Goal: Information Seeking & Learning: Find specific page/section

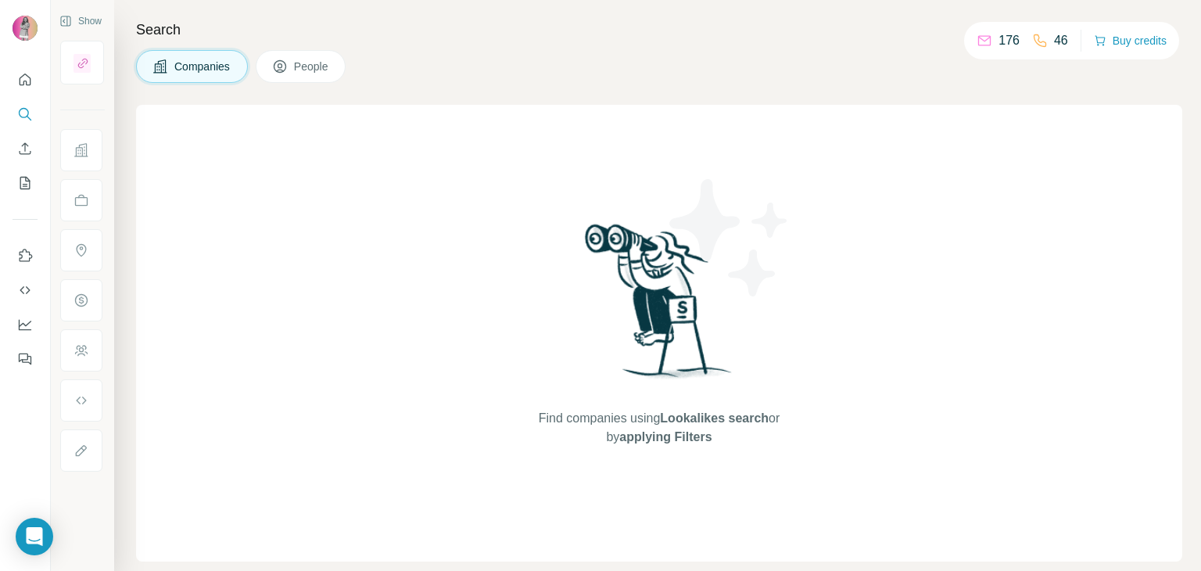
click at [272, 79] on button "People" at bounding box center [301, 66] width 91 height 33
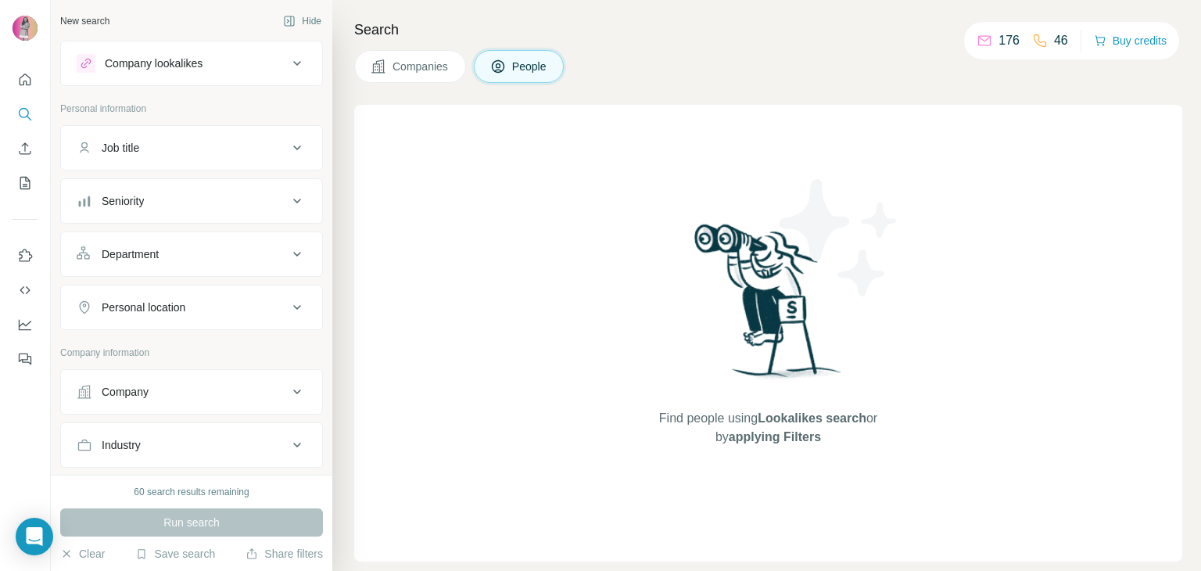
click at [124, 161] on button "Job title" at bounding box center [191, 148] width 261 height 38
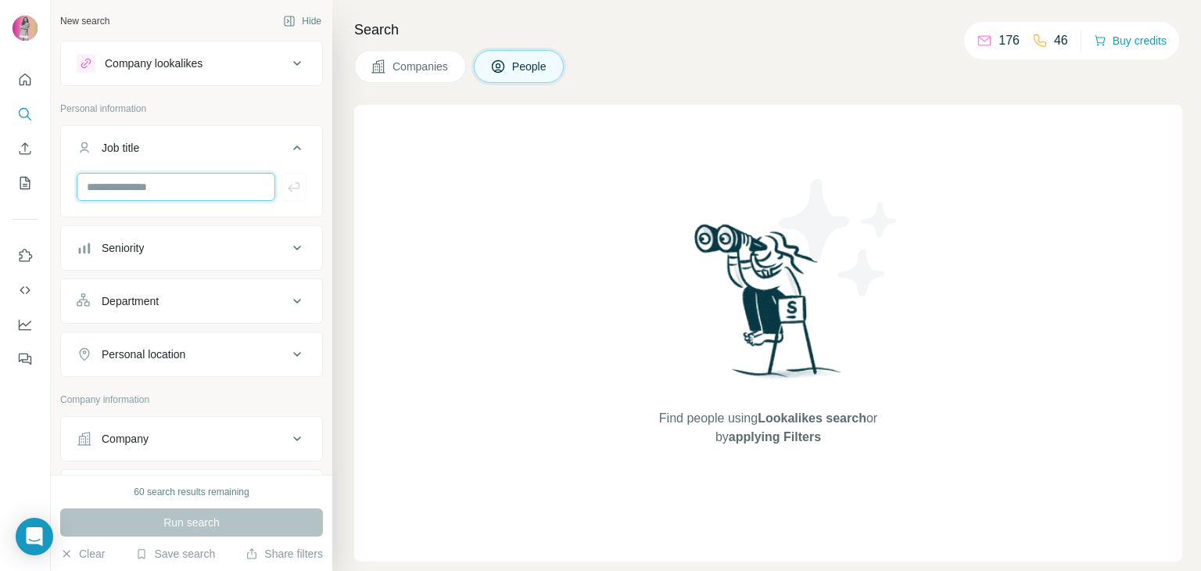
click at [145, 192] on input "text" at bounding box center [176, 187] width 199 height 28
type input "**********"
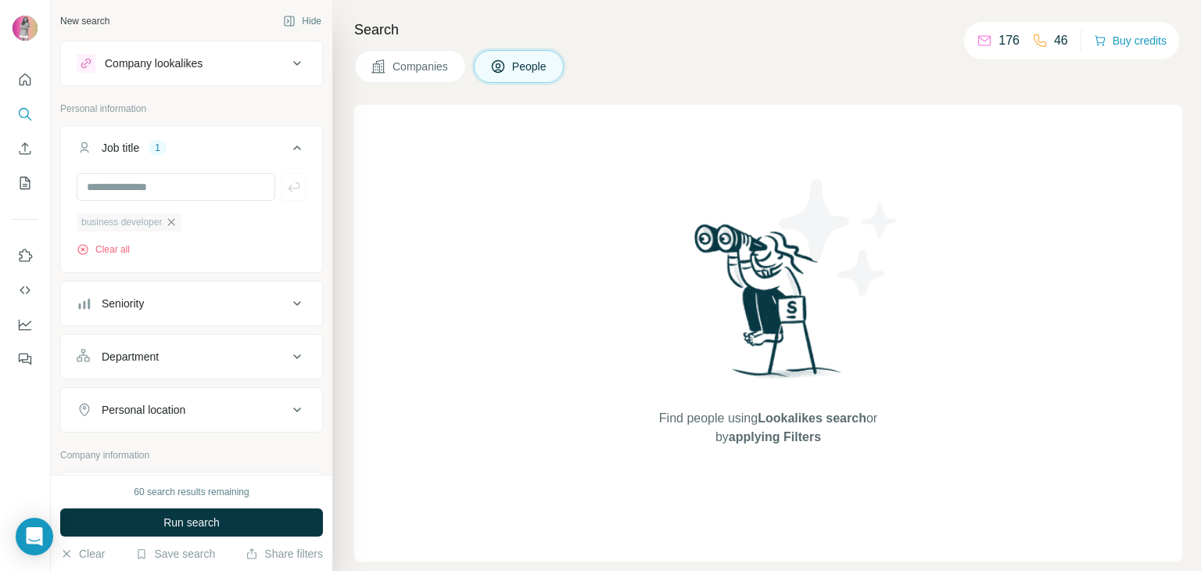
click at [175, 219] on icon "button" at bounding box center [171, 222] width 13 height 13
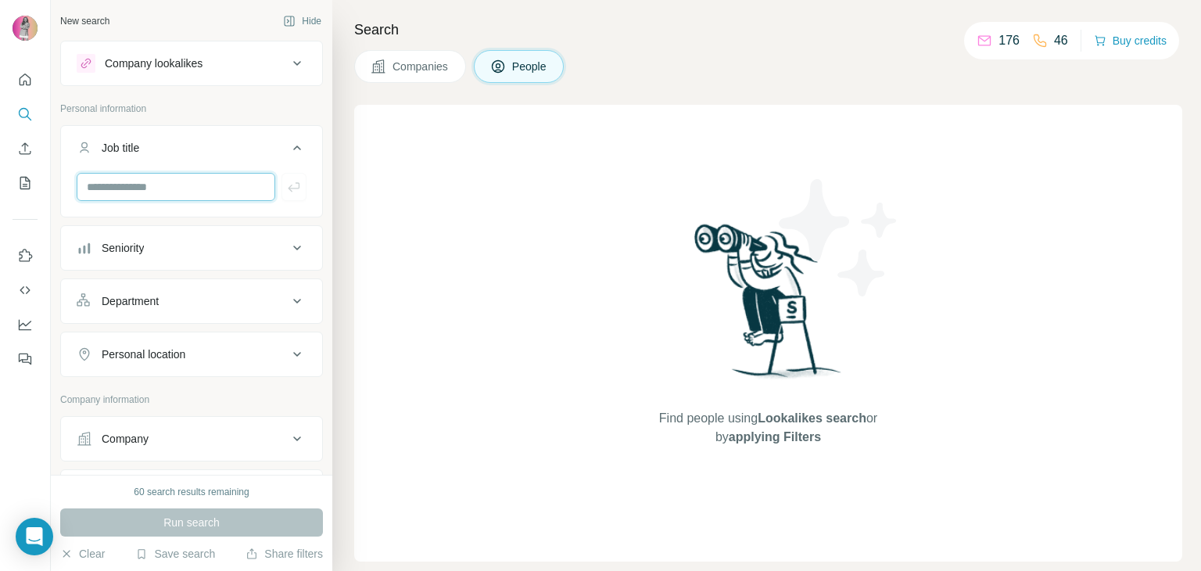
click at [160, 188] on input "text" at bounding box center [176, 187] width 199 height 28
type input "**********"
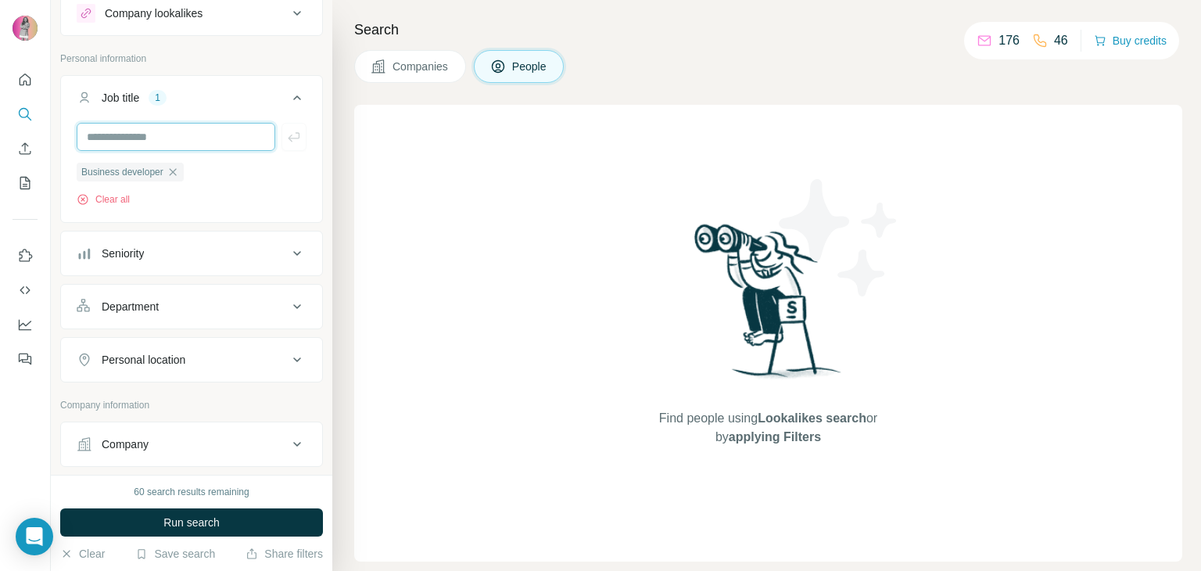
scroll to position [78, 0]
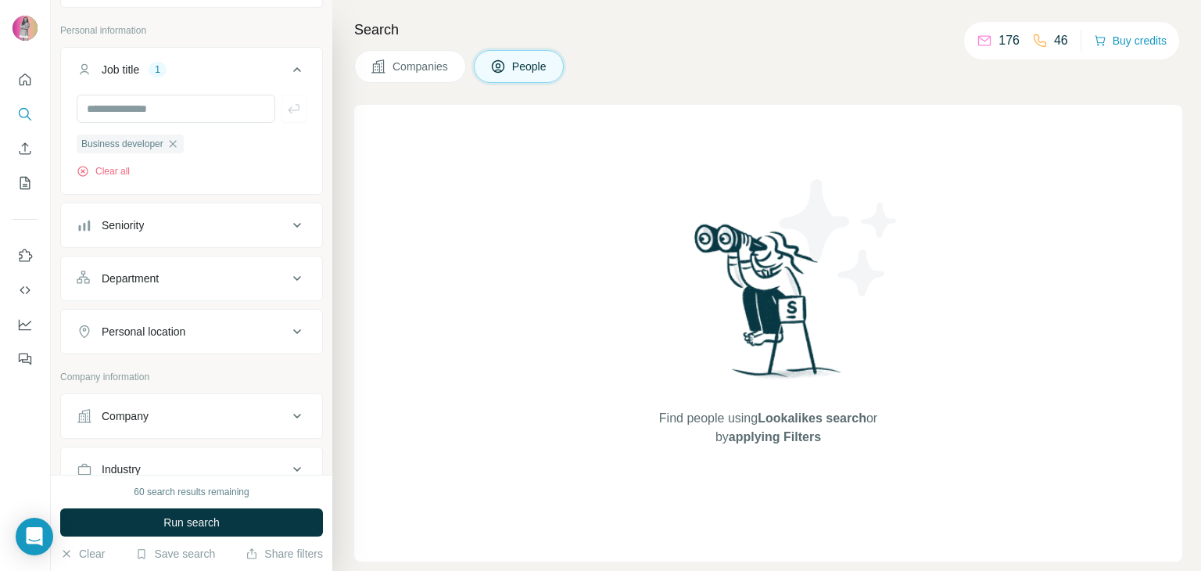
click at [185, 277] on div "Department" at bounding box center [182, 279] width 211 height 16
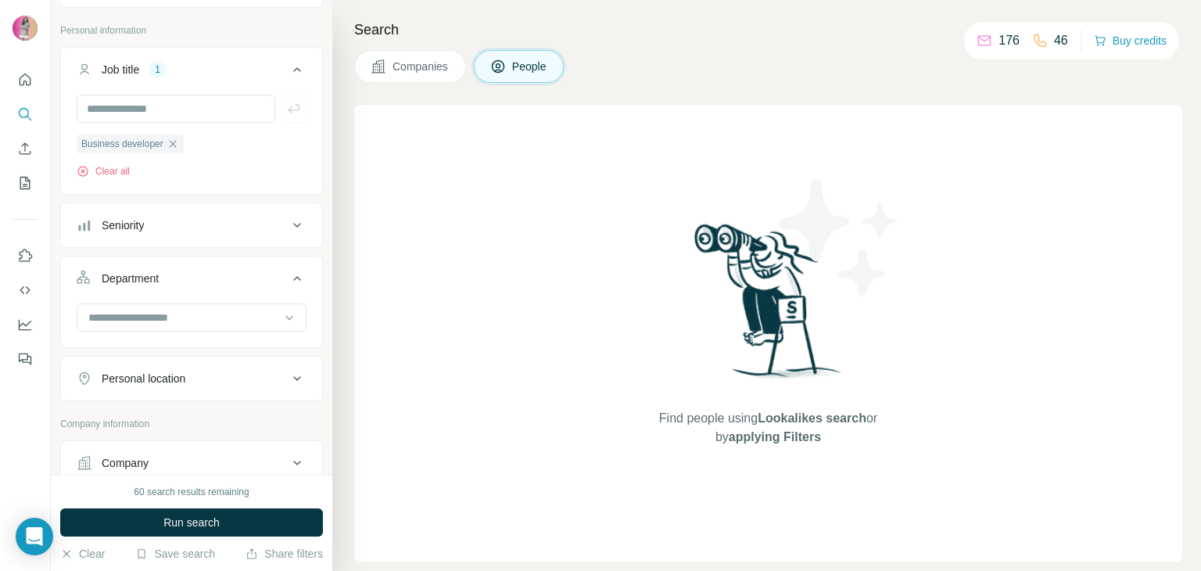
scroll to position [156, 0]
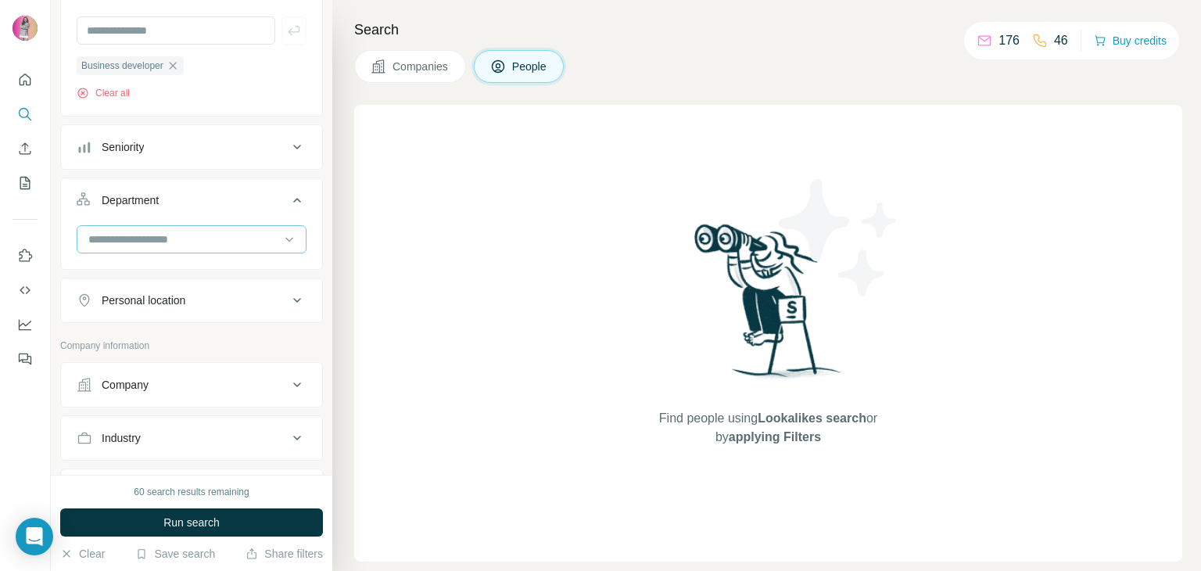
click at [170, 249] on div at bounding box center [183, 239] width 193 height 27
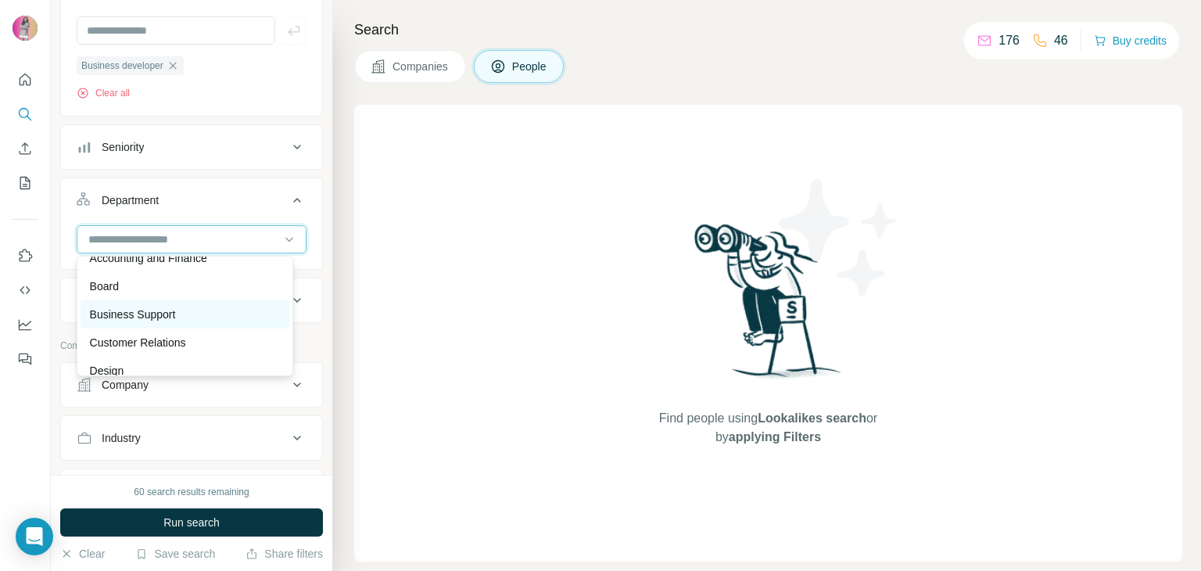
scroll to position [0, 0]
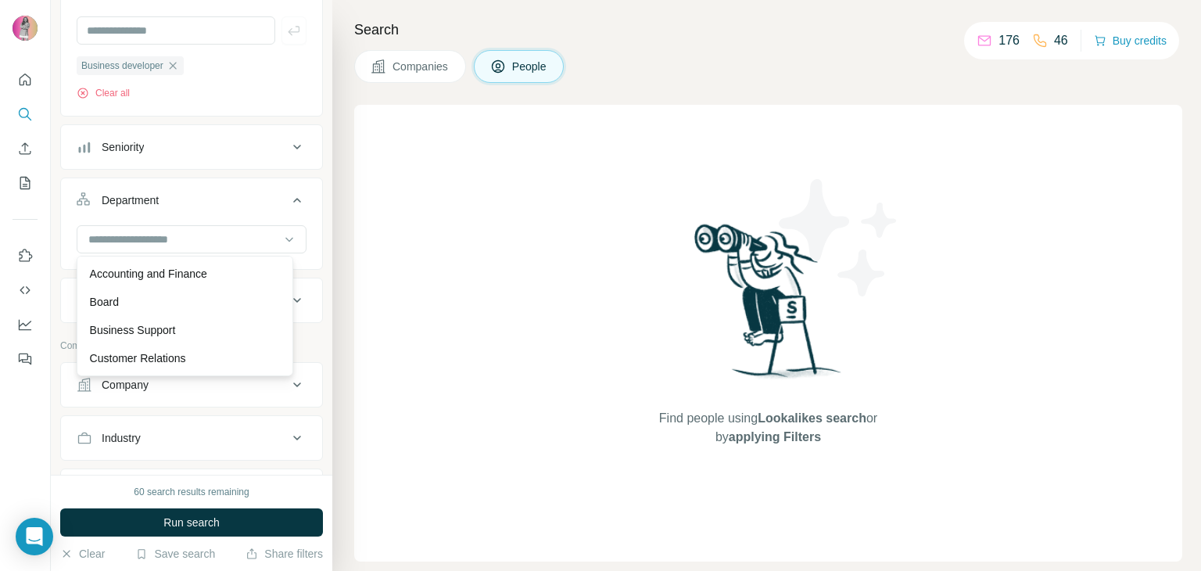
click at [375, 253] on div "Find people using Lookalikes search or by applying Filters" at bounding box center [768, 333] width 828 height 457
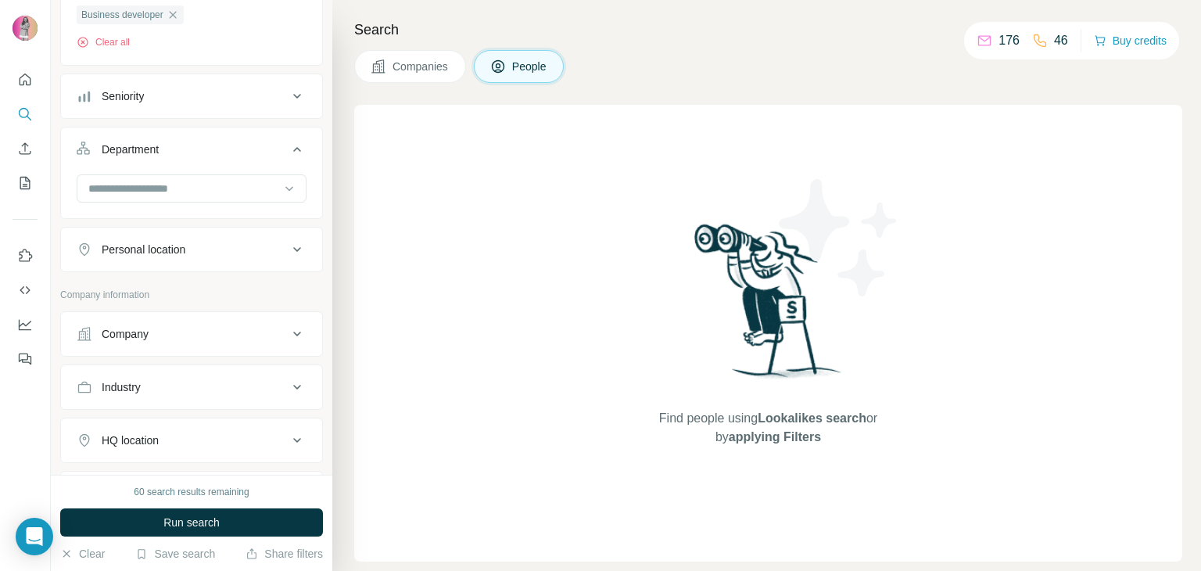
scroll to position [235, 0]
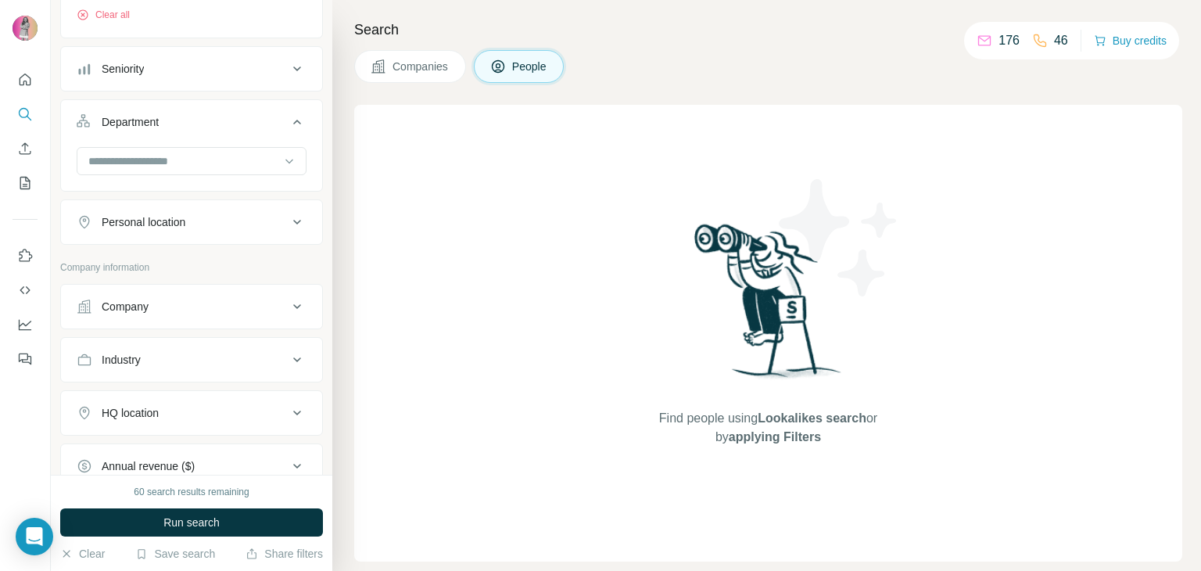
click at [128, 224] on div "Personal location" at bounding box center [144, 222] width 84 height 16
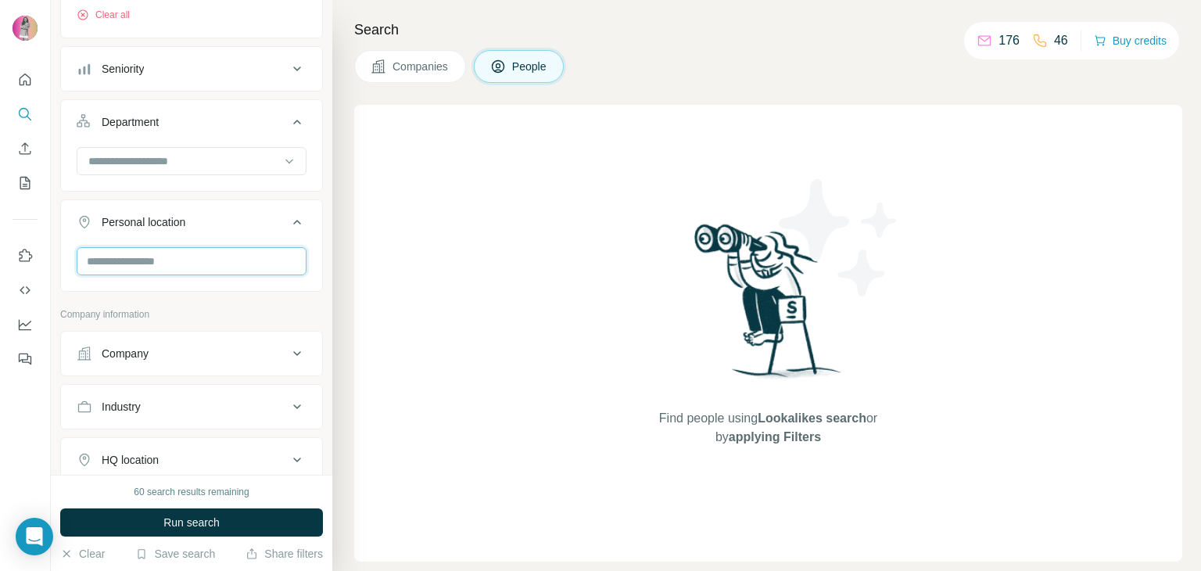
click at [167, 253] on input "text" at bounding box center [192, 261] width 230 height 28
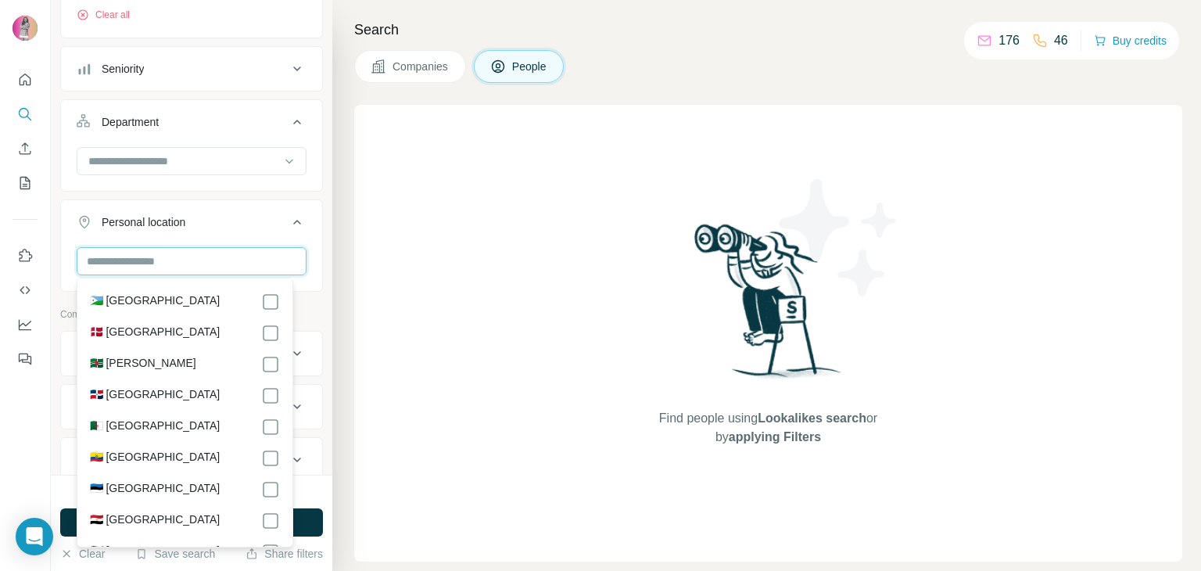
scroll to position [1798, 0]
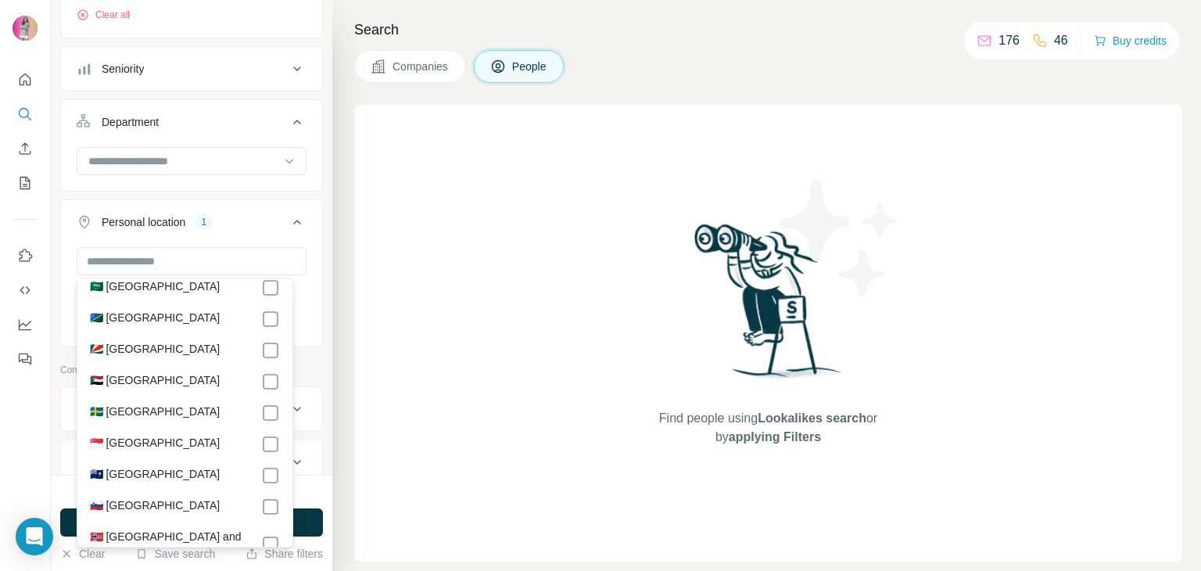
scroll to position [6099, 0]
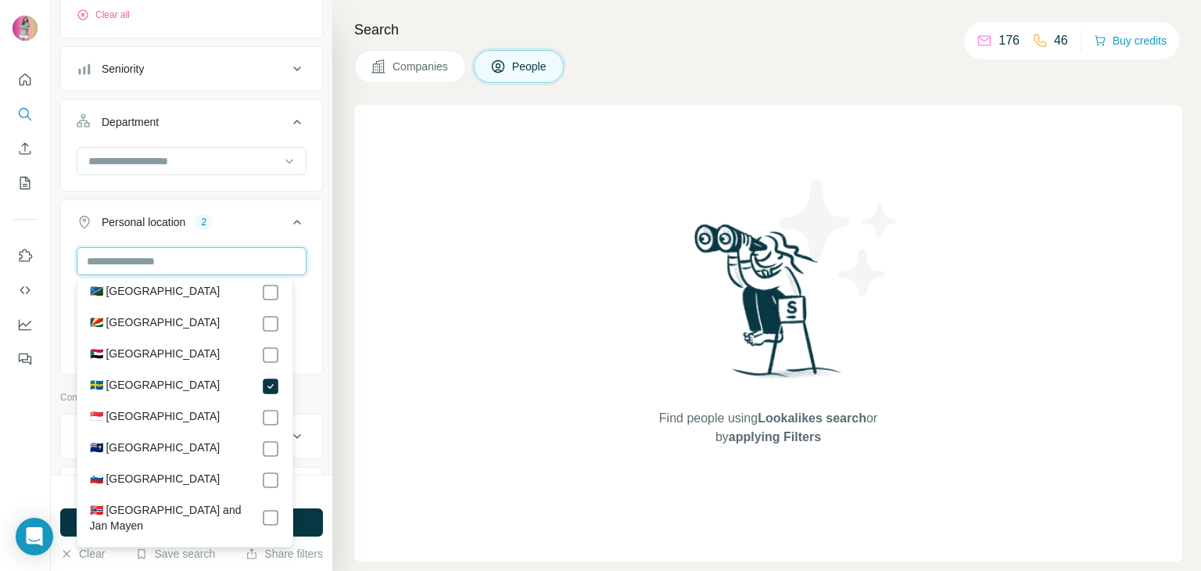
click at [242, 263] on input "text" at bounding box center [192, 261] width 230 height 28
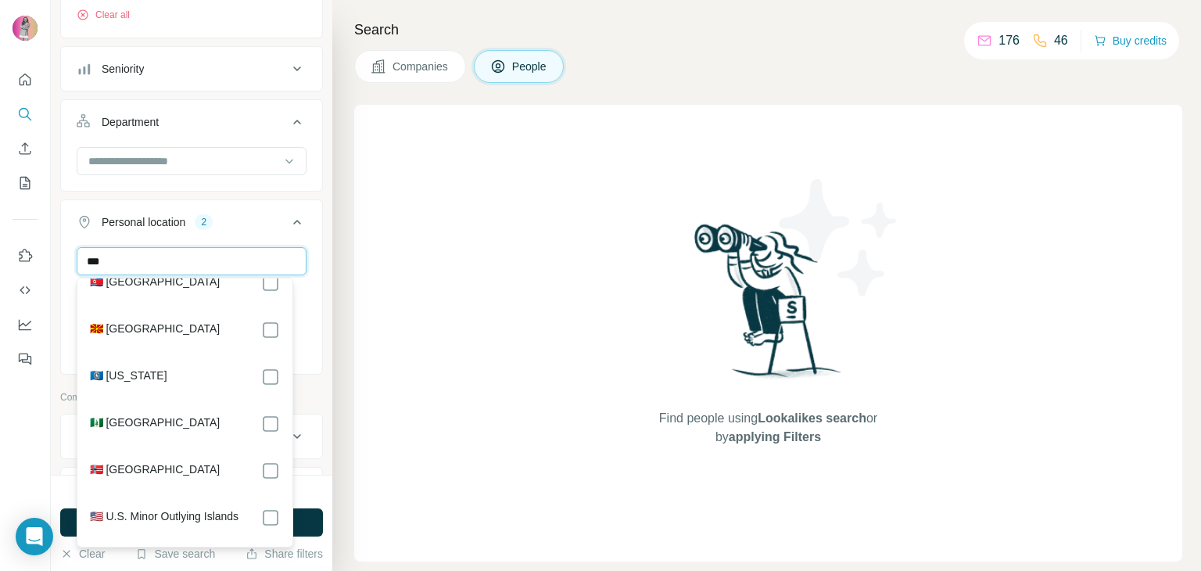
scroll to position [28, 0]
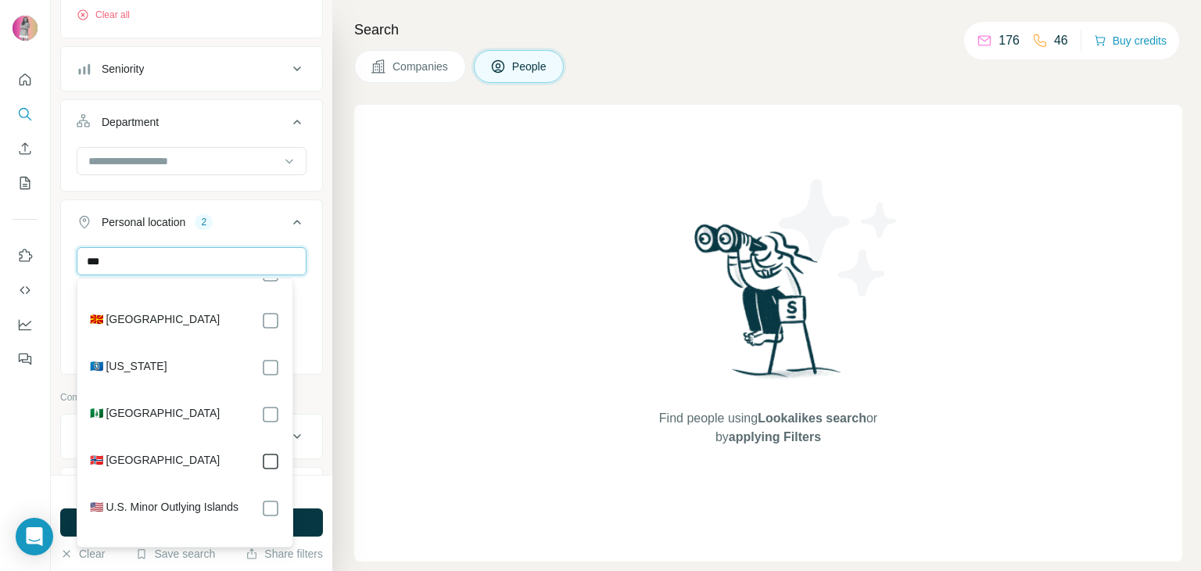
type input "***"
click at [489, 414] on div "Find people using Lookalikes search or by applying Filters" at bounding box center [768, 333] width 828 height 457
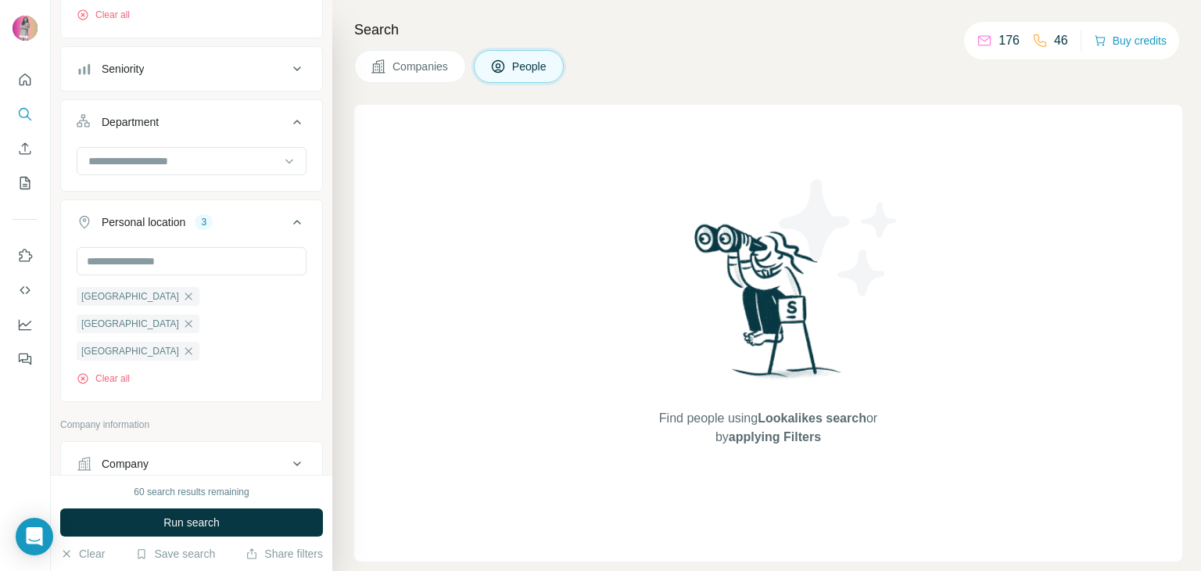
scroll to position [313, 0]
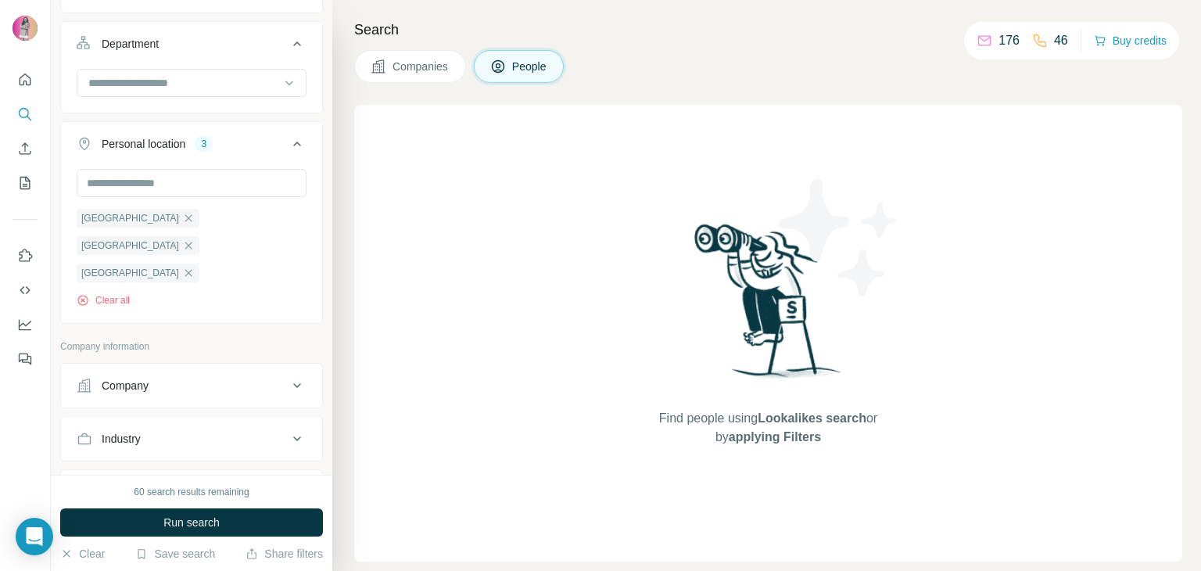
click at [95, 420] on button "Industry" at bounding box center [191, 439] width 261 height 38
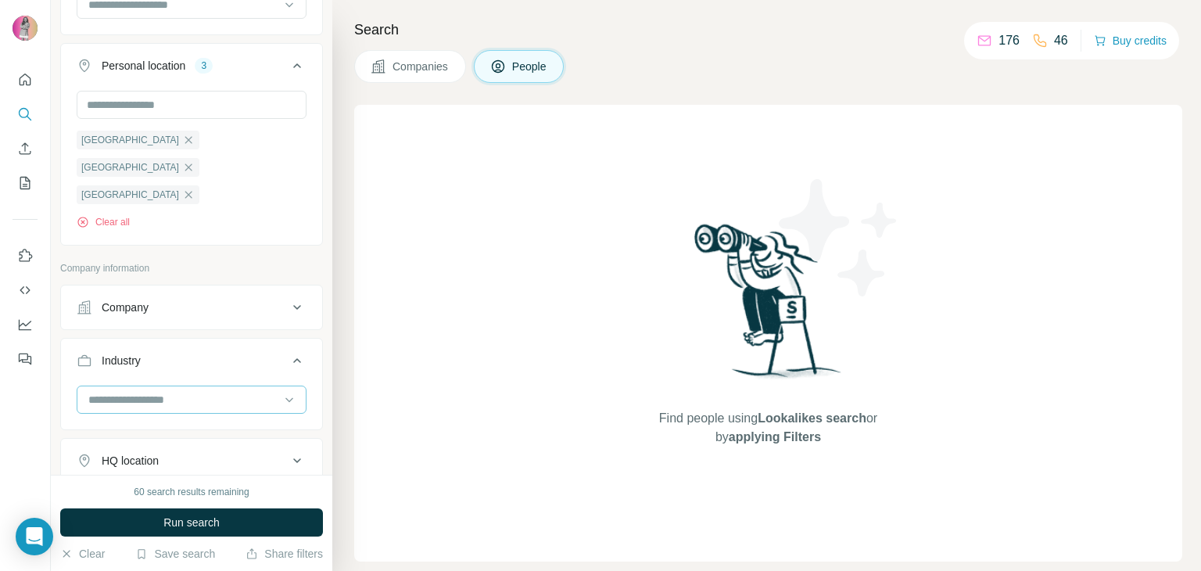
click at [122, 391] on input at bounding box center [183, 399] width 193 height 17
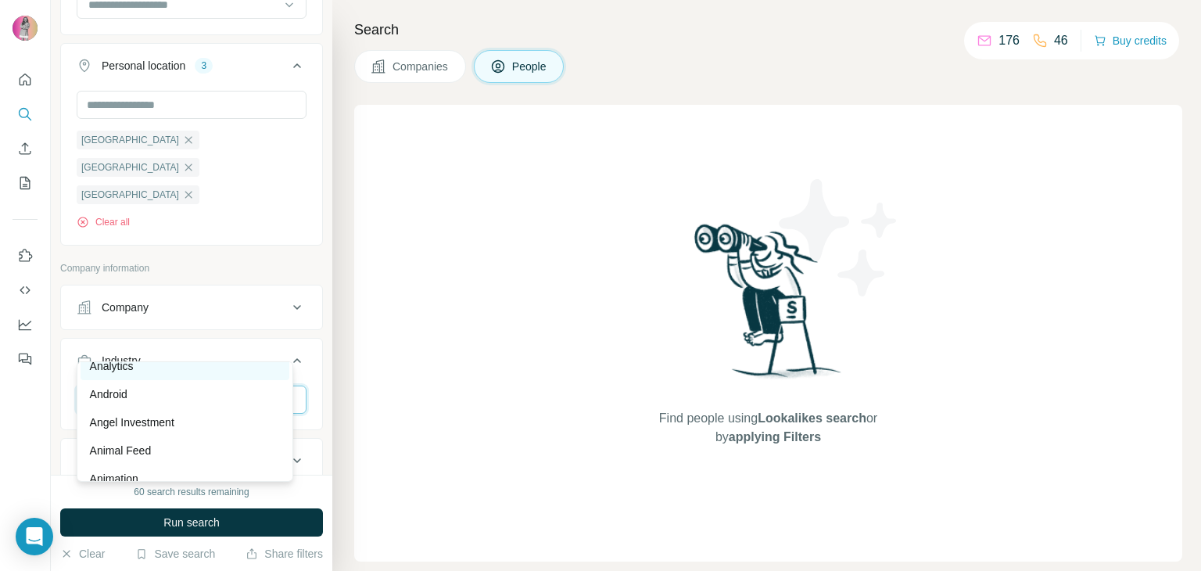
scroll to position [547, 0]
click at [153, 402] on p "Angel Investment" at bounding box center [132, 395] width 84 height 16
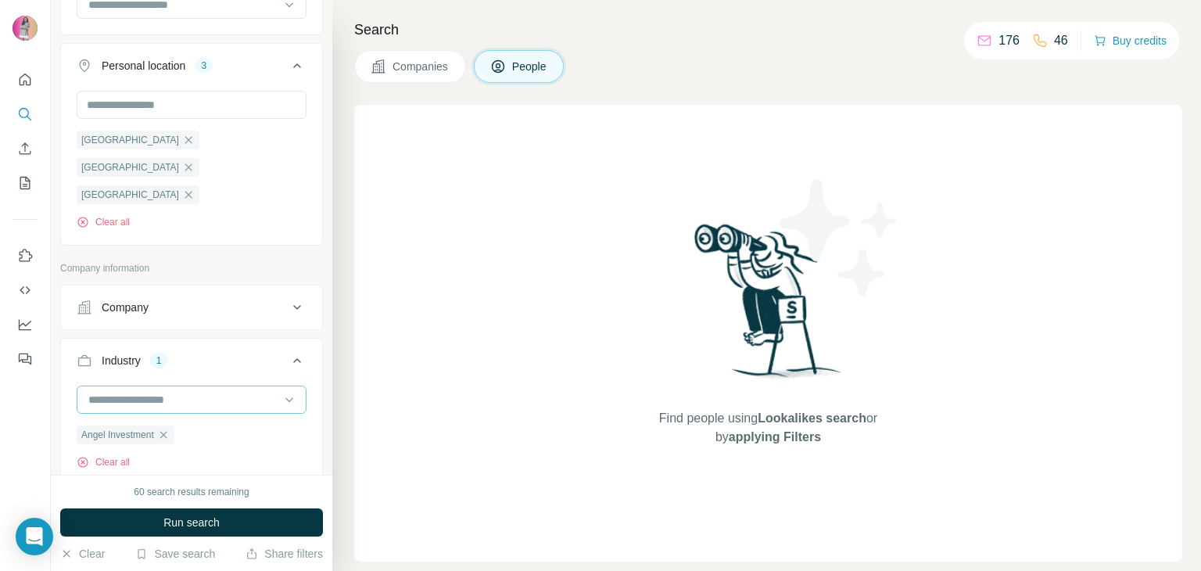
click at [240, 386] on div at bounding box center [183, 399] width 193 height 27
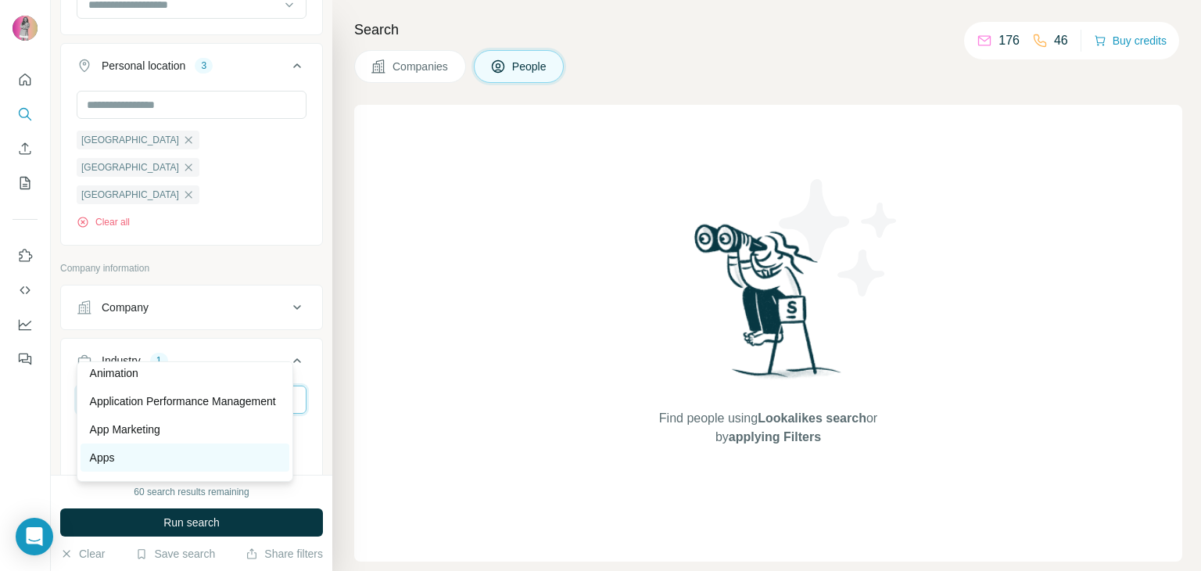
scroll to position [547, 0]
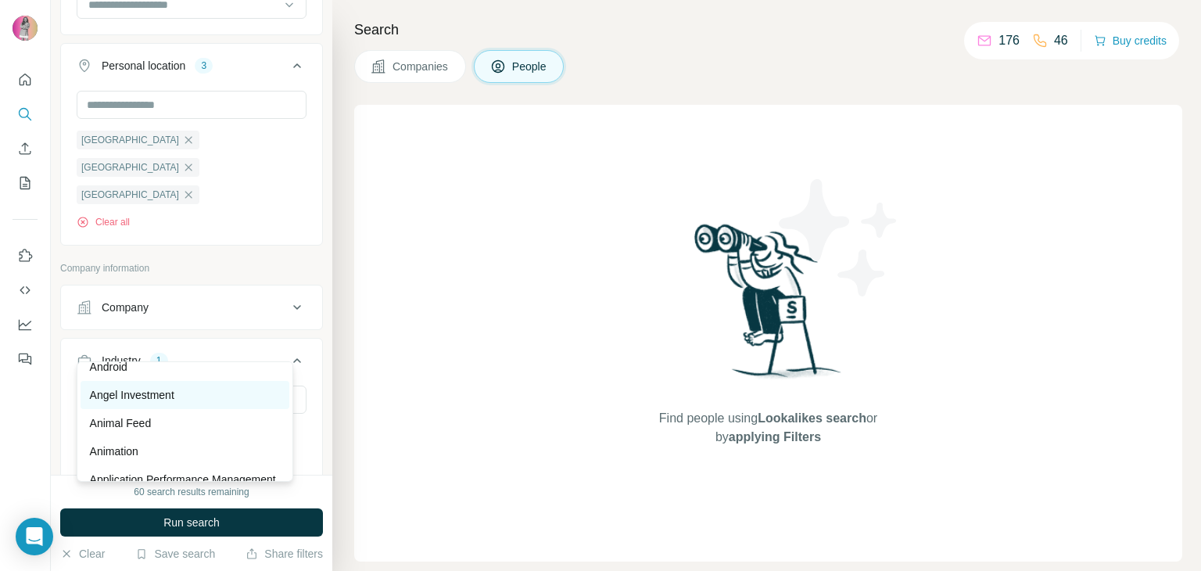
click at [171, 393] on p "Angel Investment" at bounding box center [132, 395] width 84 height 16
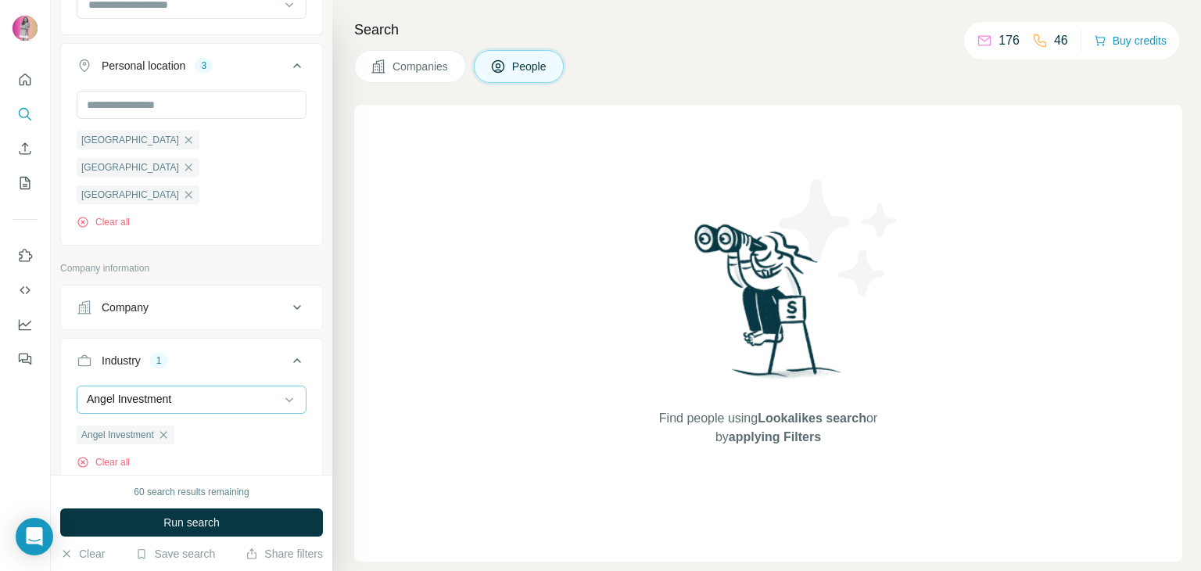
click at [195, 386] on div "Angel Investment" at bounding box center [183, 399] width 193 height 27
click at [184, 381] on div "Banking" at bounding box center [186, 367] width 210 height 28
click at [238, 391] on input at bounding box center [183, 399] width 193 height 17
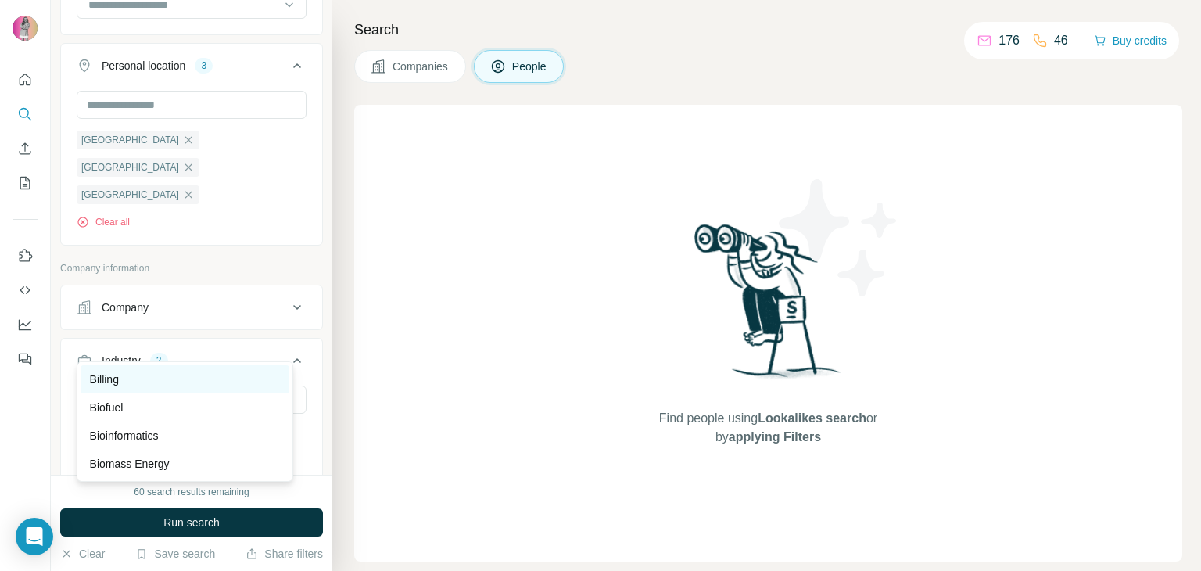
click at [221, 387] on div "Billing" at bounding box center [185, 379] width 191 height 16
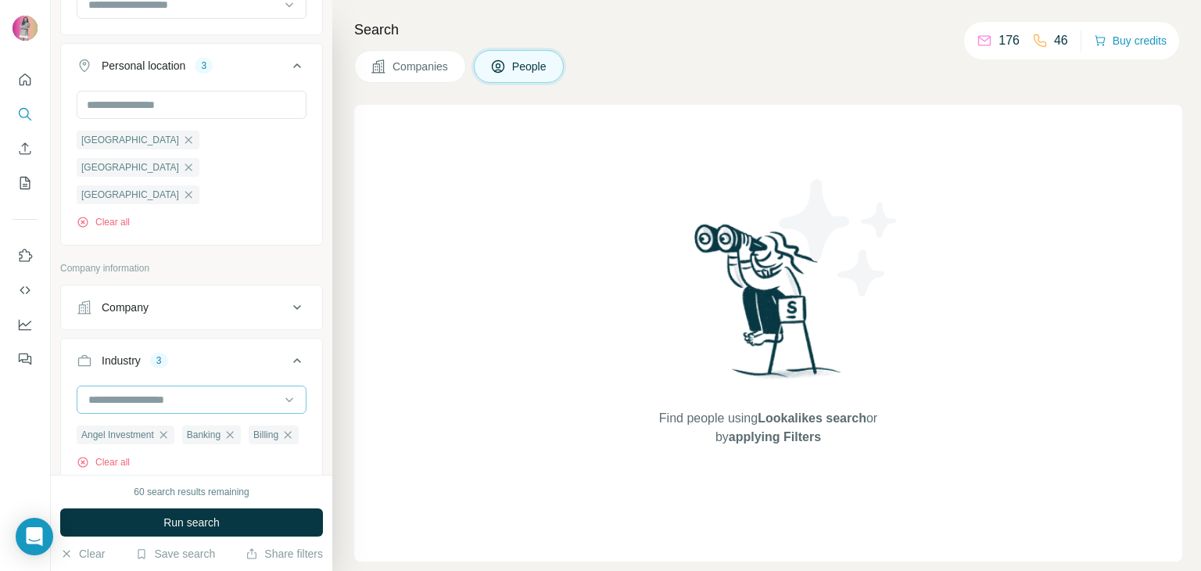
click at [197, 391] on input at bounding box center [183, 399] width 193 height 17
click at [229, 415] on div "Biofuel" at bounding box center [185, 408] width 191 height 16
click at [206, 391] on input at bounding box center [183, 399] width 193 height 17
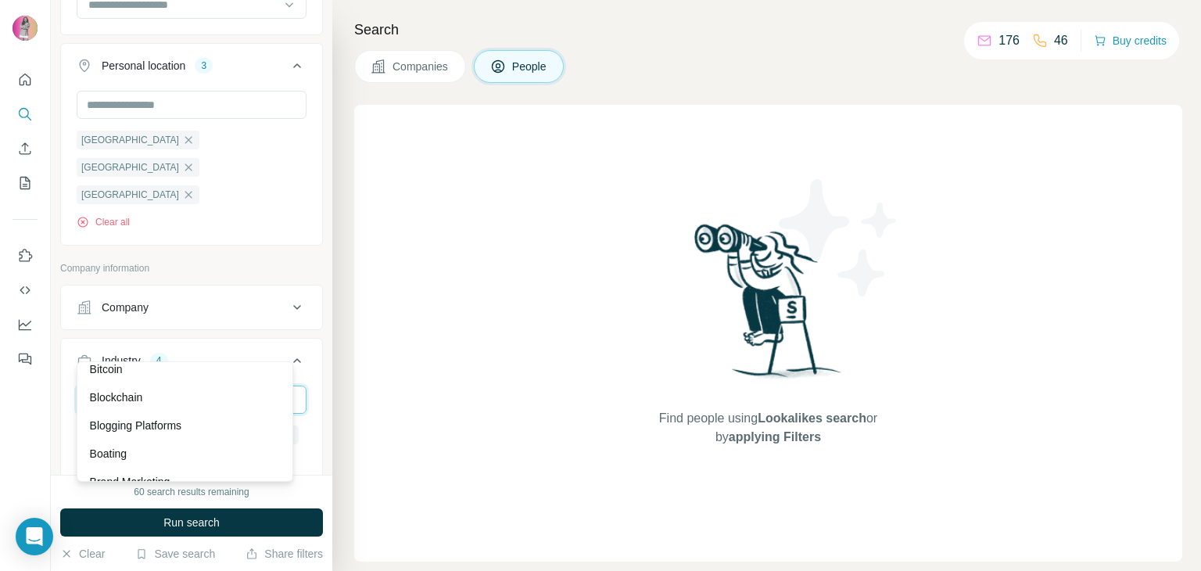
scroll to position [1642, 0]
click at [168, 378] on div "Blockchain" at bounding box center [185, 370] width 191 height 16
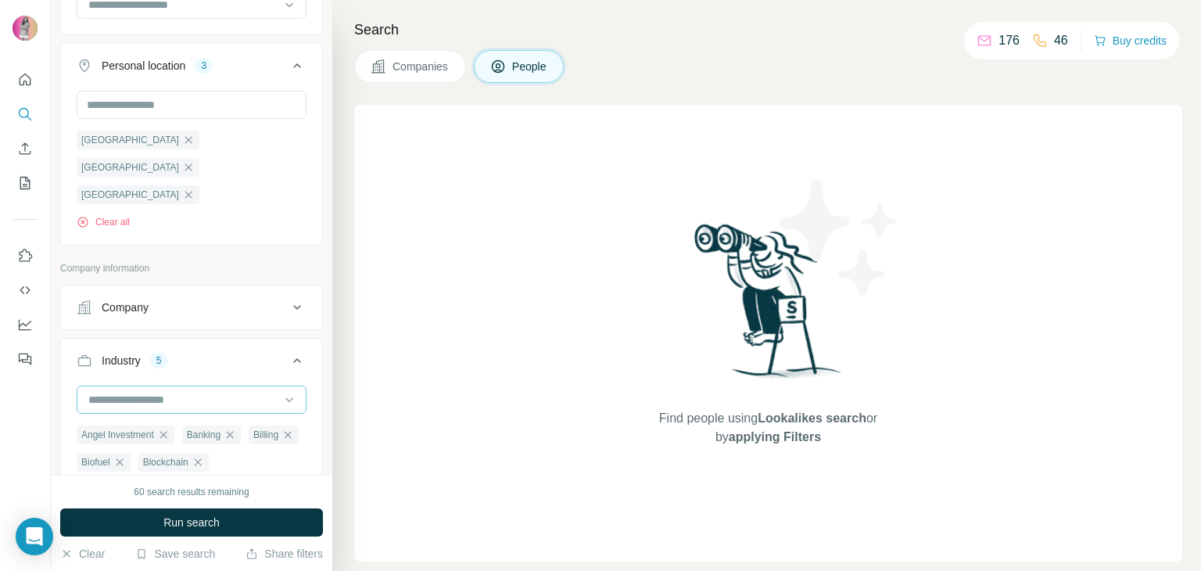
click at [163, 391] on input at bounding box center [183, 399] width 193 height 17
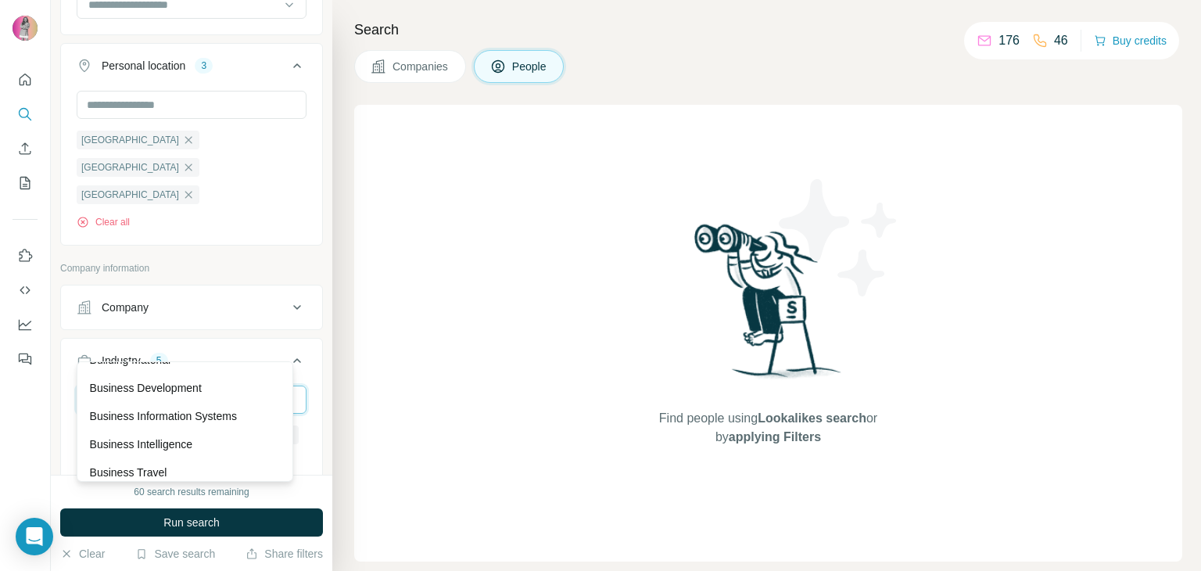
scroll to position [1877, 0]
click at [163, 367] on div "Business Development" at bounding box center [186, 360] width 210 height 28
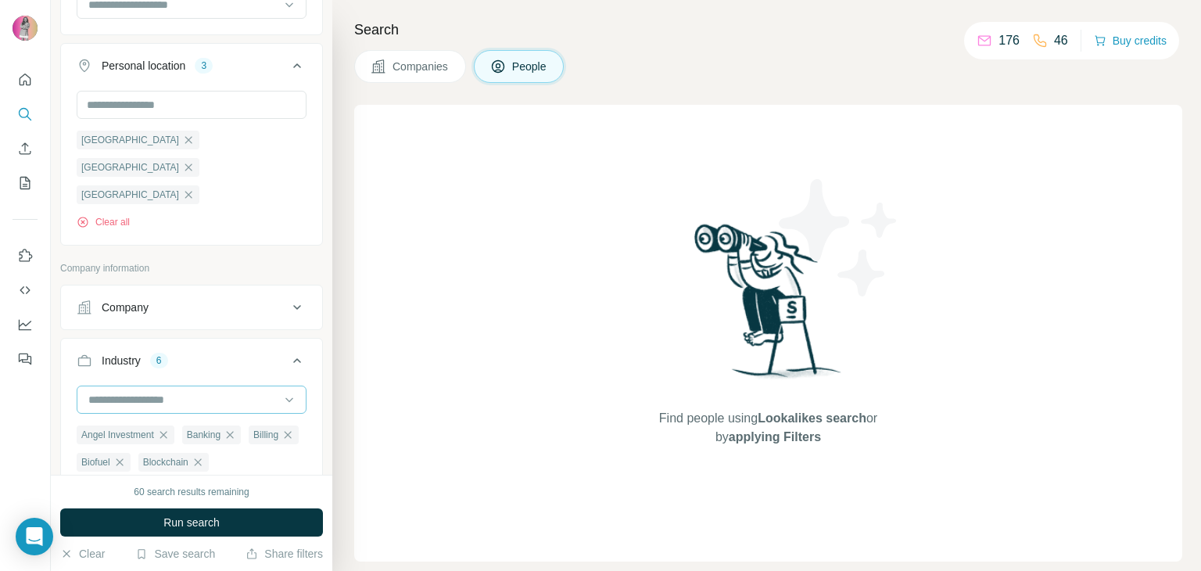
click at [187, 391] on input at bounding box center [183, 399] width 193 height 17
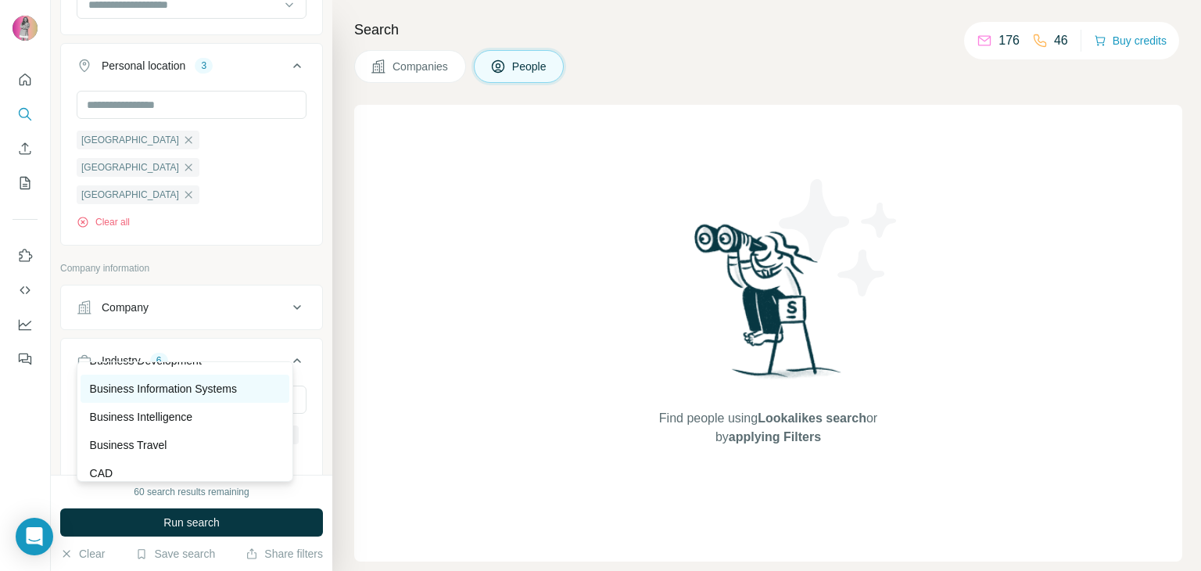
click at [173, 396] on p "Business Information Systems" at bounding box center [163, 389] width 147 height 16
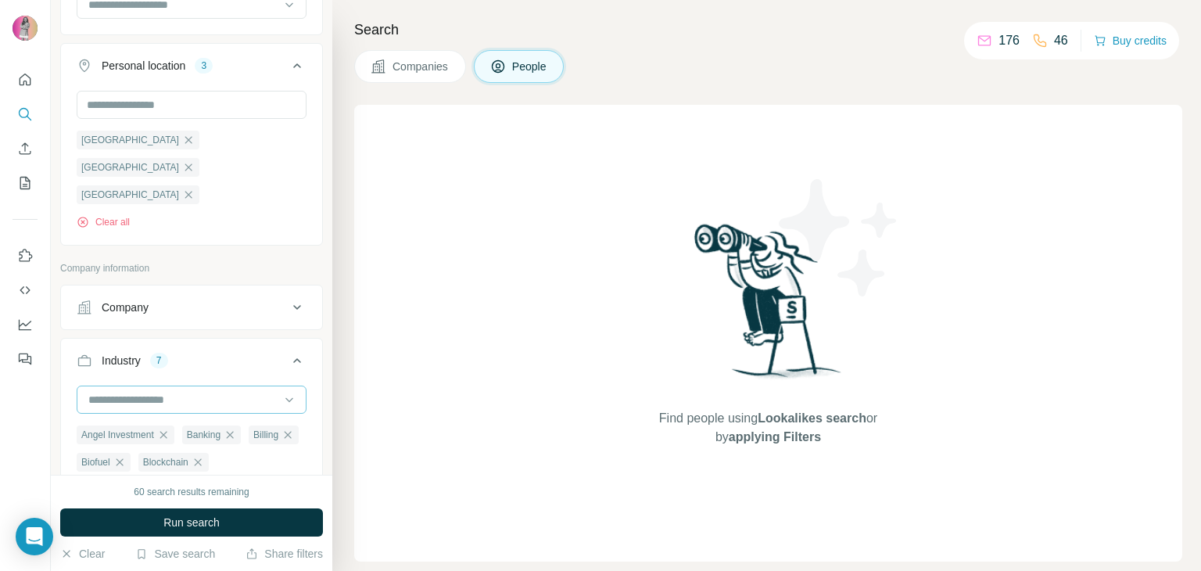
click at [187, 386] on div at bounding box center [183, 399] width 193 height 27
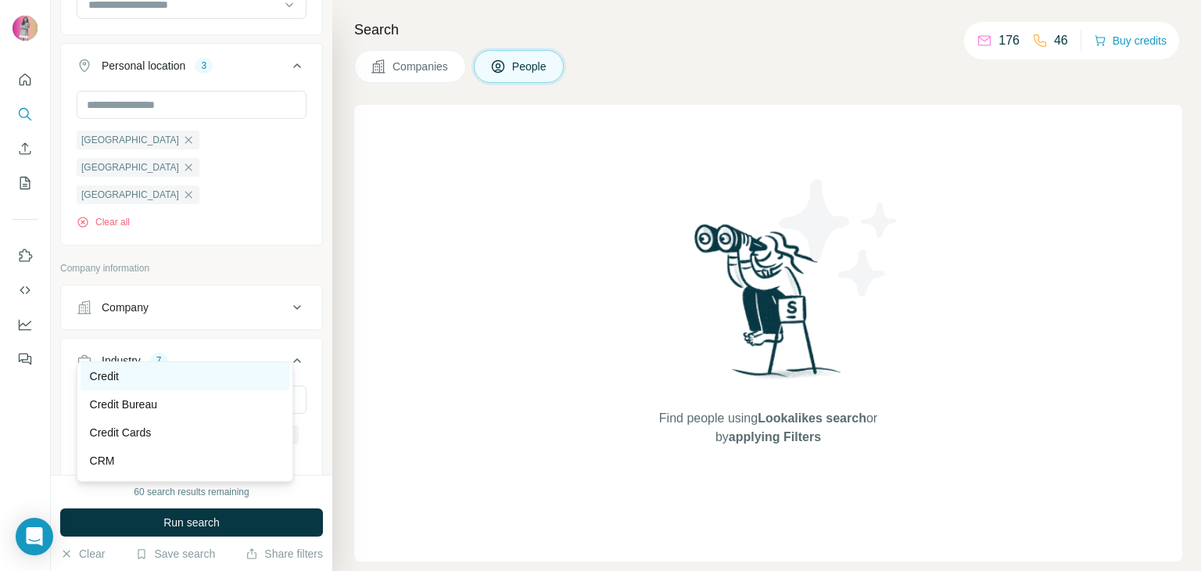
click at [231, 384] on div "Credit" at bounding box center [185, 376] width 191 height 16
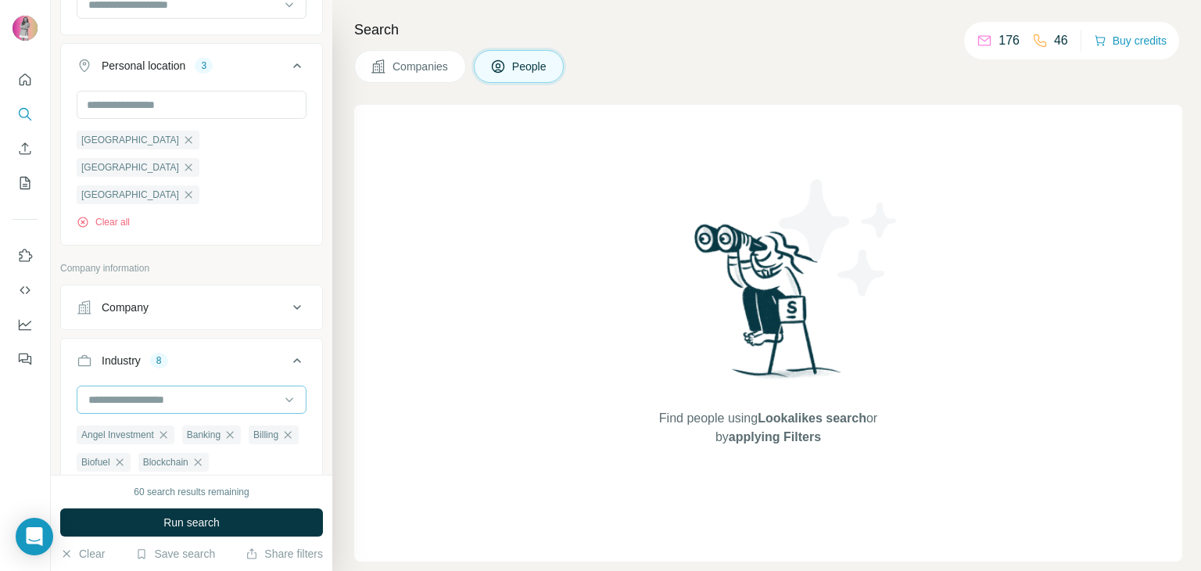
click at [229, 391] on input at bounding box center [183, 399] width 193 height 17
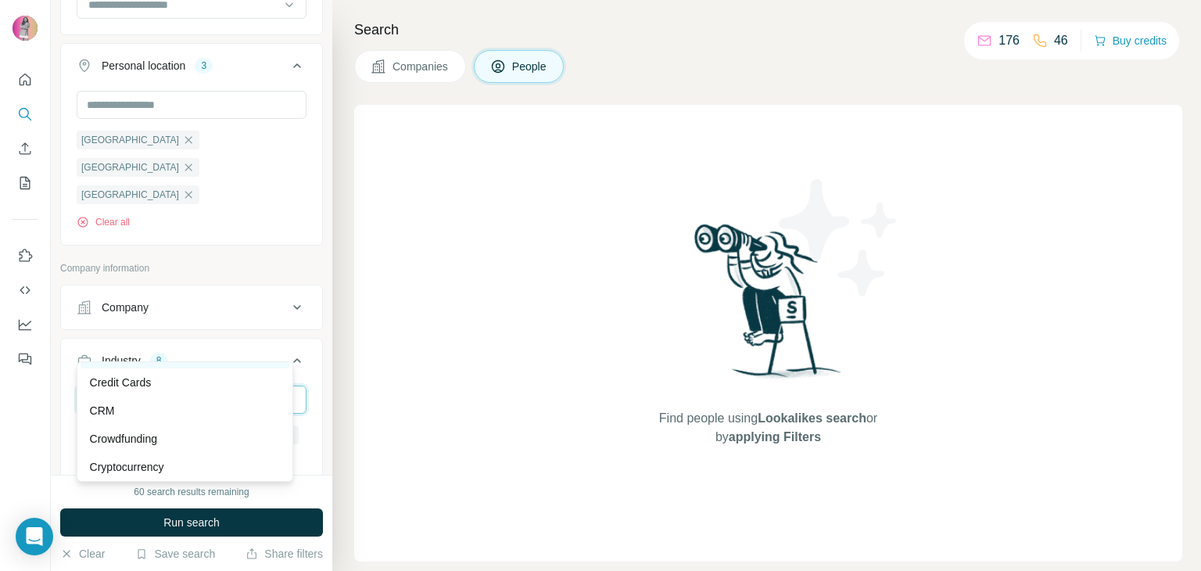
scroll to position [3909, 0]
click at [174, 390] on div "CRM" at bounding box center [185, 383] width 191 height 16
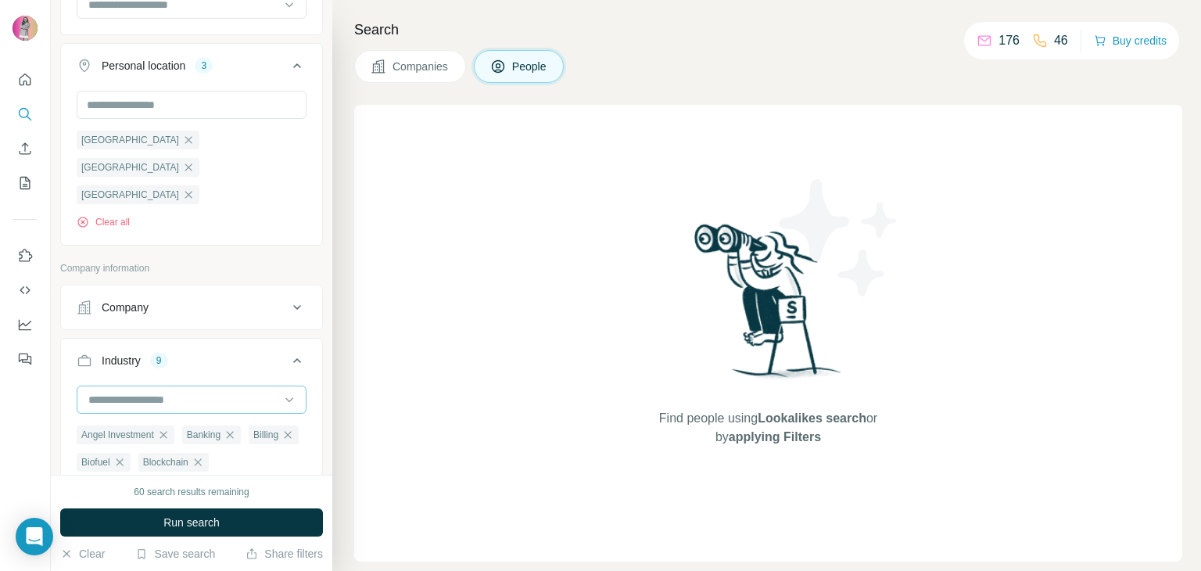
click at [192, 391] on input at bounding box center [183, 399] width 193 height 17
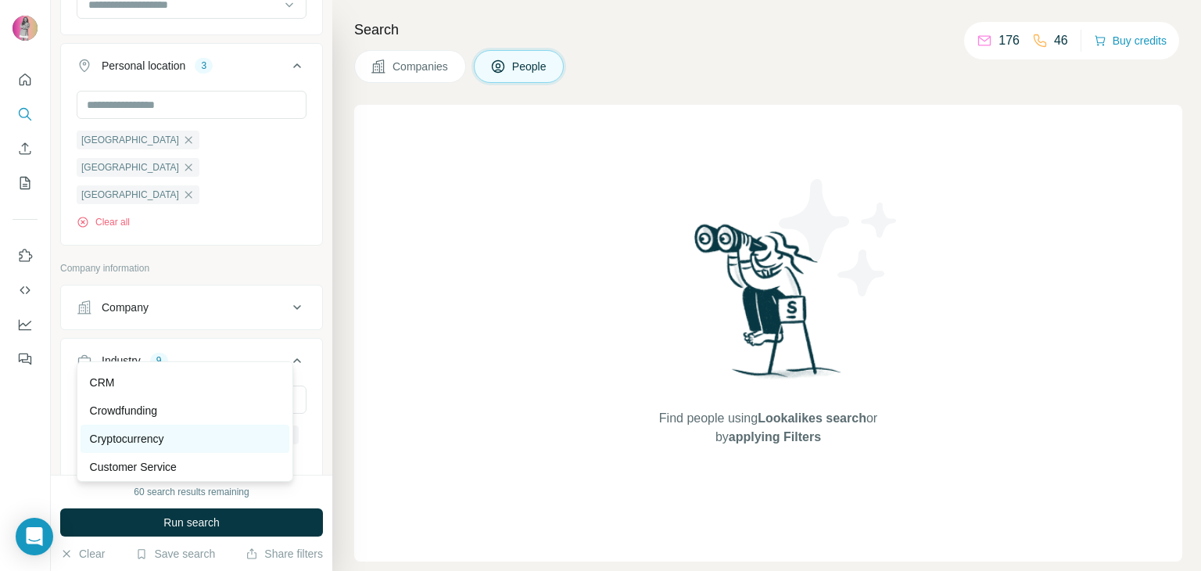
click at [199, 446] on div "Cryptocurrency" at bounding box center [185, 439] width 191 height 16
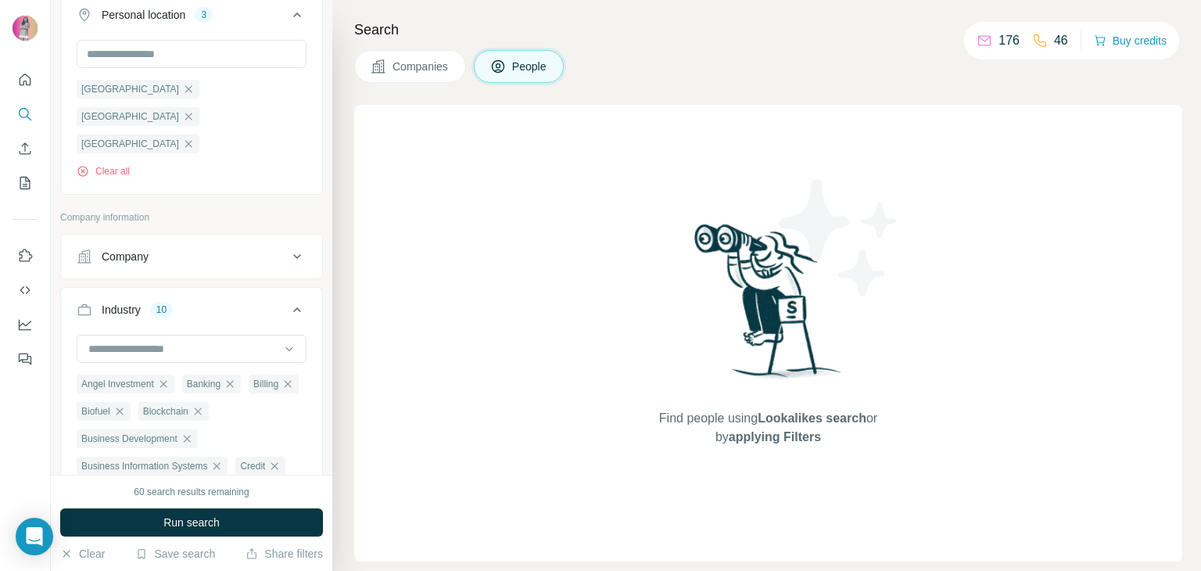
scroll to position [469, 0]
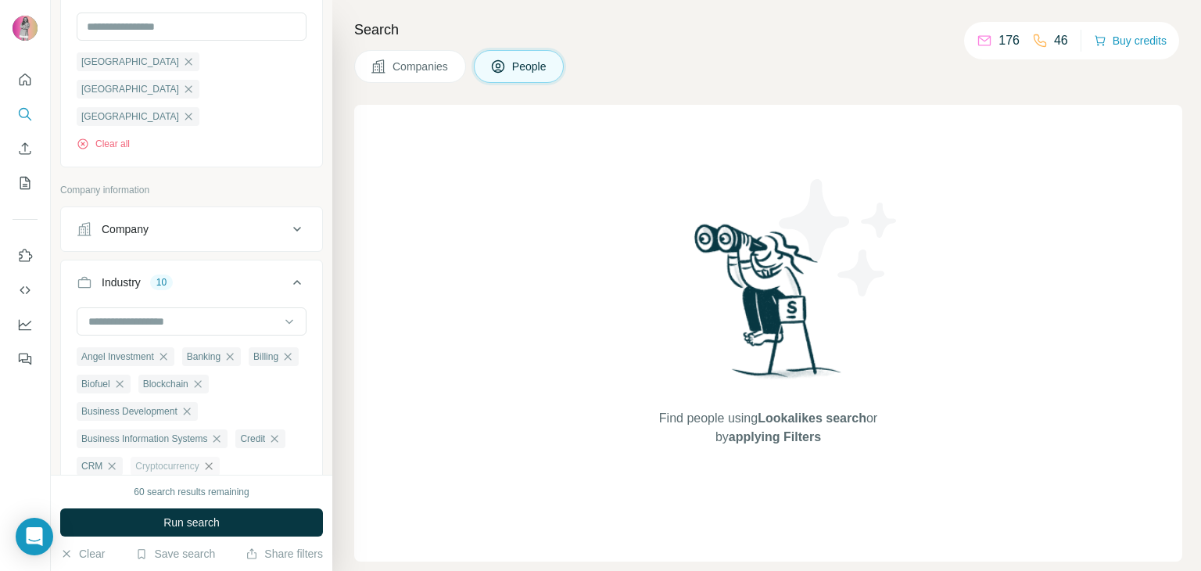
click at [215, 460] on icon "button" at bounding box center [209, 466] width 13 height 13
click at [267, 307] on div at bounding box center [192, 321] width 230 height 28
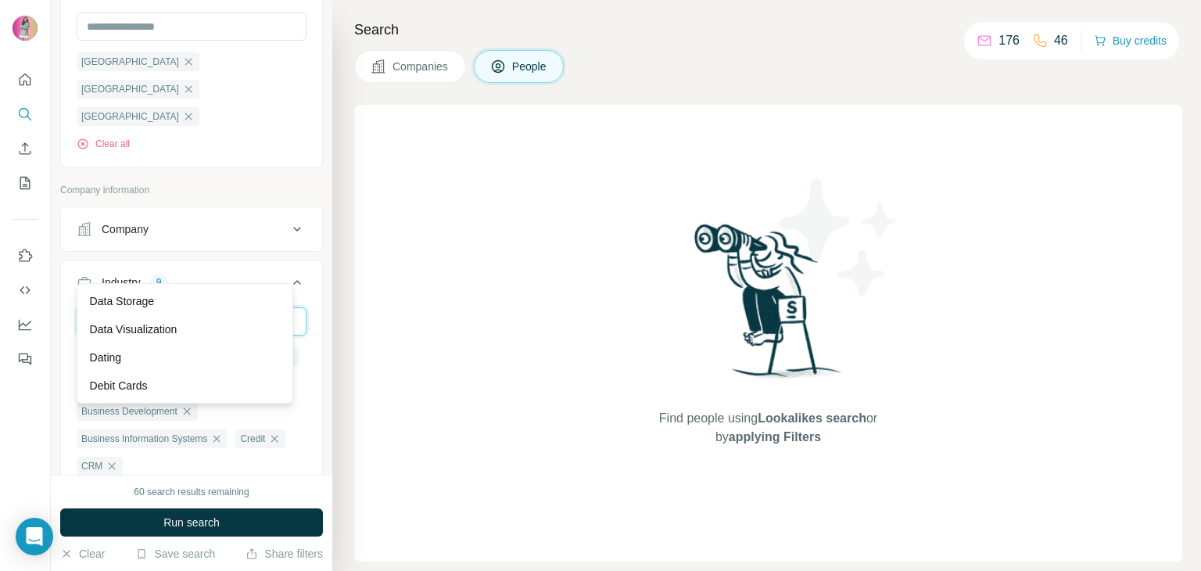
scroll to position [4300, 0]
click at [195, 315] on div "Debit Cards" at bounding box center [185, 307] width 191 height 16
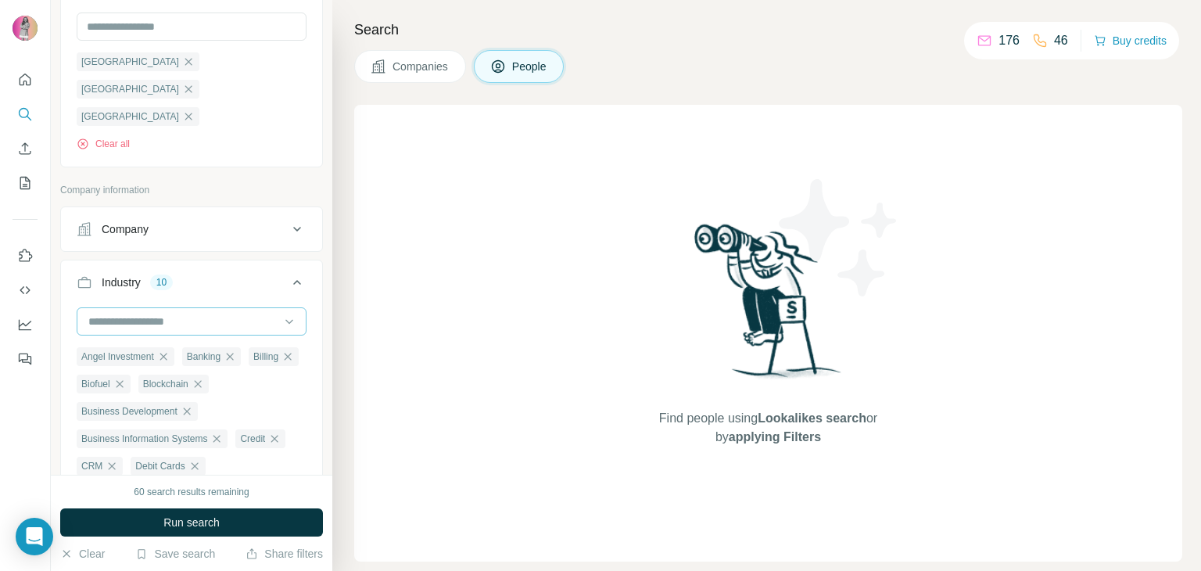
click at [232, 313] on input at bounding box center [183, 321] width 193 height 17
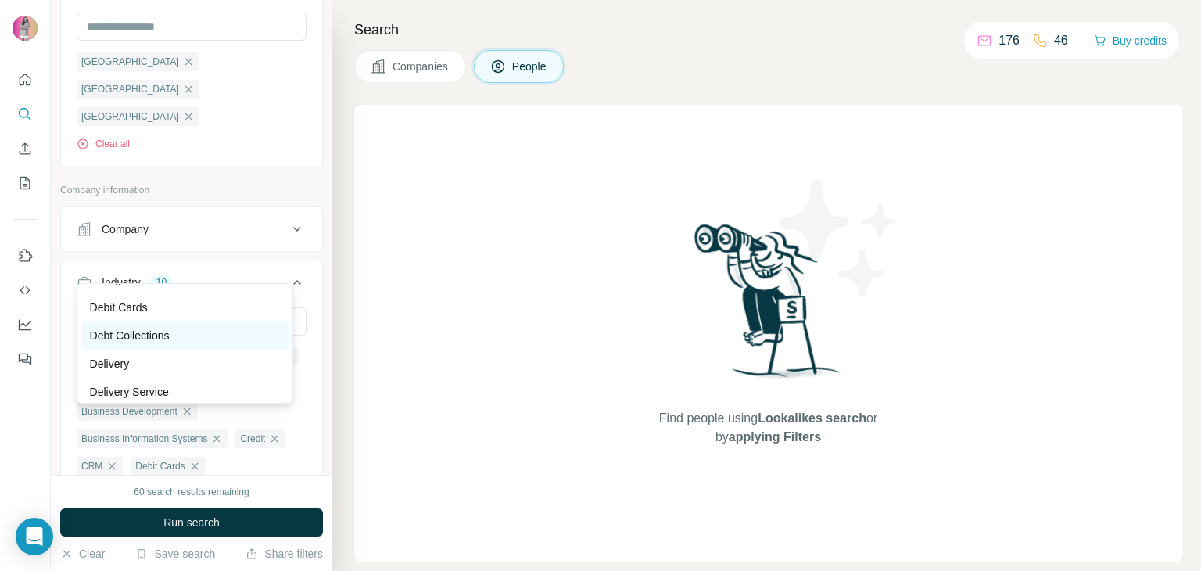
click at [176, 342] on div "Debt Collections" at bounding box center [186, 335] width 210 height 28
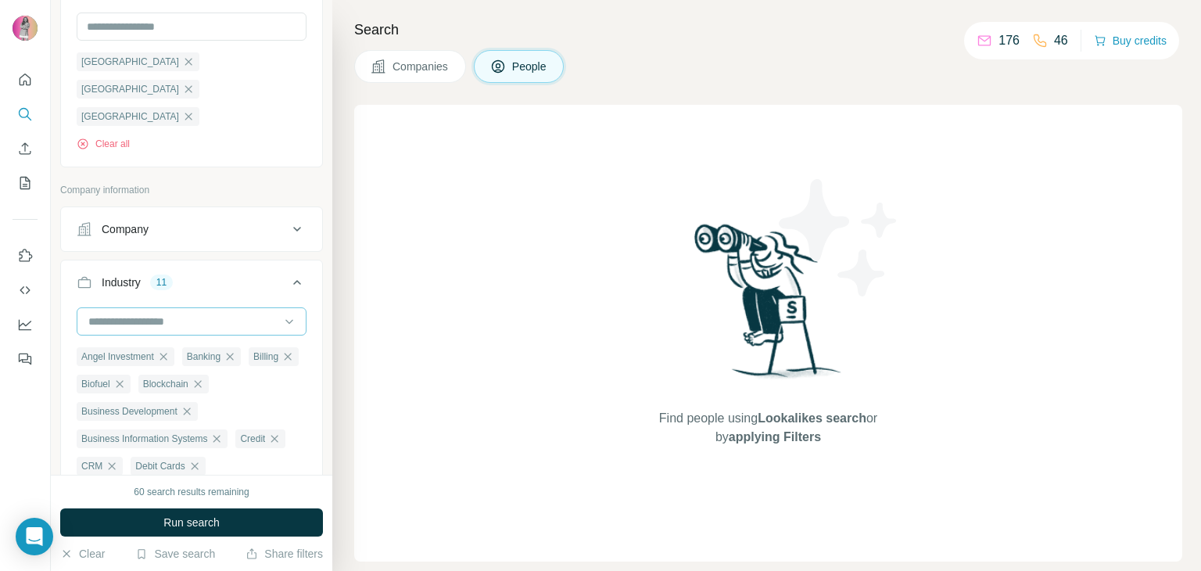
click at [173, 313] on input at bounding box center [183, 321] width 193 height 17
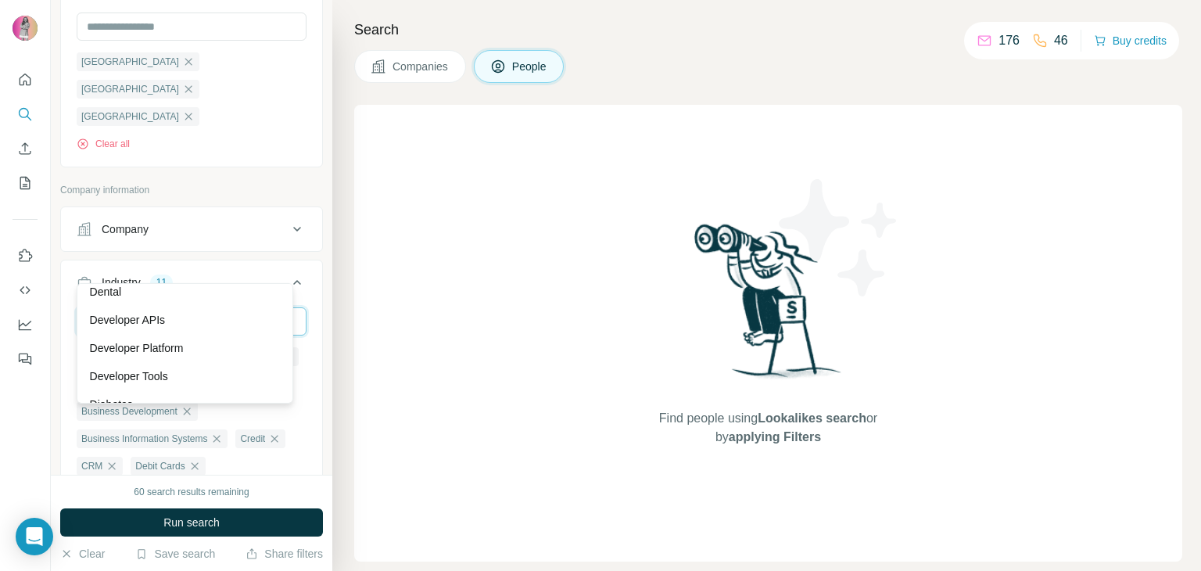
scroll to position [4457, 0]
click at [105, 328] on p "Developer Platform" at bounding box center [137, 320] width 94 height 16
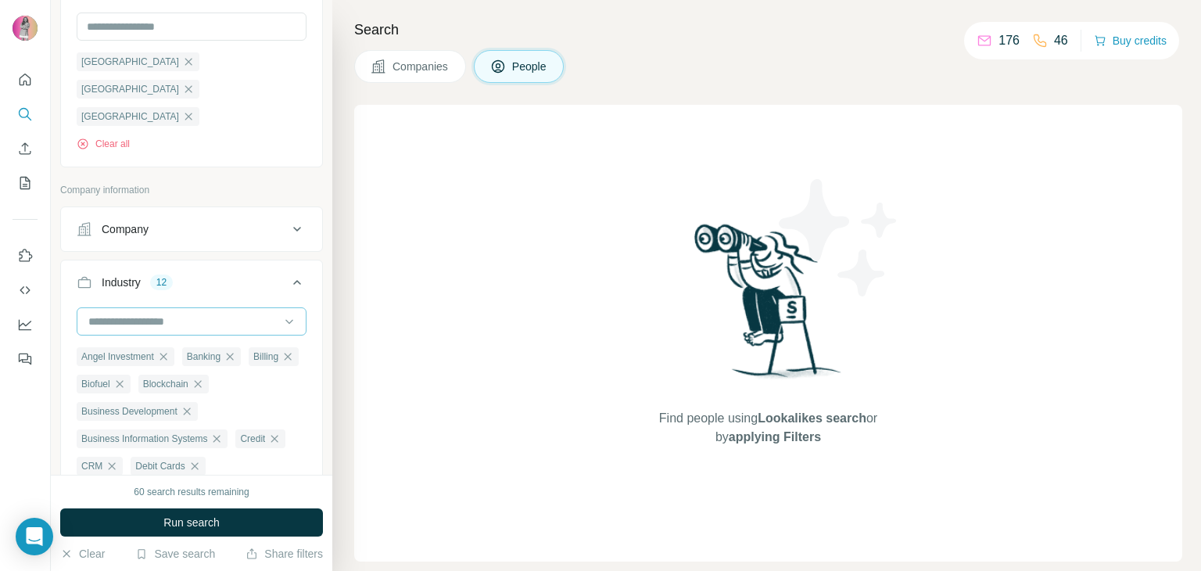
click at [105, 307] on div at bounding box center [192, 321] width 230 height 28
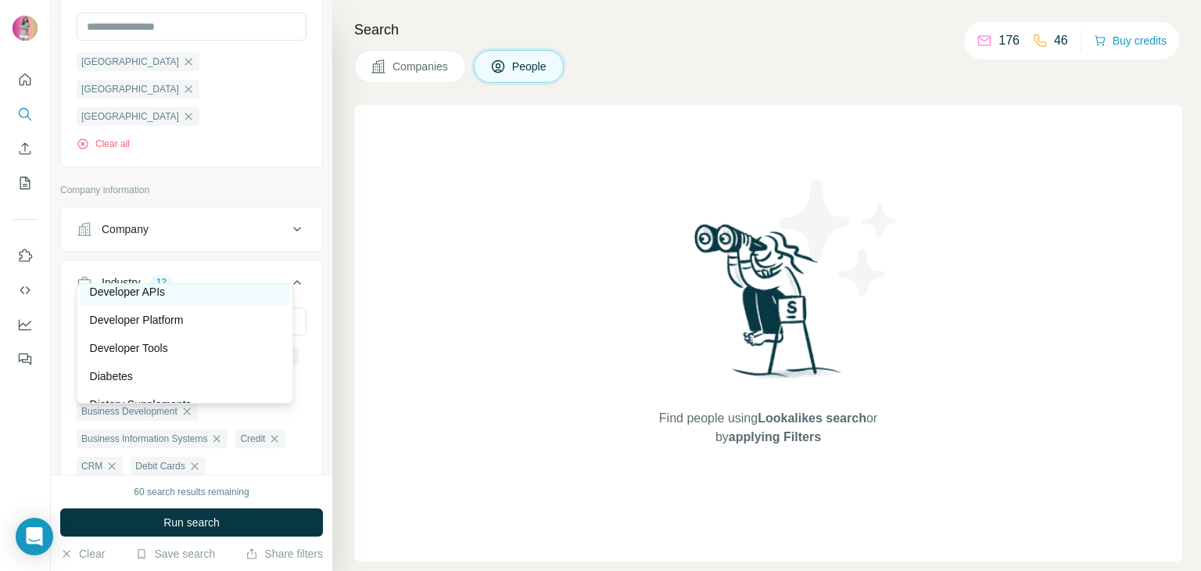
click at [141, 295] on div "Developer APIs" at bounding box center [186, 292] width 210 height 28
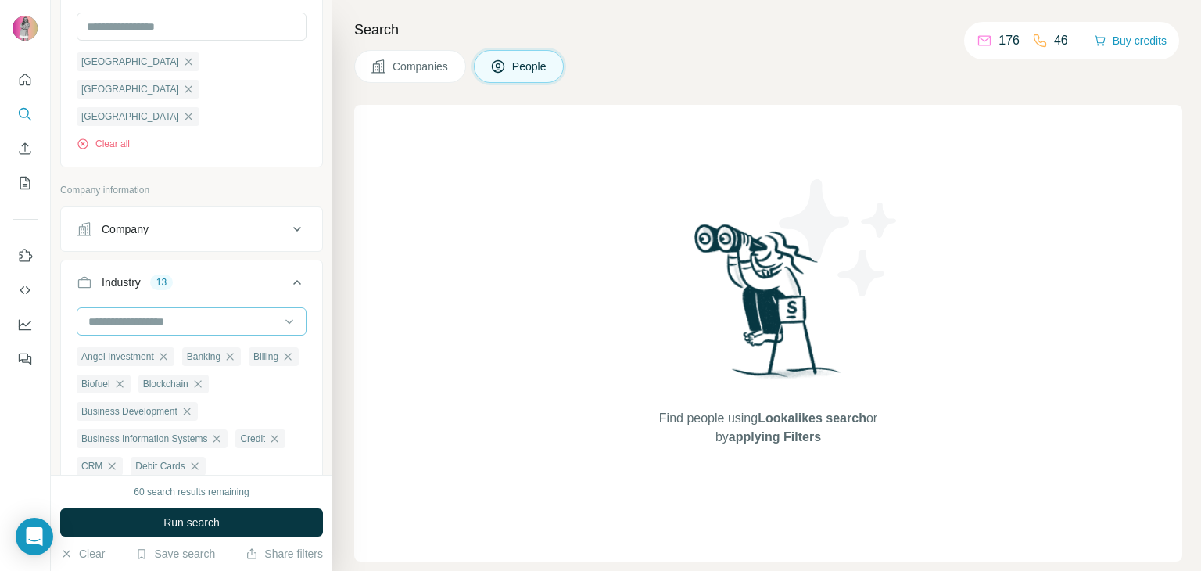
click at [138, 313] on input at bounding box center [183, 321] width 193 height 17
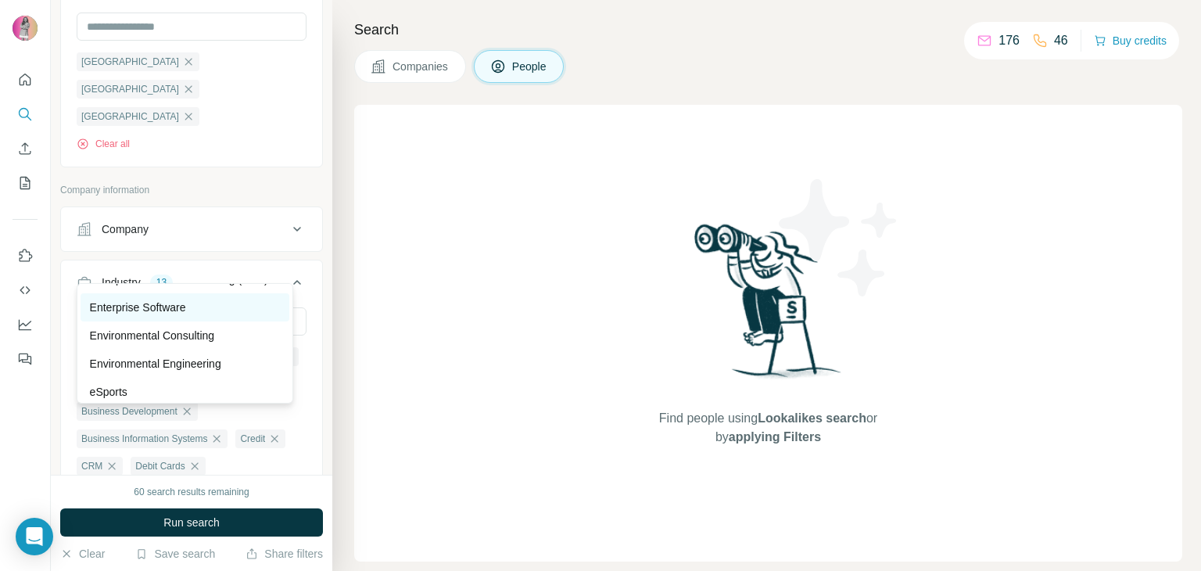
click at [114, 315] on p "Enterprise Software" at bounding box center [138, 307] width 96 height 16
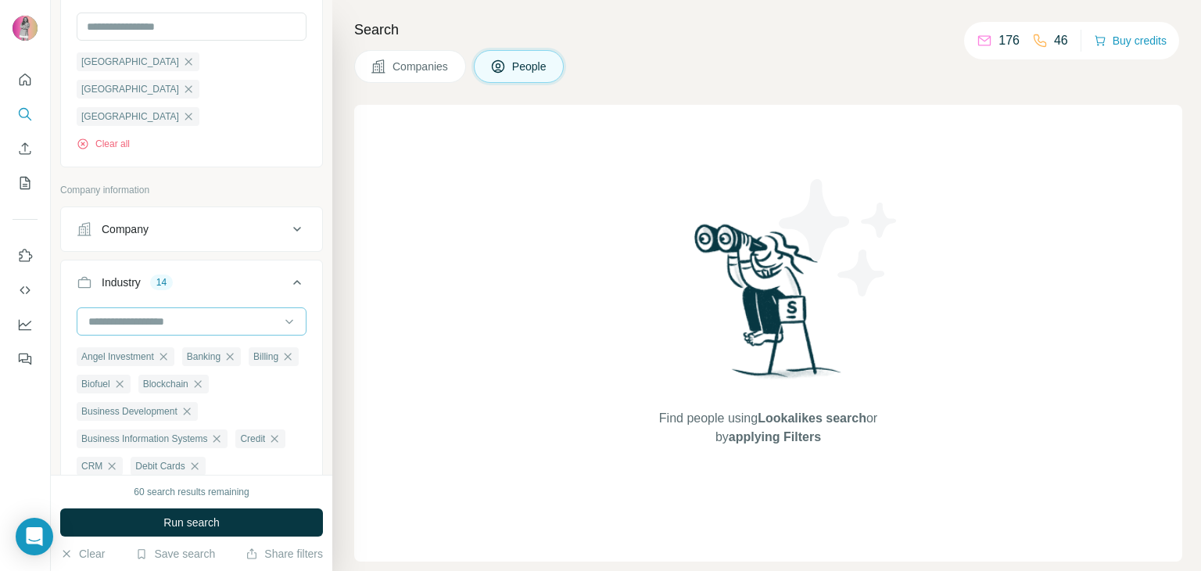
click at [171, 313] on input at bounding box center [183, 321] width 193 height 17
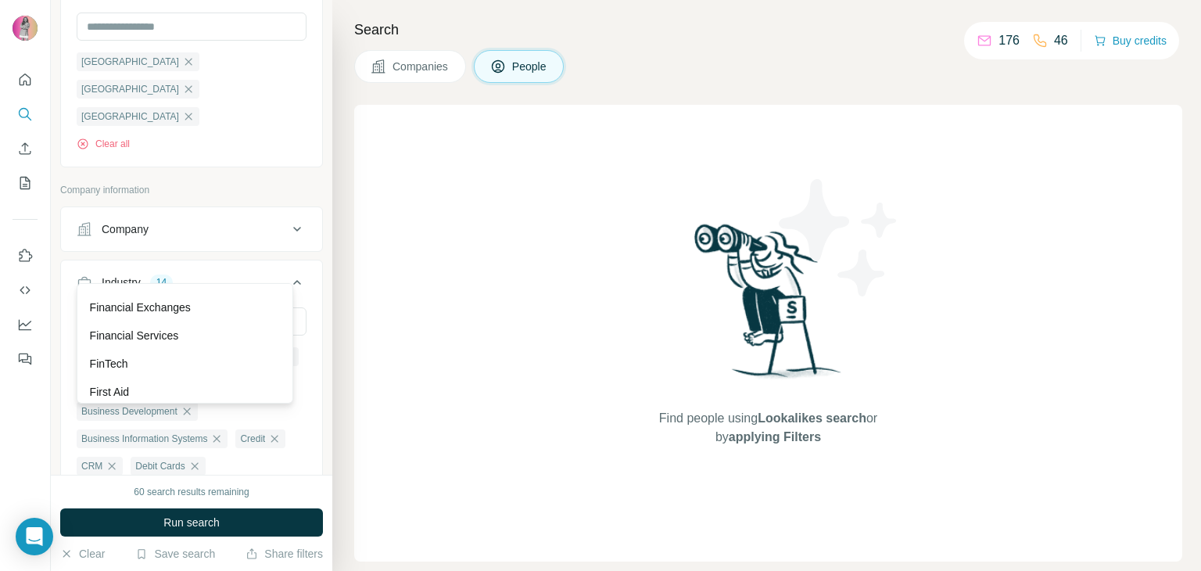
click at [235, 287] on div "Finance" at bounding box center [185, 279] width 191 height 16
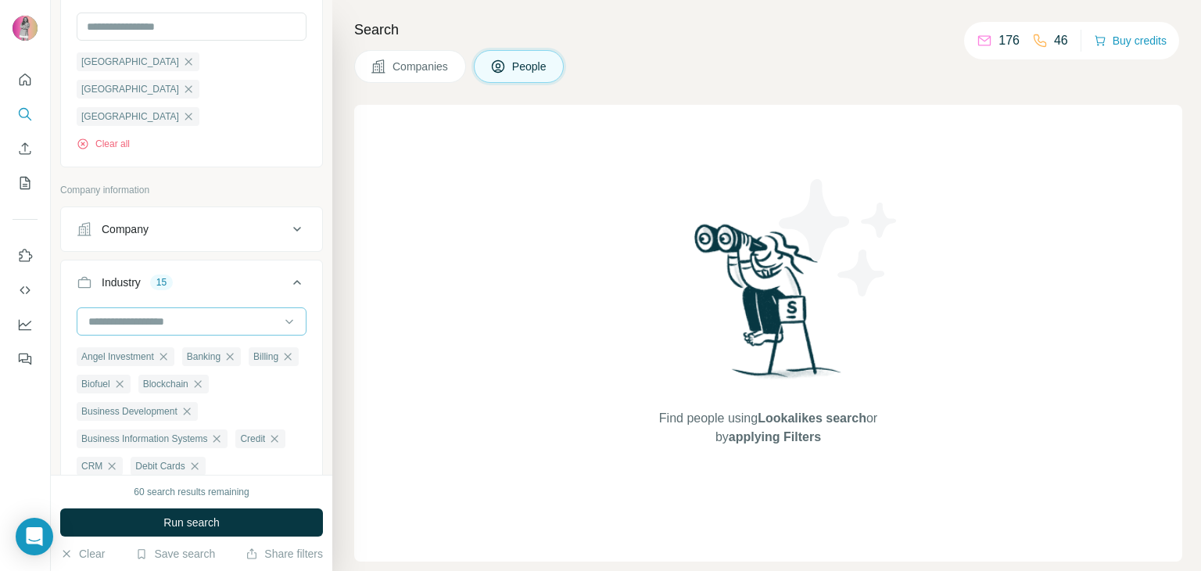
click at [219, 308] on div at bounding box center [183, 321] width 193 height 27
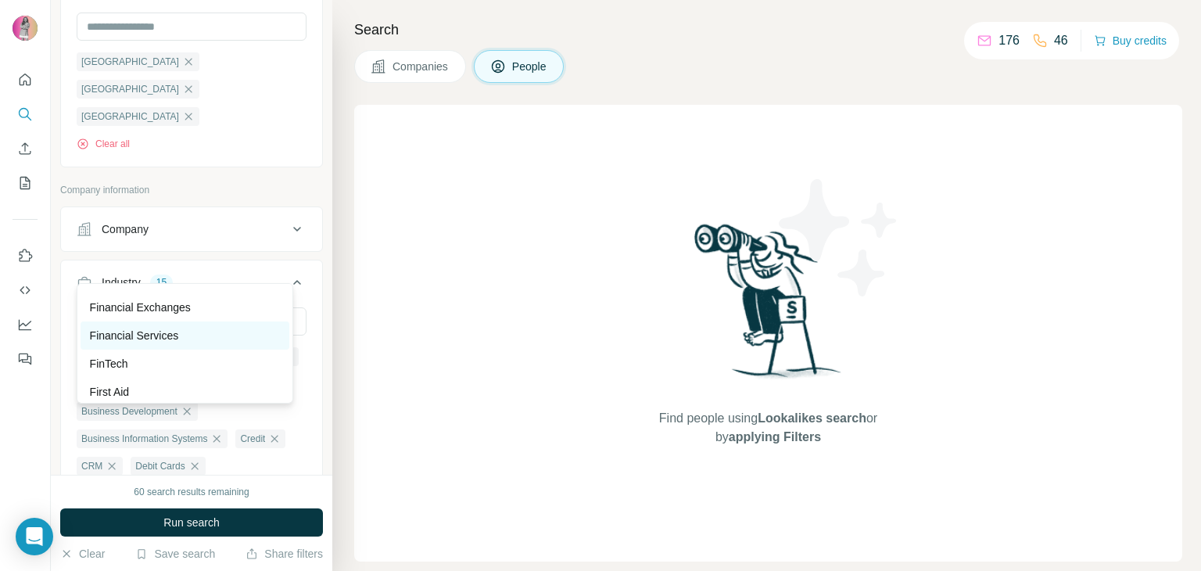
click at [242, 343] on div "Financial Services" at bounding box center [185, 336] width 191 height 16
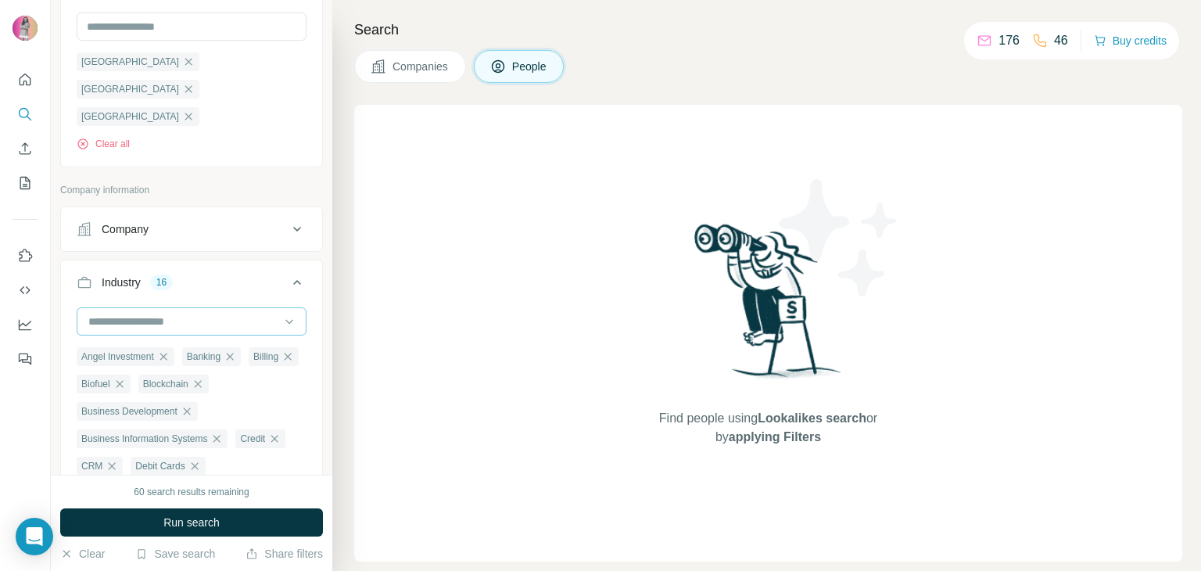
click at [210, 313] on input at bounding box center [183, 321] width 193 height 17
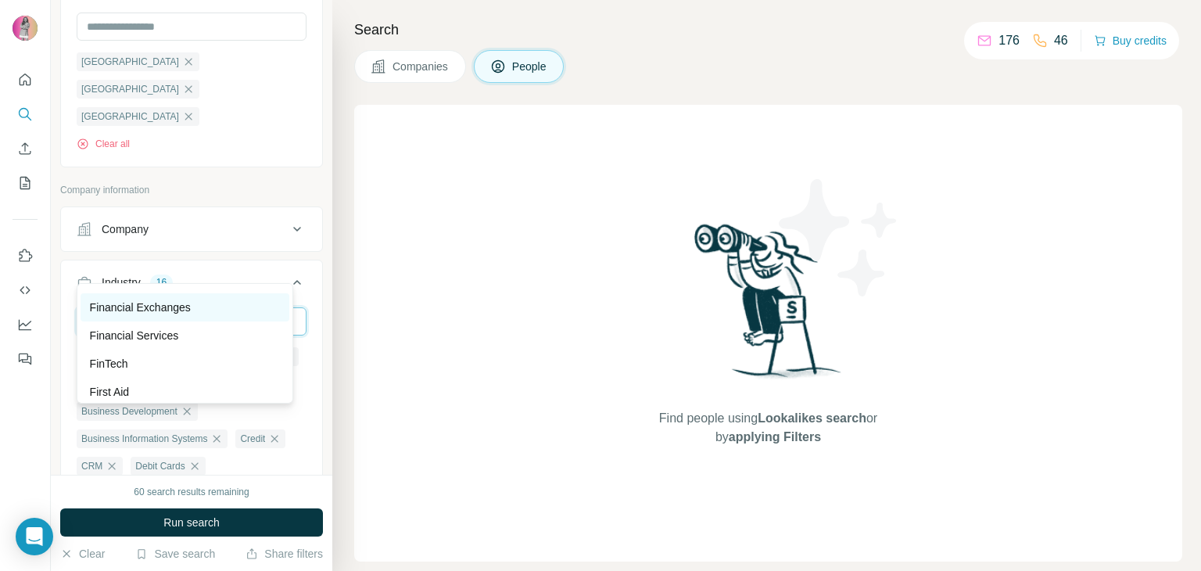
scroll to position [6490, 0]
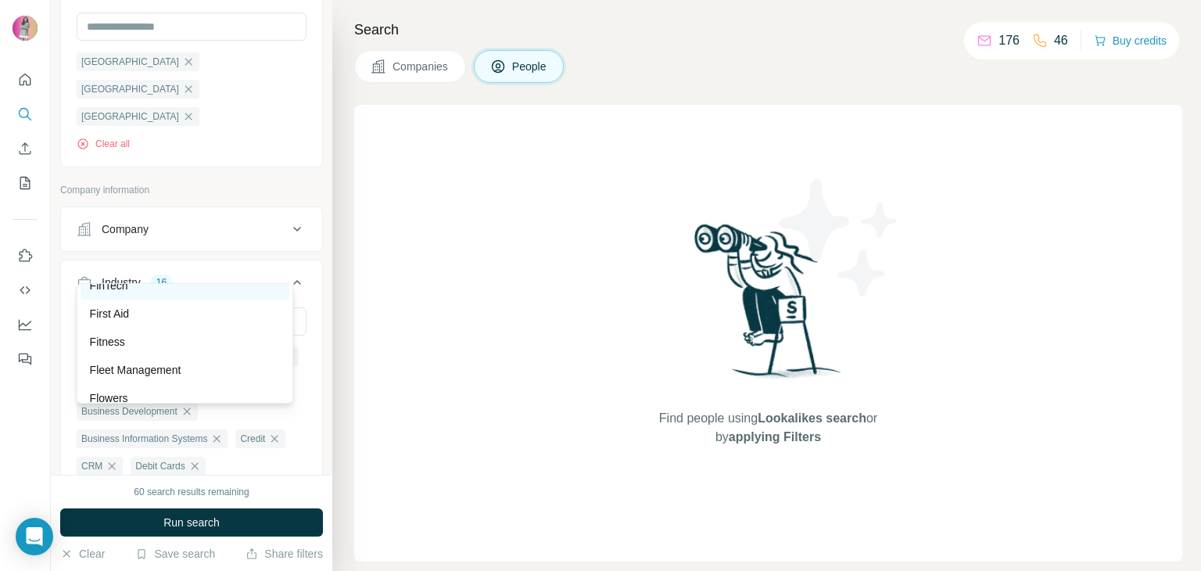
click at [191, 293] on div "FinTech" at bounding box center [185, 286] width 191 height 16
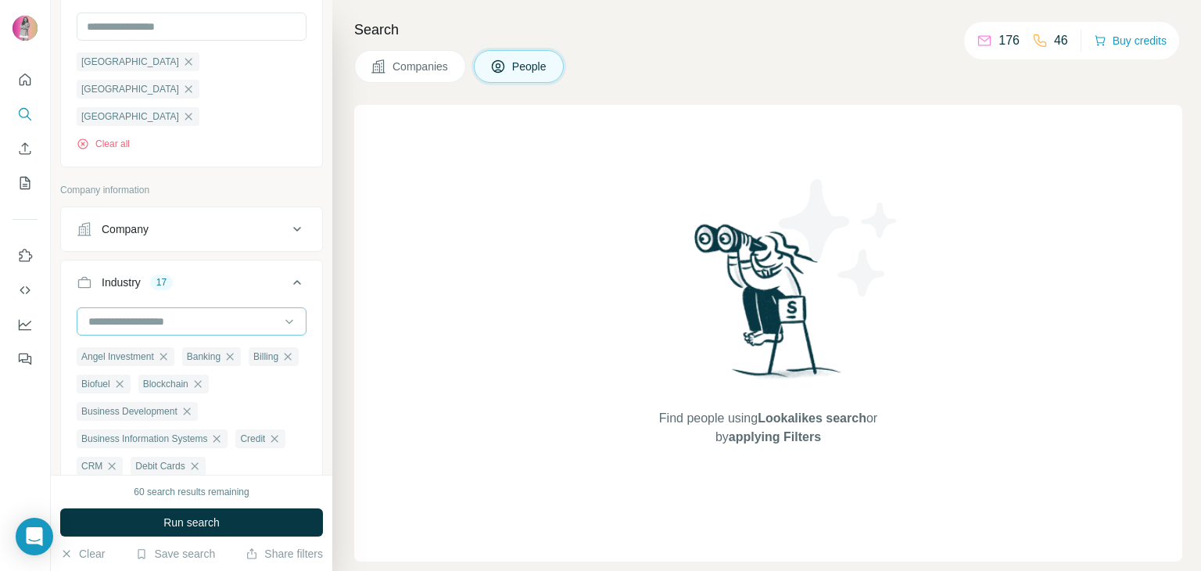
click at [188, 313] on input at bounding box center [183, 321] width 193 height 17
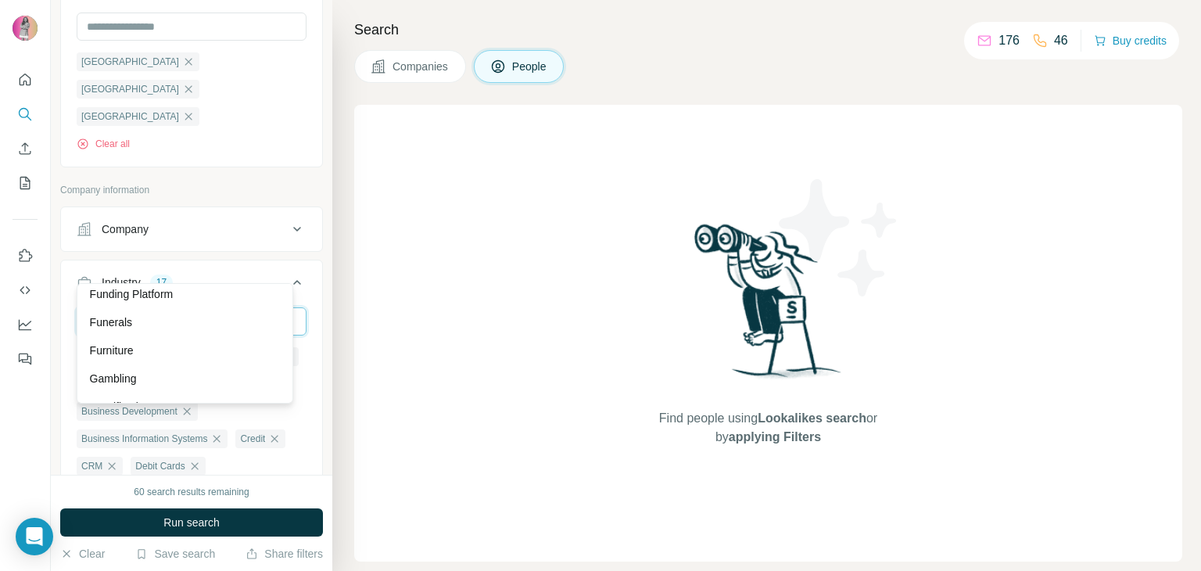
scroll to position [6959, 0]
click at [188, 274] on div "Funding Platform" at bounding box center [185, 267] width 191 height 16
click at [188, 346] on ul "Angel Investment Banking Billing Biofuel Blockchain Business Development Busine…" at bounding box center [192, 465] width 230 height 238
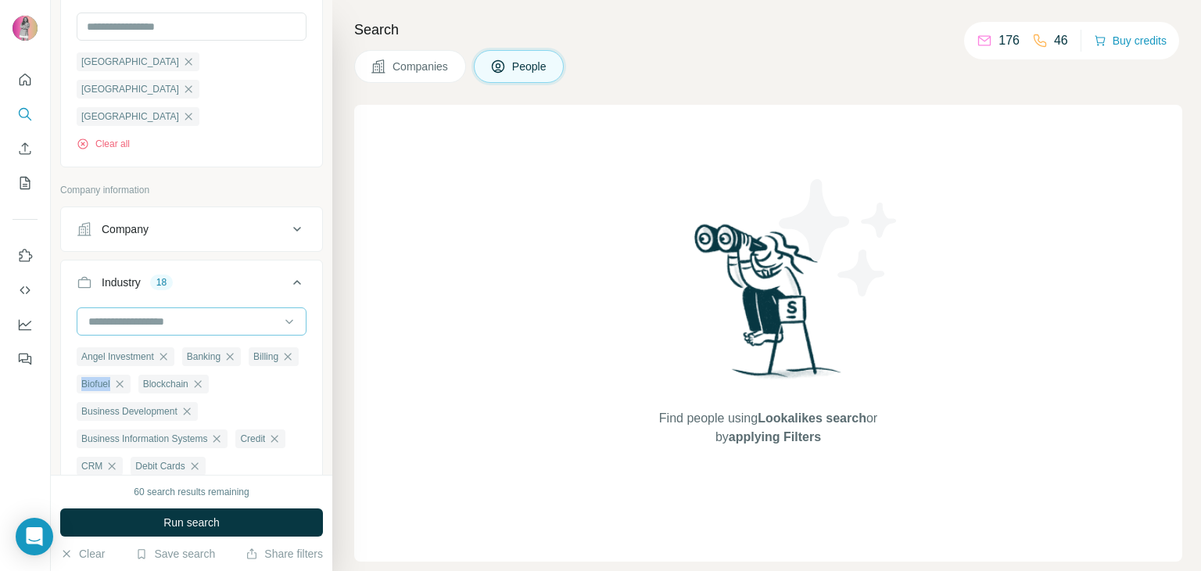
click at [190, 313] on input at bounding box center [183, 321] width 193 height 17
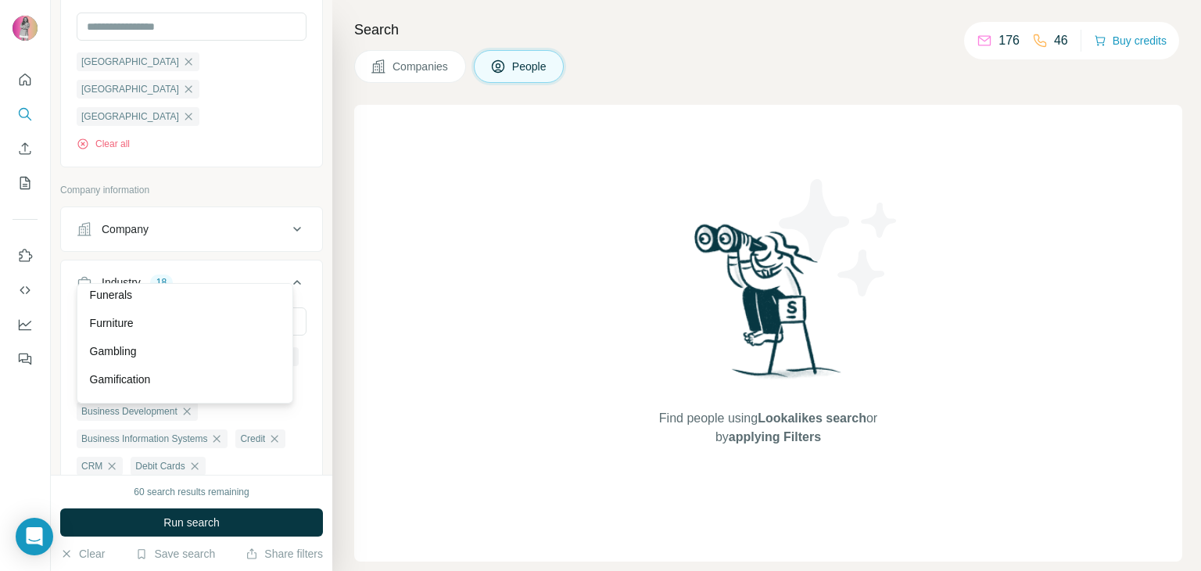
click at [194, 274] on div "Funding Platform" at bounding box center [185, 267] width 191 height 16
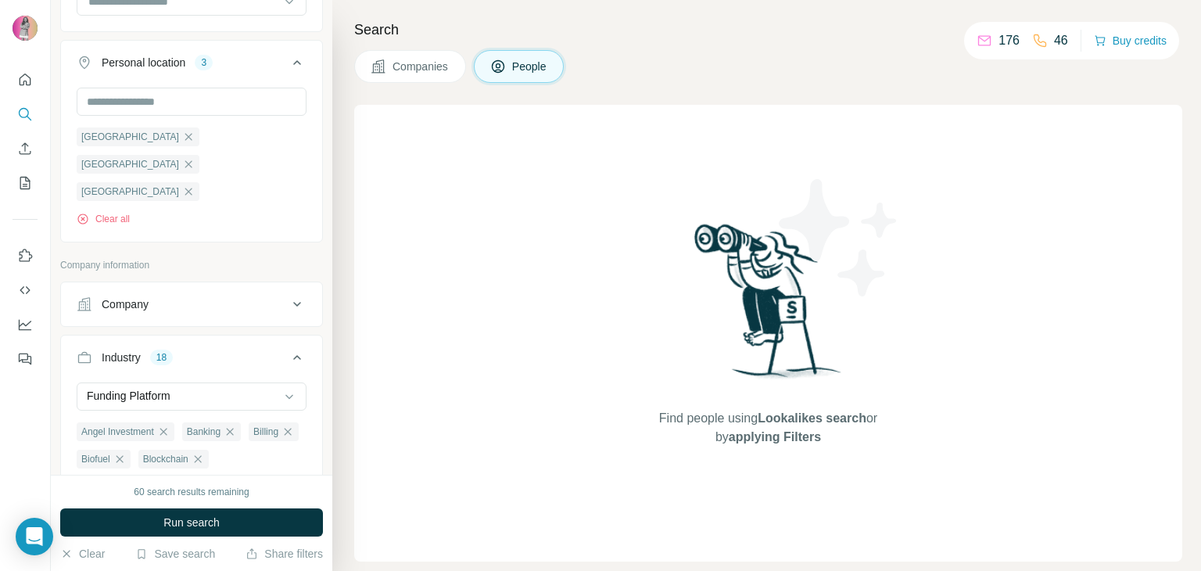
scroll to position [391, 0]
click at [195, 391] on div "Funding Platform" at bounding box center [183, 399] width 193 height 16
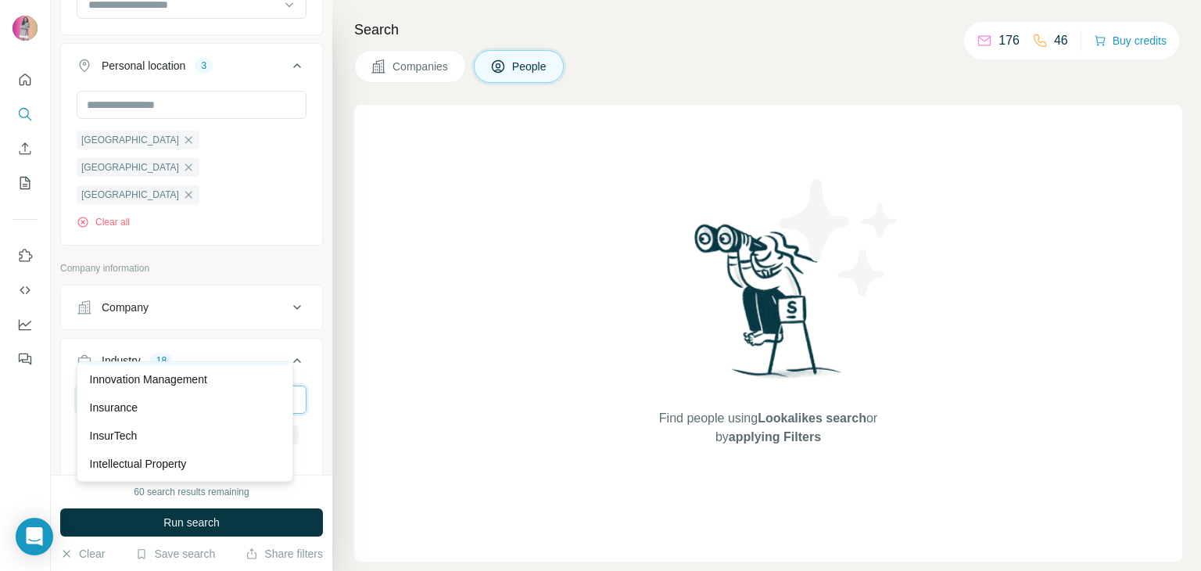
scroll to position [8679, 0]
click at [176, 337] on div "Insurance" at bounding box center [185, 329] width 191 height 16
click at [178, 391] on input at bounding box center [183, 399] width 193 height 17
click at [175, 365] on div "InsurTech" at bounding box center [185, 358] width 191 height 16
click at [183, 386] on div at bounding box center [183, 399] width 193 height 27
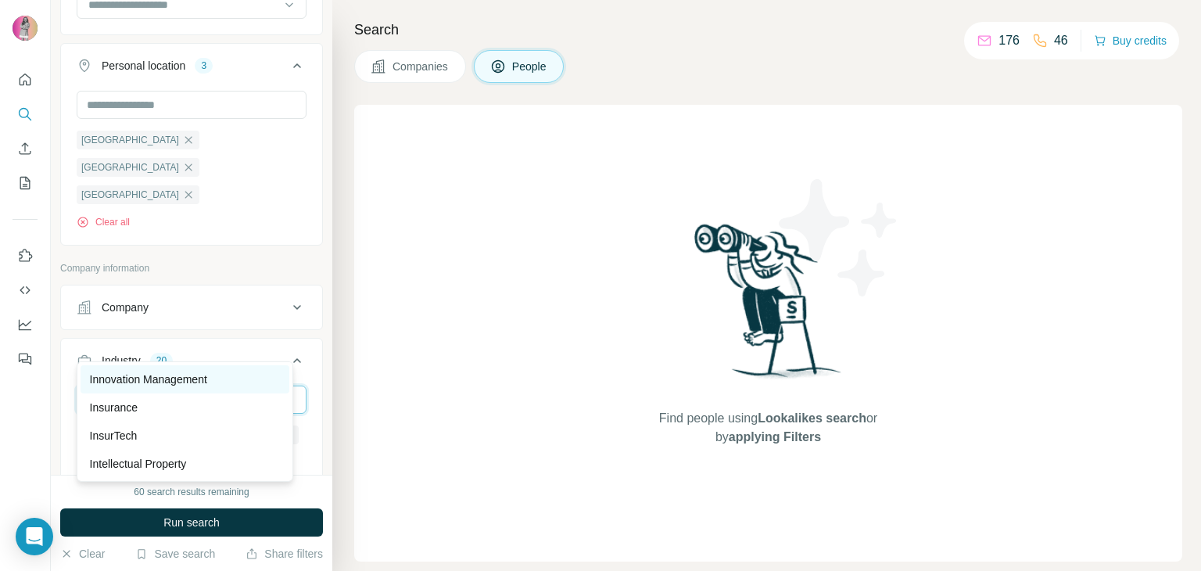
scroll to position [8523, 0]
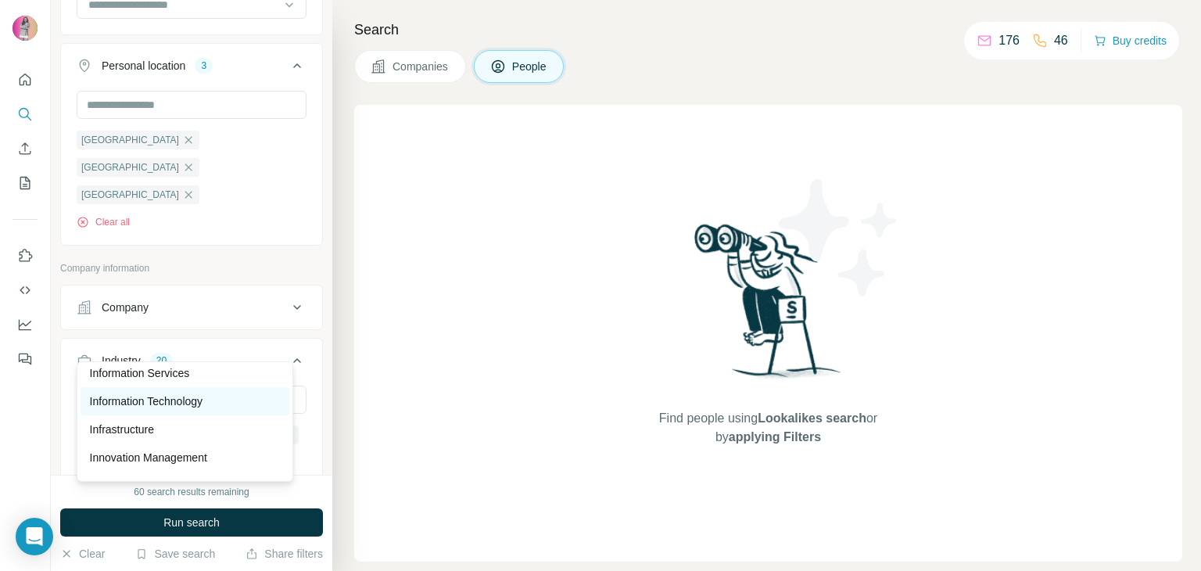
click at [203, 409] on p "Information Technology" at bounding box center [146, 401] width 113 height 16
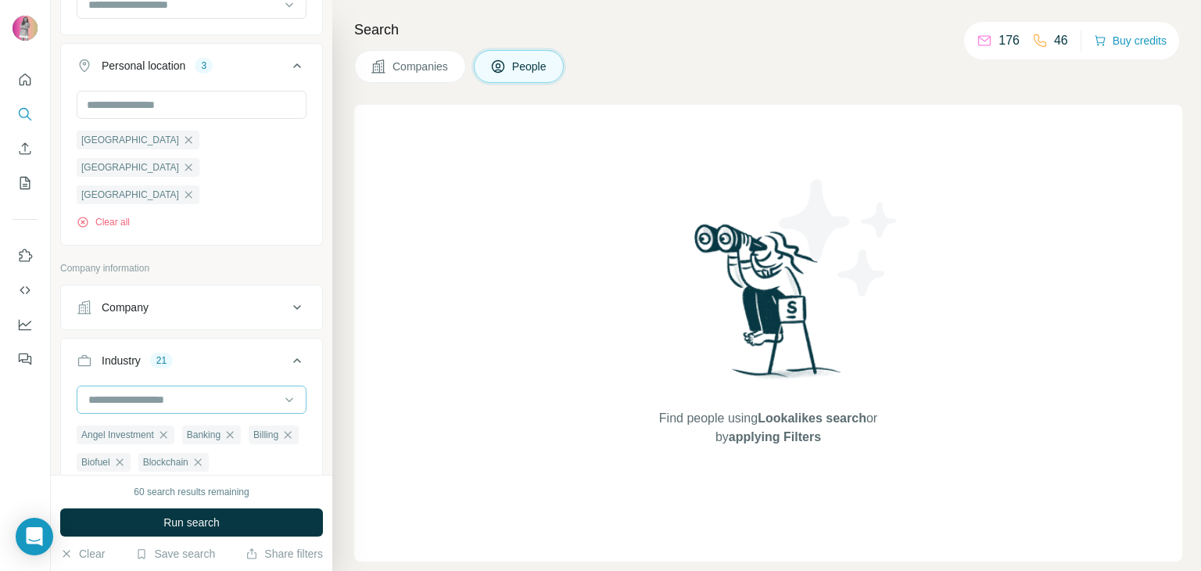
click at [191, 386] on div at bounding box center [183, 399] width 193 height 27
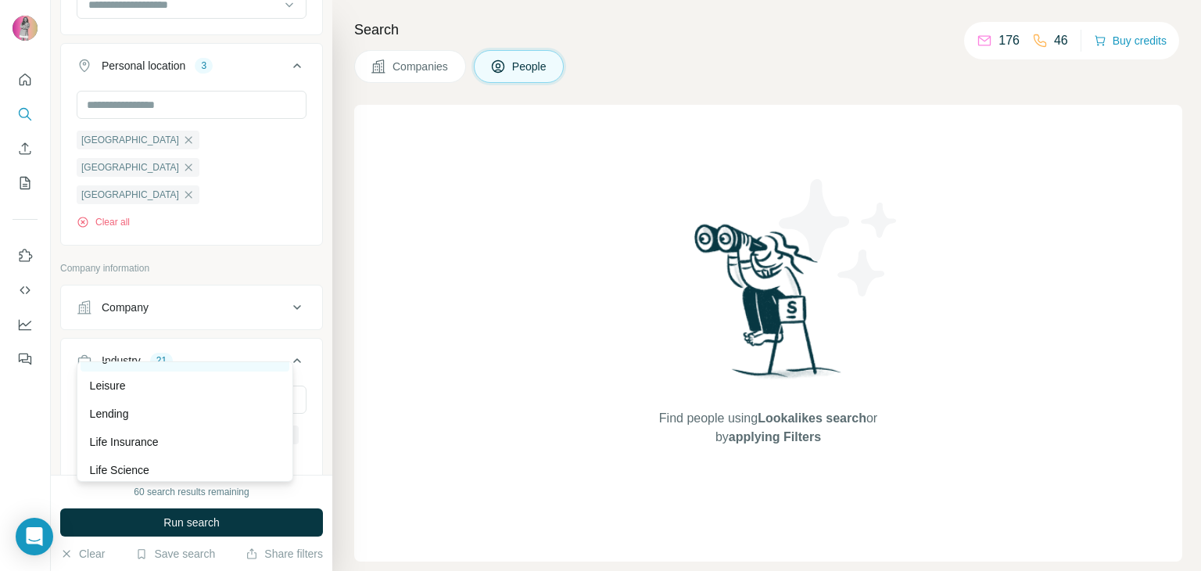
click at [195, 365] on div "Legal Tech" at bounding box center [185, 358] width 191 height 16
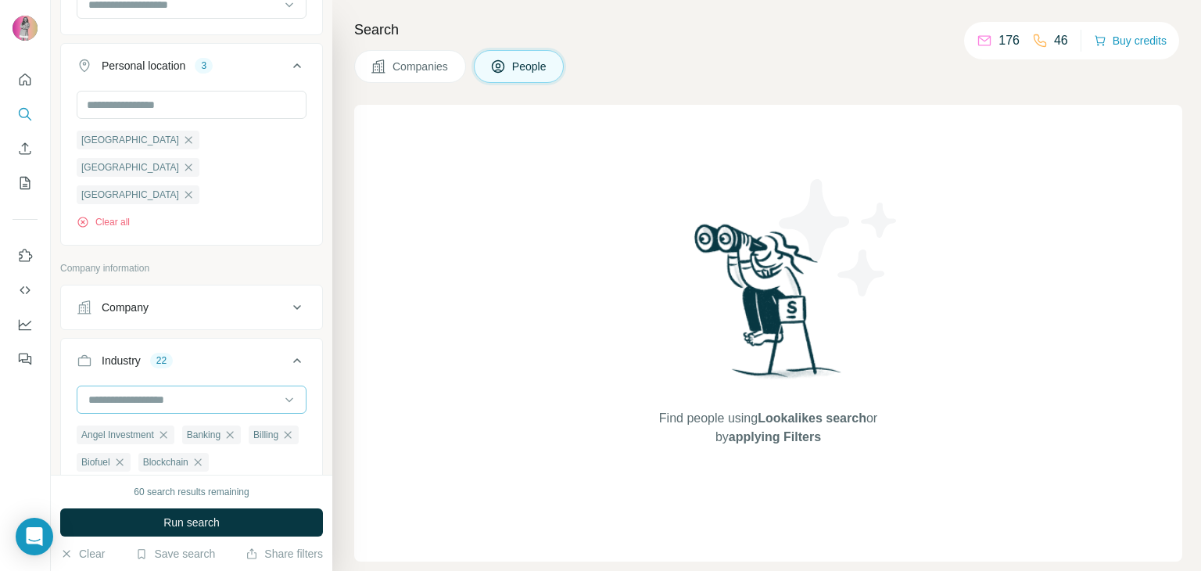
click at [185, 386] on div at bounding box center [183, 399] width 193 height 27
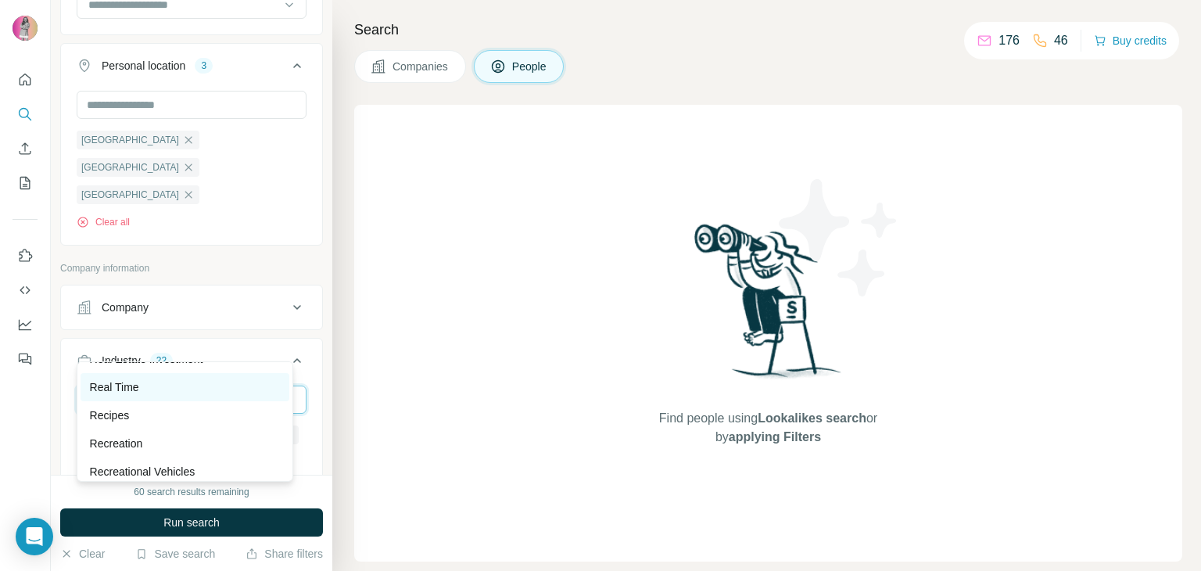
scroll to position [13136, 0]
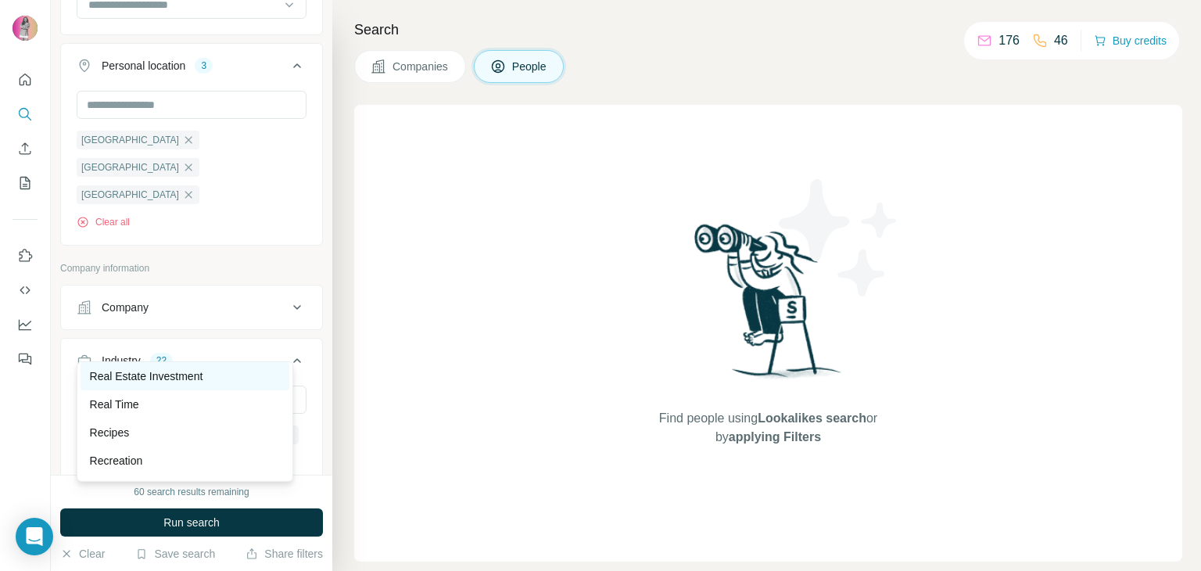
click at [152, 384] on p "Real Estate Investment" at bounding box center [146, 376] width 113 height 16
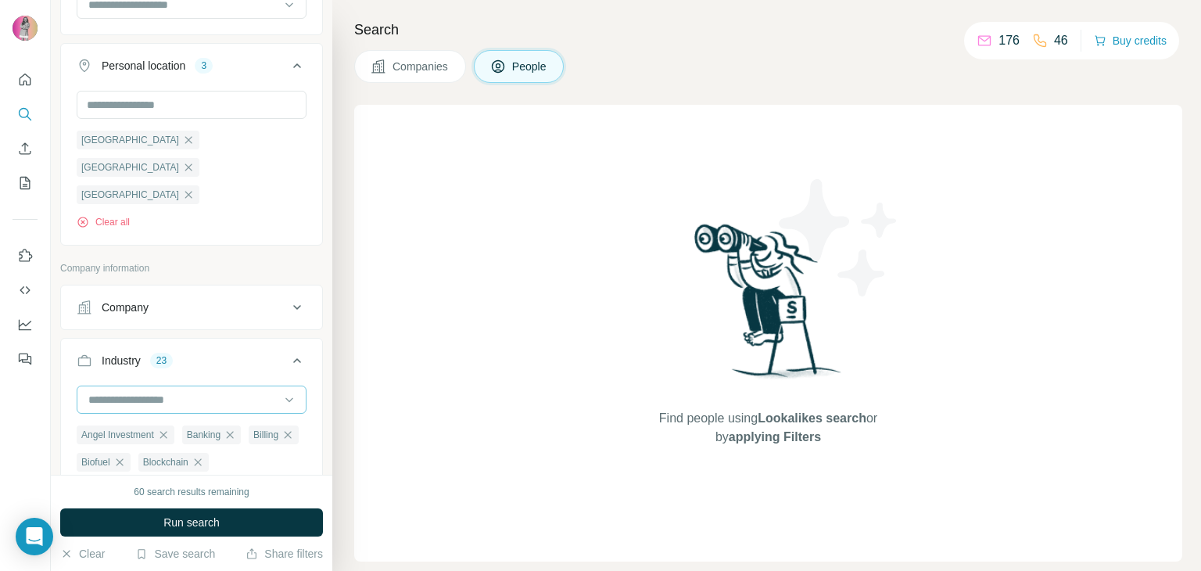
click at [188, 391] on input at bounding box center [183, 399] width 193 height 17
click at [393, 437] on div "Find people using Lookalikes search or by applying Filters" at bounding box center [768, 333] width 828 height 457
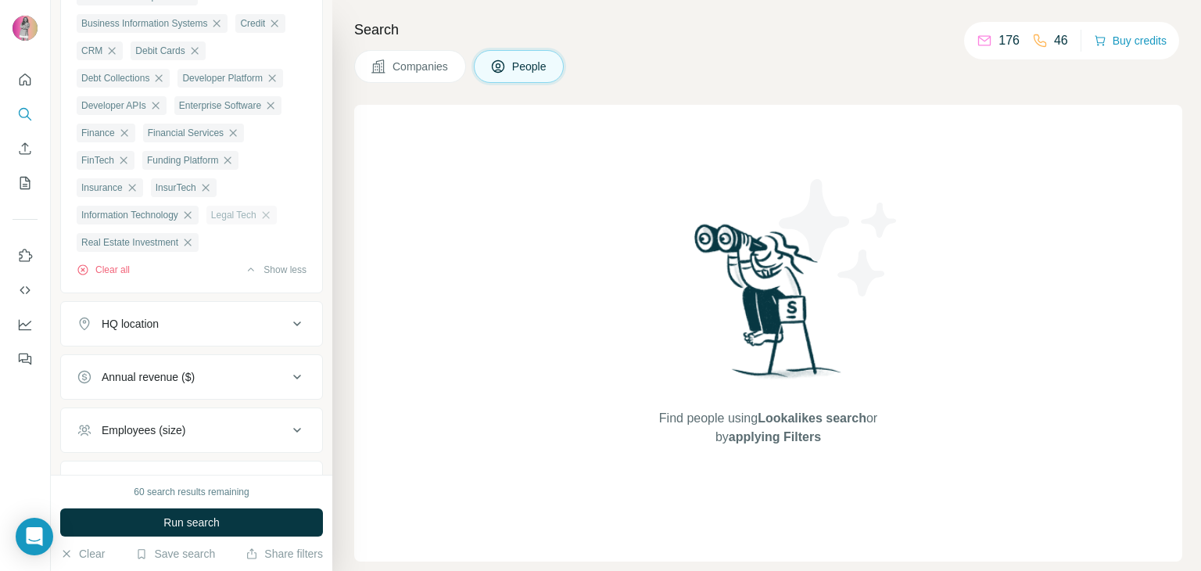
scroll to position [963, 0]
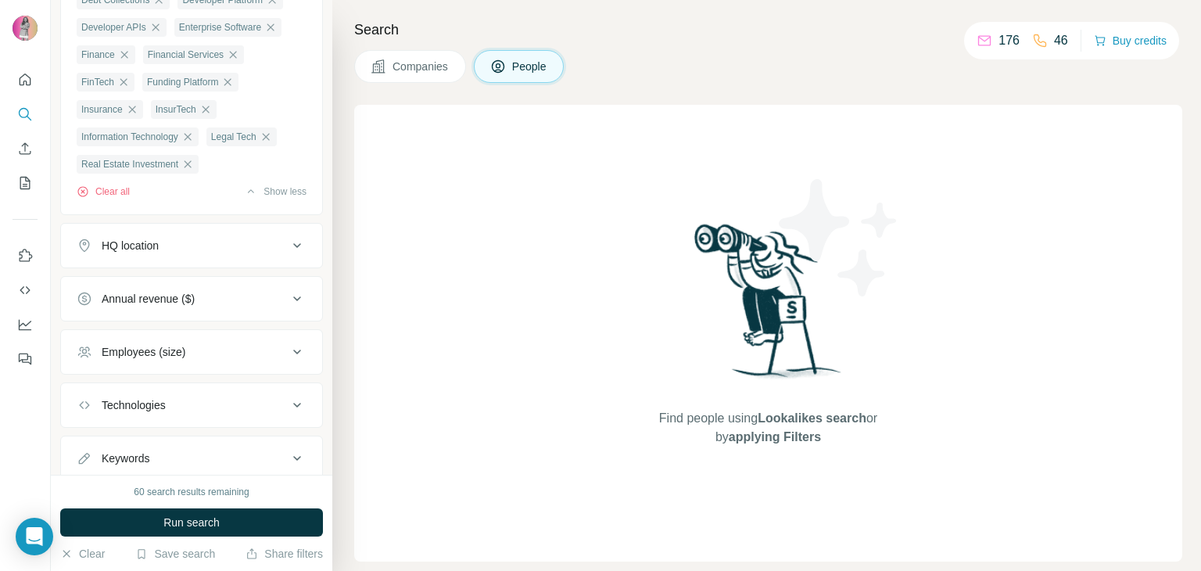
click at [288, 342] on icon at bounding box center [297, 351] width 19 height 19
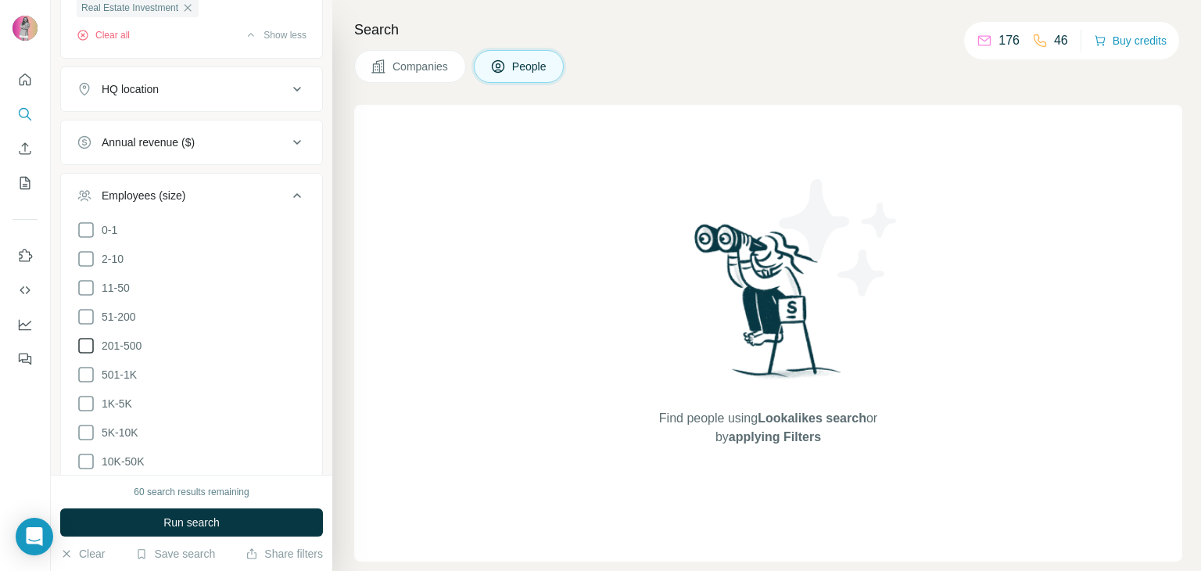
scroll to position [1197, 0]
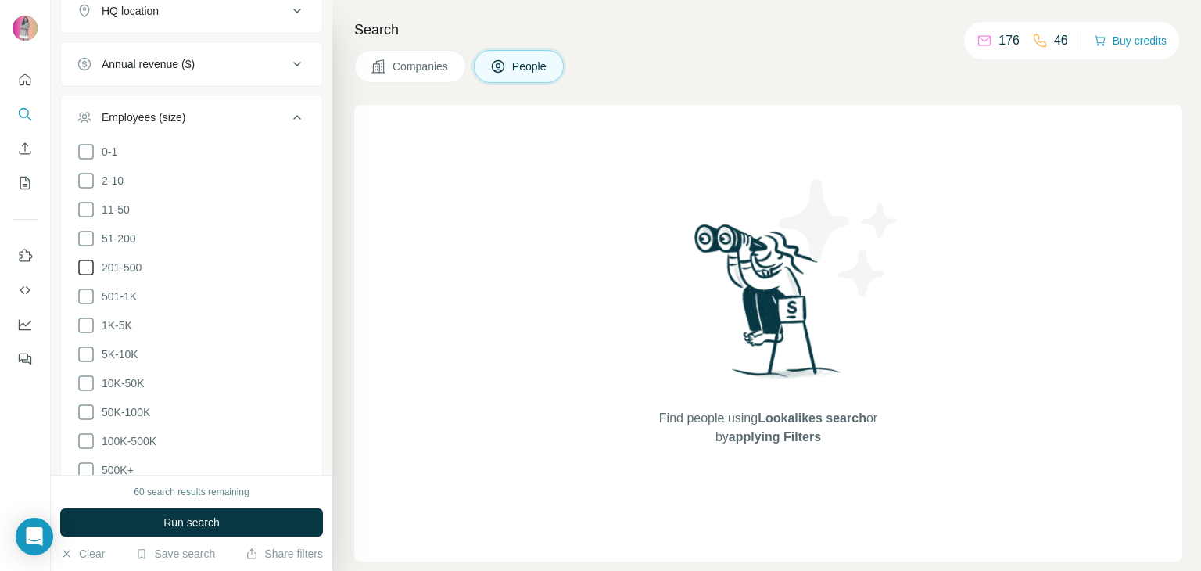
click at [84, 258] on icon at bounding box center [86, 267] width 19 height 19
click at [84, 287] on icon at bounding box center [86, 296] width 19 height 19
click at [91, 316] on icon at bounding box center [86, 325] width 19 height 19
click at [91, 345] on icon at bounding box center [86, 354] width 19 height 19
click at [92, 375] on icon at bounding box center [86, 383] width 16 height 16
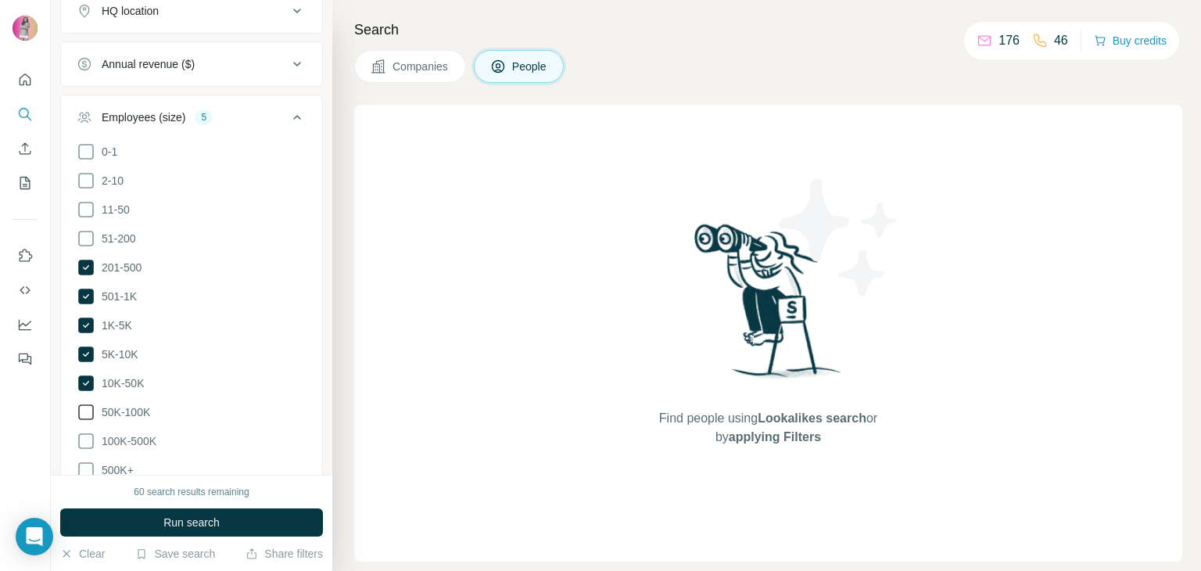
click at [88, 403] on icon at bounding box center [86, 412] width 19 height 19
click at [89, 432] on icon at bounding box center [86, 441] width 19 height 19
click at [85, 461] on icon at bounding box center [86, 470] width 19 height 19
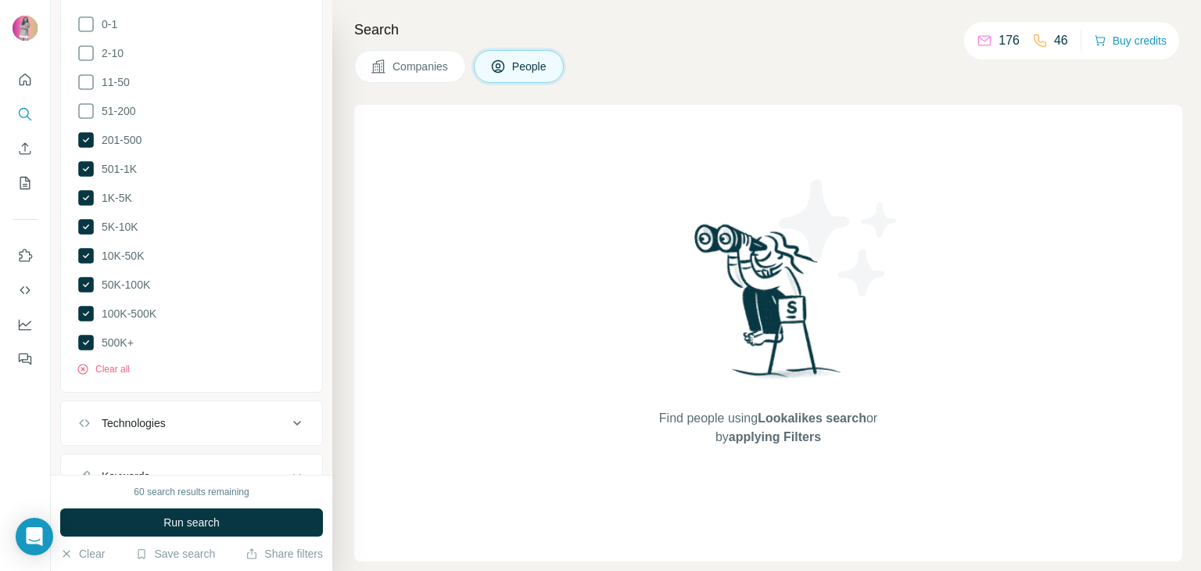
scroll to position [1341, 0]
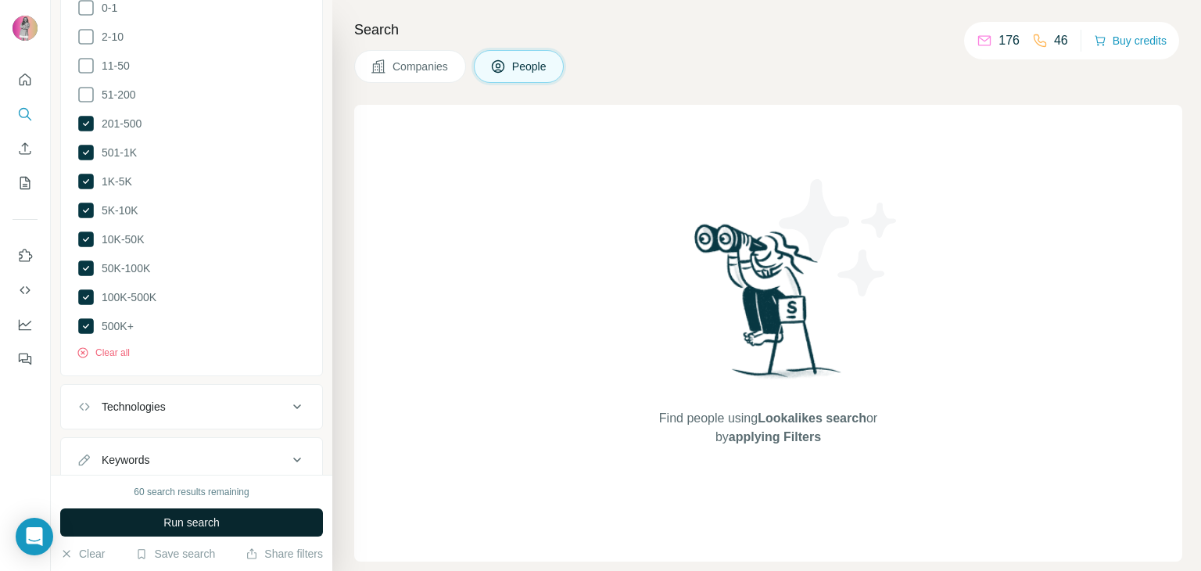
click at [231, 512] on button "Run search" at bounding box center [191, 522] width 263 height 28
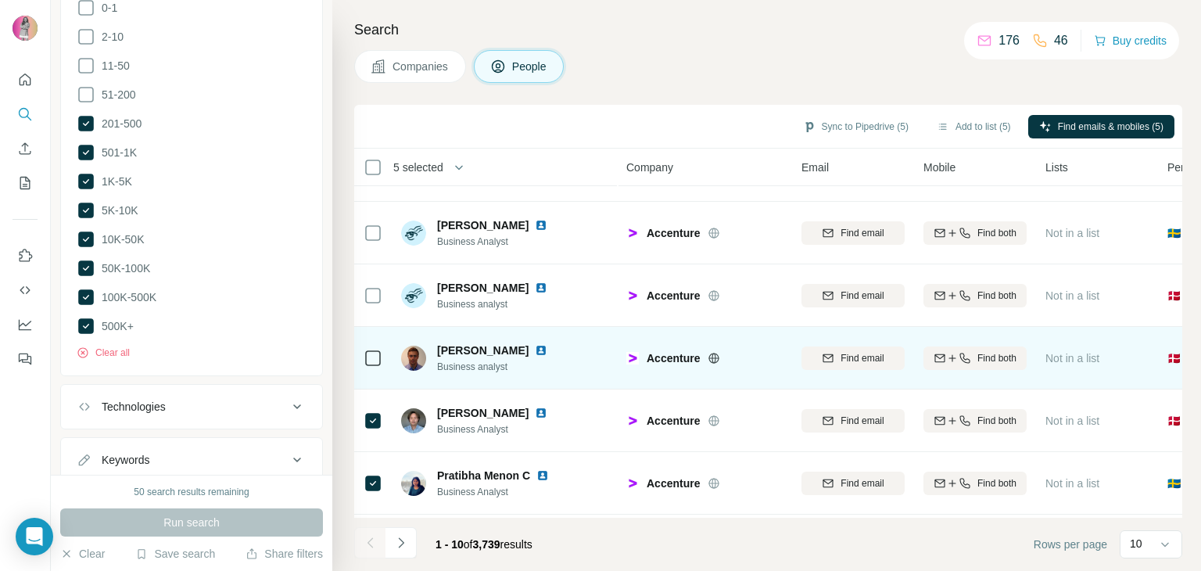
scroll to position [303, 0]
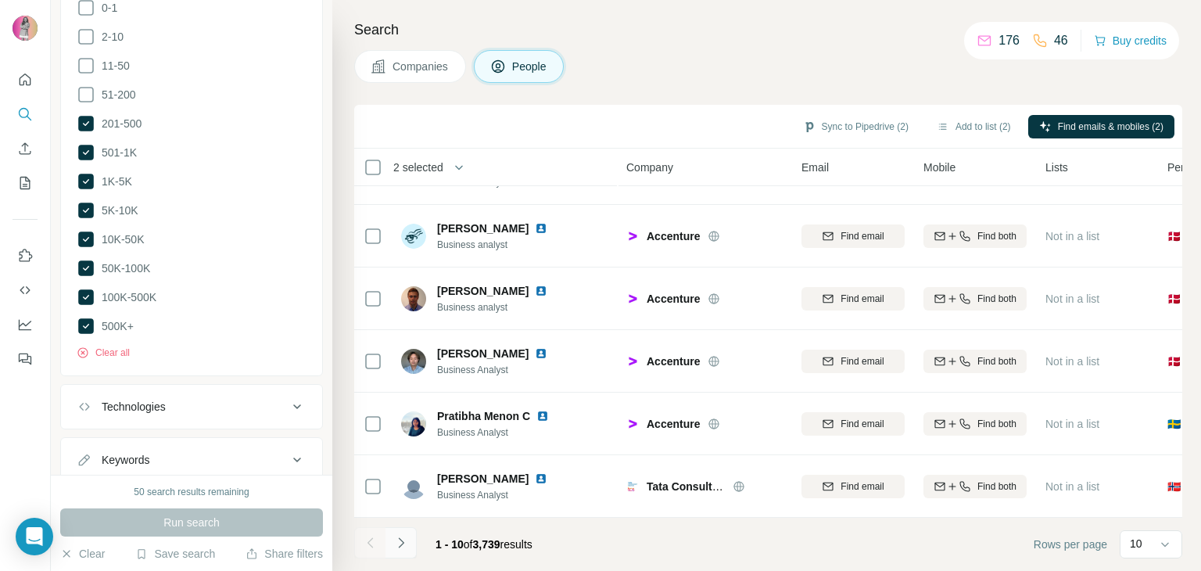
click at [403, 539] on icon "Navigate to next page" at bounding box center [401, 543] width 16 height 16
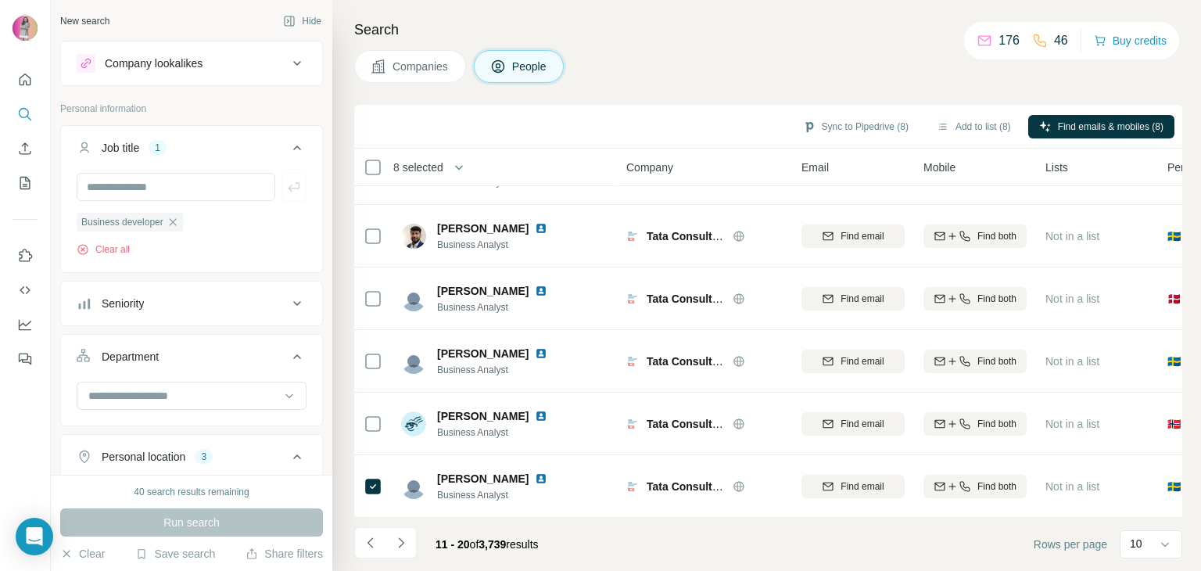
click at [169, 305] on div "Seniority" at bounding box center [182, 304] width 211 height 16
click at [160, 342] on span "Board Member" at bounding box center [134, 344] width 79 height 16
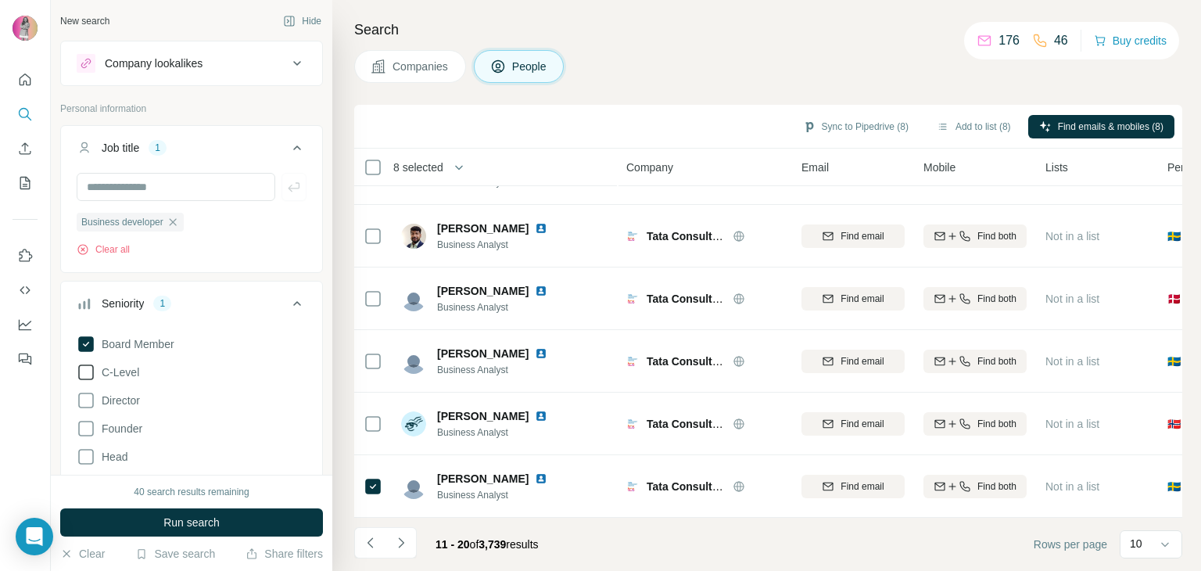
click at [124, 373] on span "C-Level" at bounding box center [117, 372] width 44 height 16
click at [127, 398] on span "Director" at bounding box center [117, 401] width 45 height 16
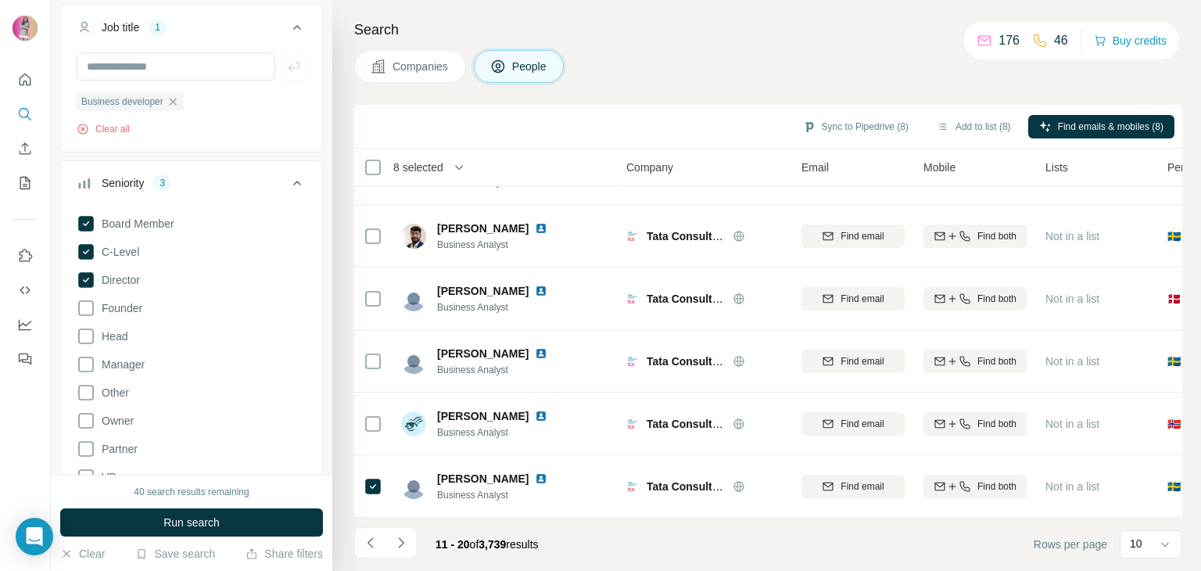
scroll to position [156, 0]
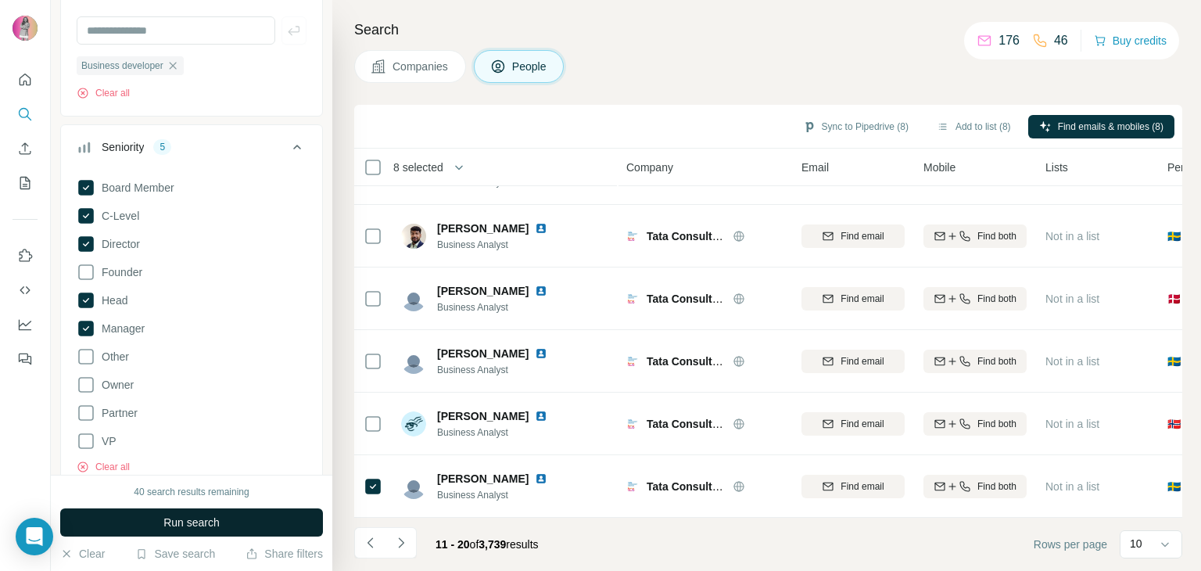
click at [205, 520] on span "Run search" at bounding box center [191, 522] width 56 height 16
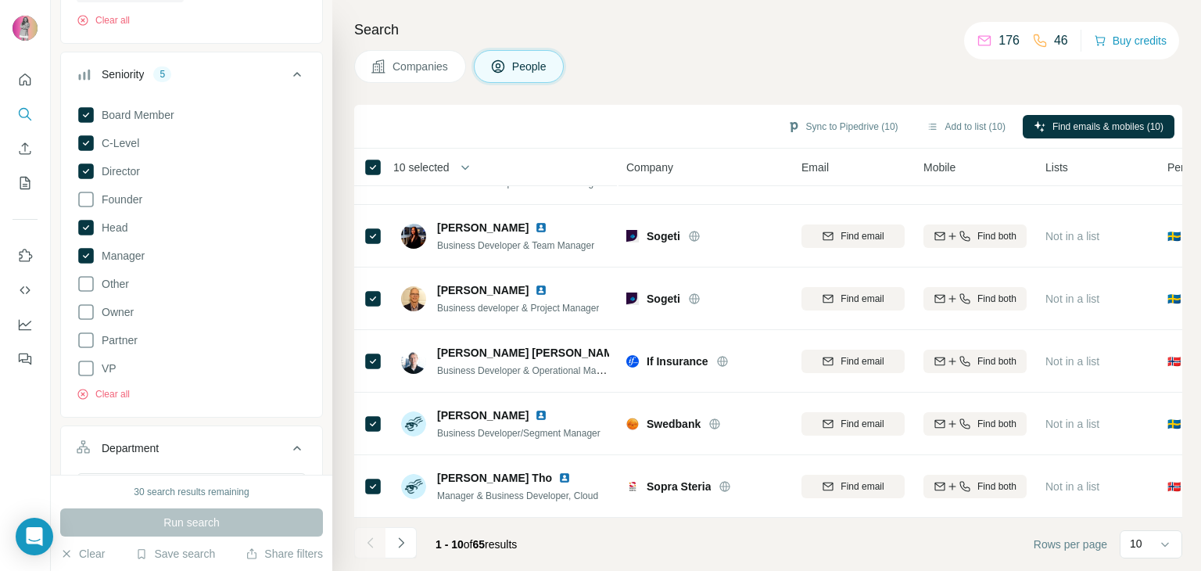
scroll to position [313, 0]
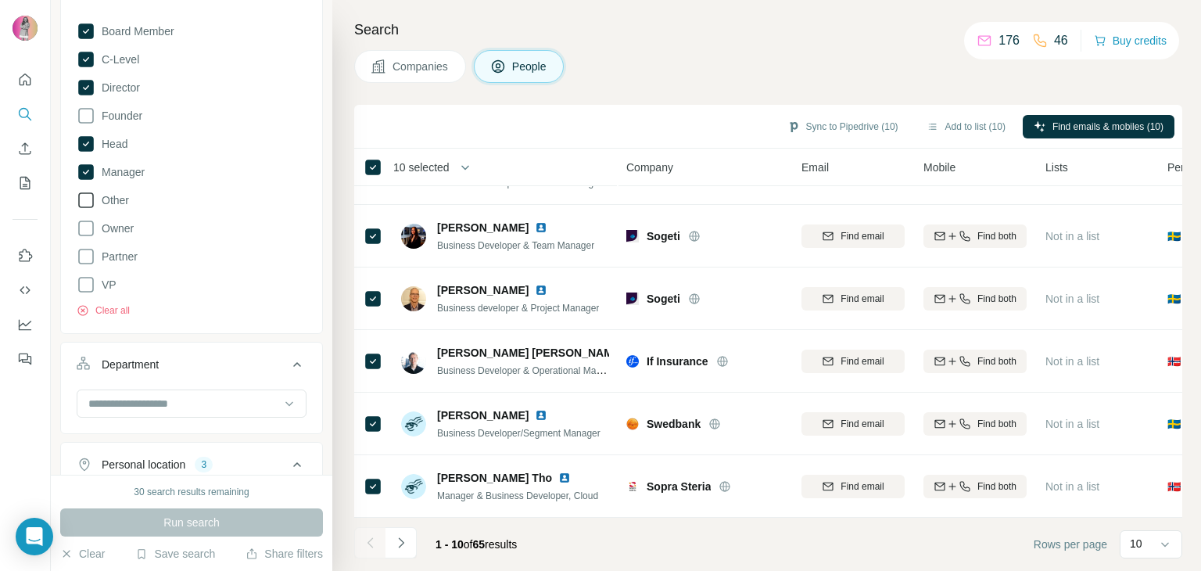
click at [90, 203] on icon at bounding box center [86, 200] width 19 height 19
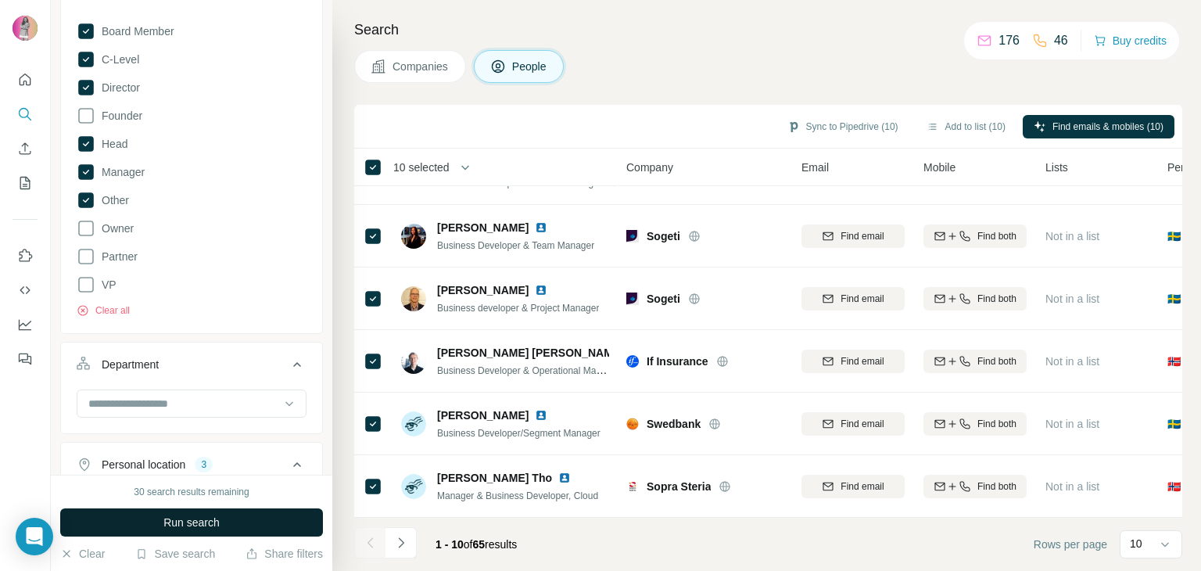
click at [246, 520] on button "Run search" at bounding box center [191, 522] width 263 height 28
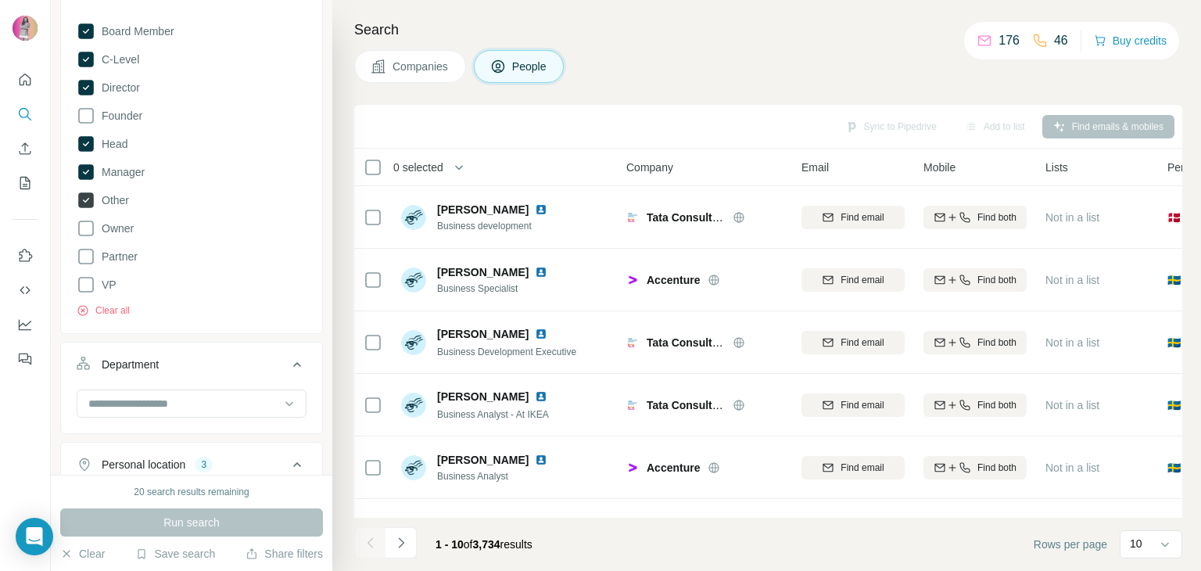
click at [82, 195] on icon at bounding box center [86, 200] width 16 height 16
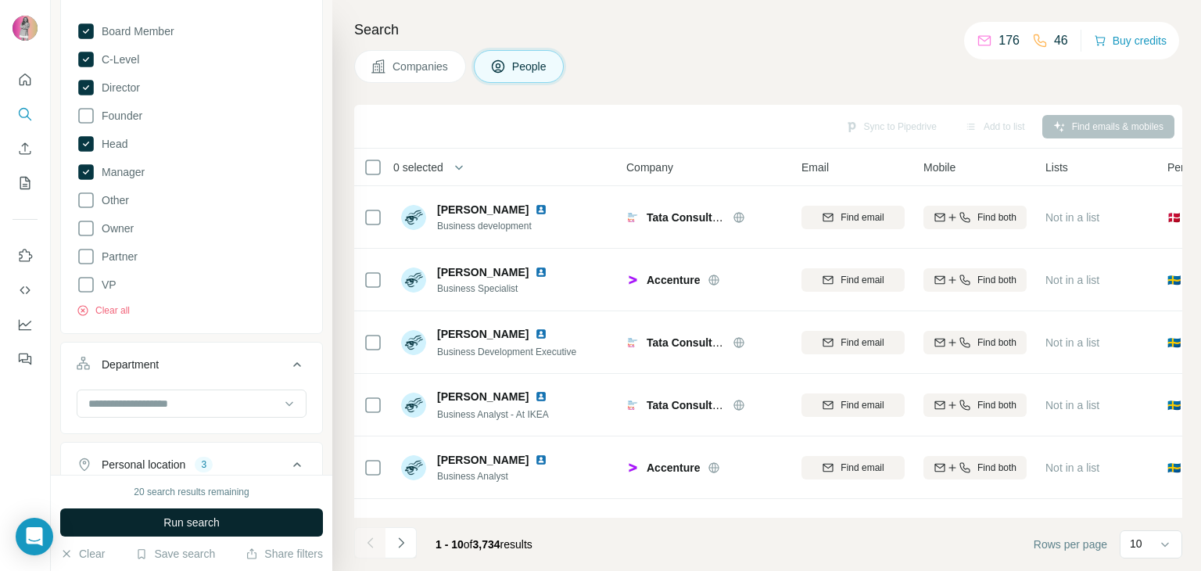
click at [204, 525] on span "Run search" at bounding box center [191, 522] width 56 height 16
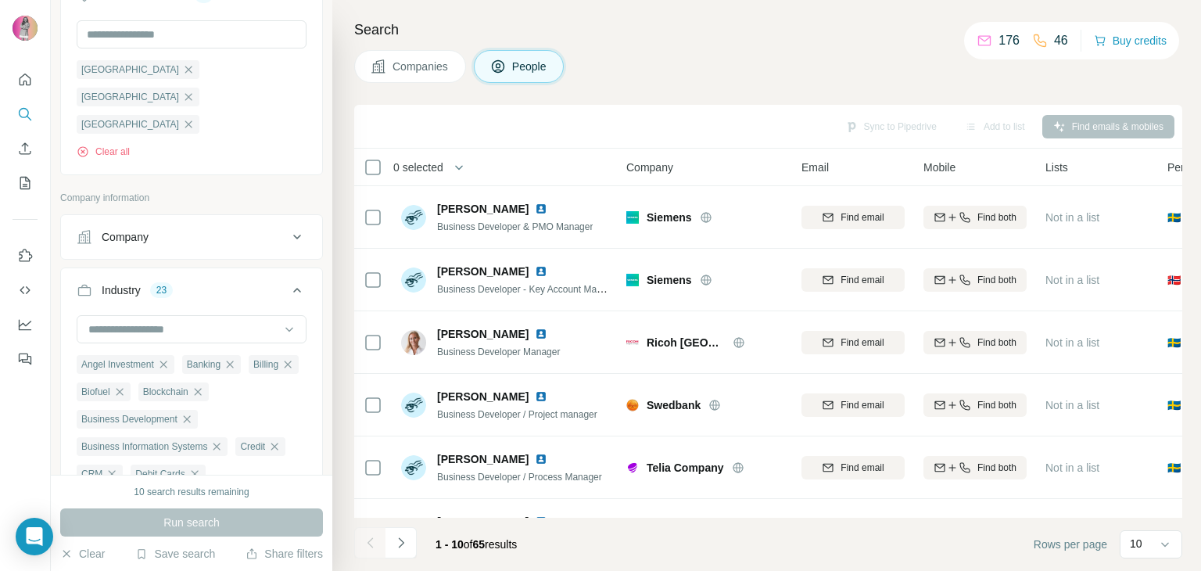
scroll to position [860, 0]
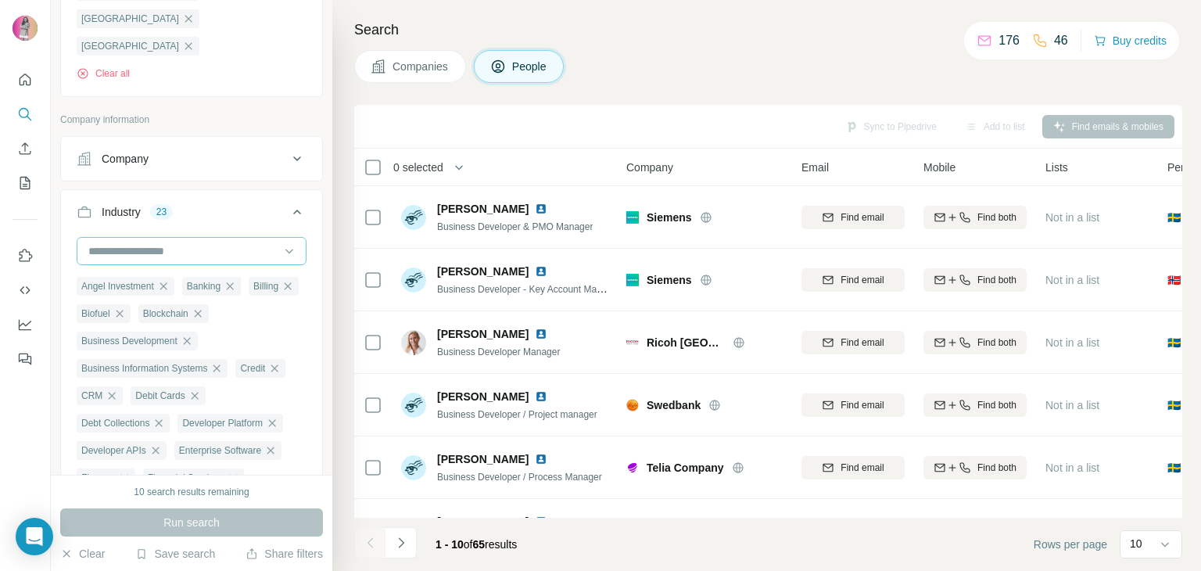
click at [222, 242] on input at bounding box center [183, 250] width 193 height 17
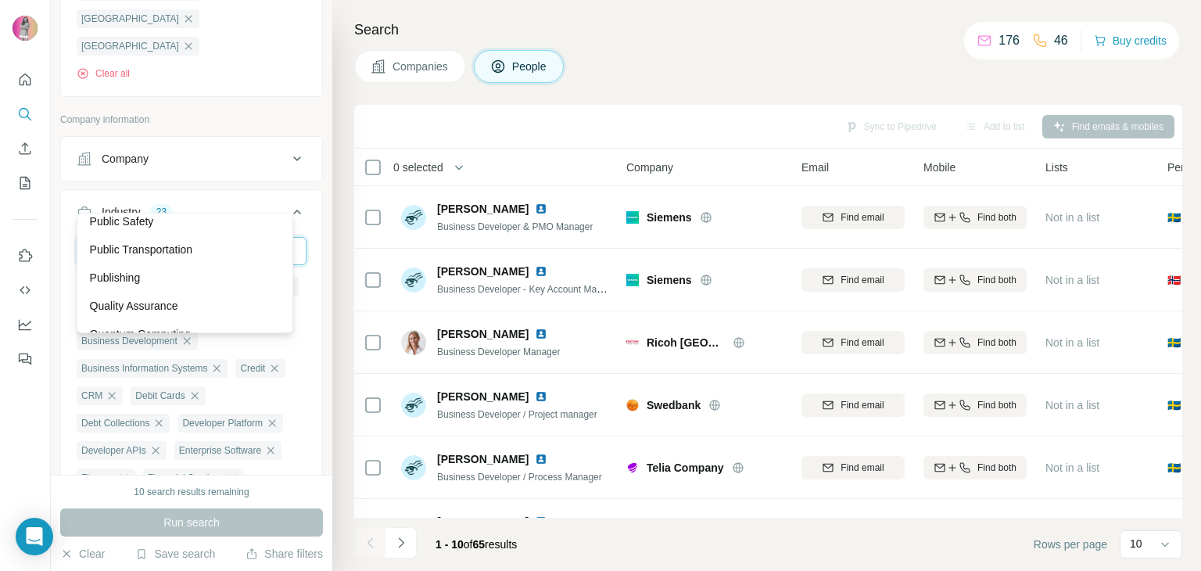
scroll to position [12839, 0]
click at [213, 201] on div "Property Insurance" at bounding box center [186, 187] width 210 height 28
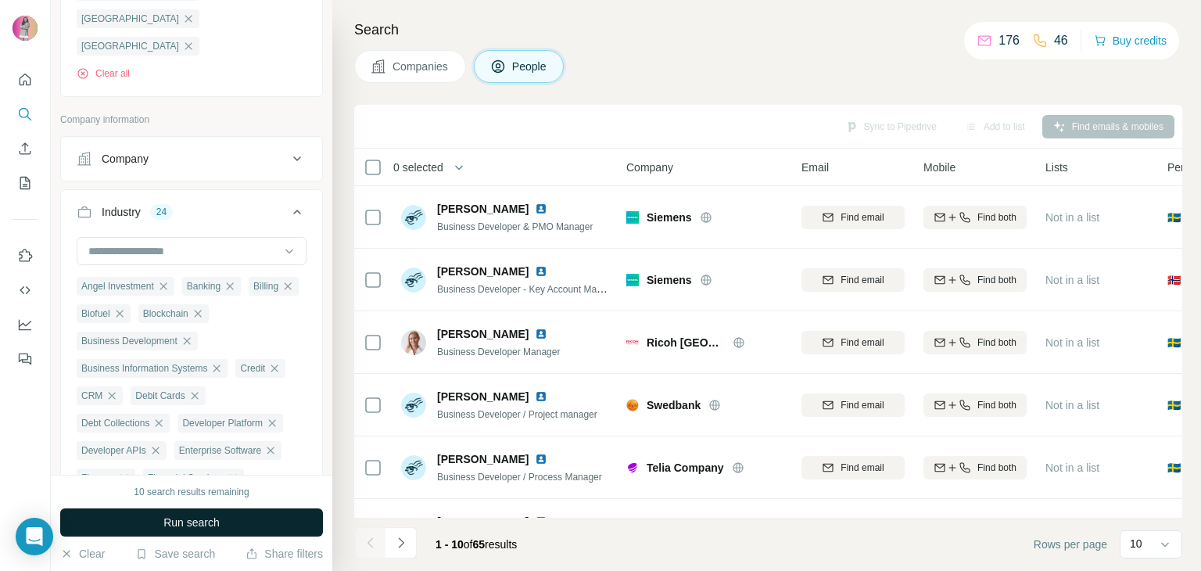
click at [292, 514] on button "Run search" at bounding box center [191, 522] width 263 height 28
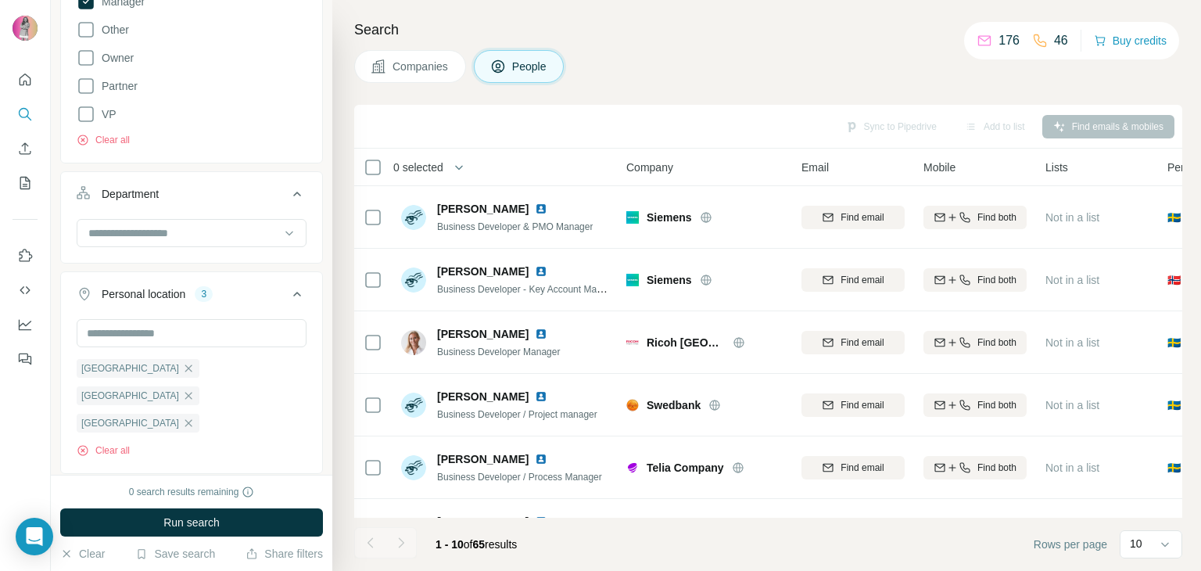
scroll to position [469, 0]
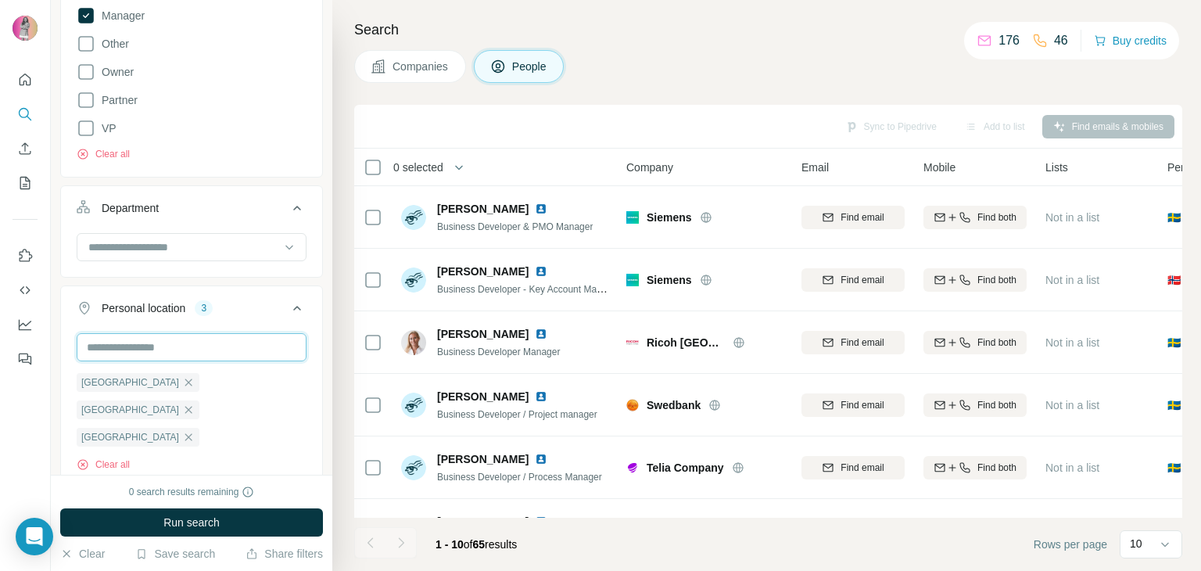
click at [163, 338] on input "text" at bounding box center [192, 347] width 230 height 28
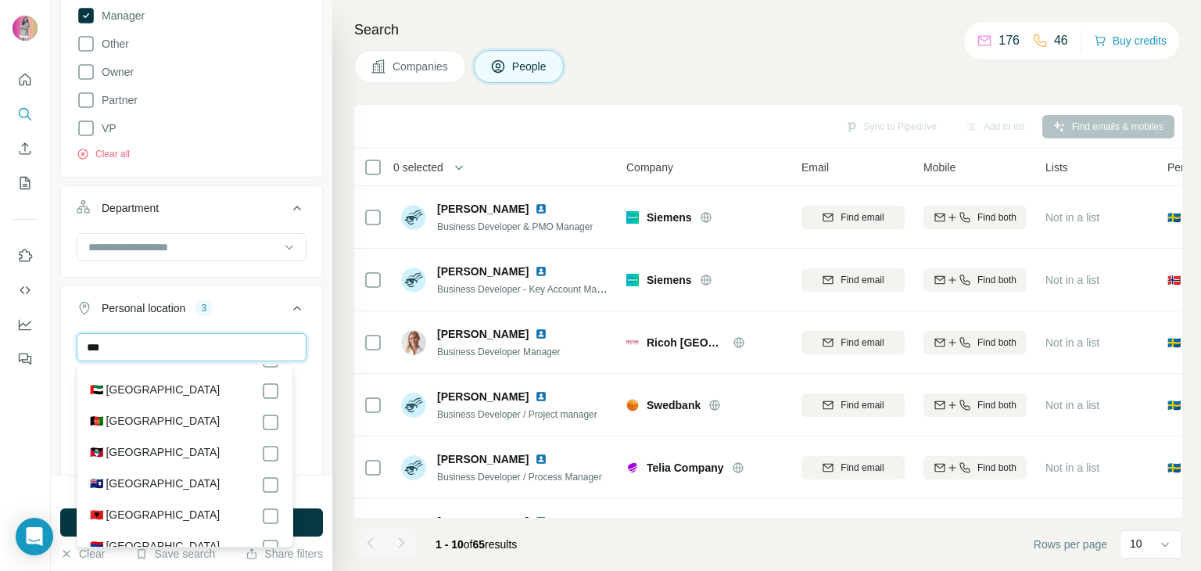
scroll to position [0, 0]
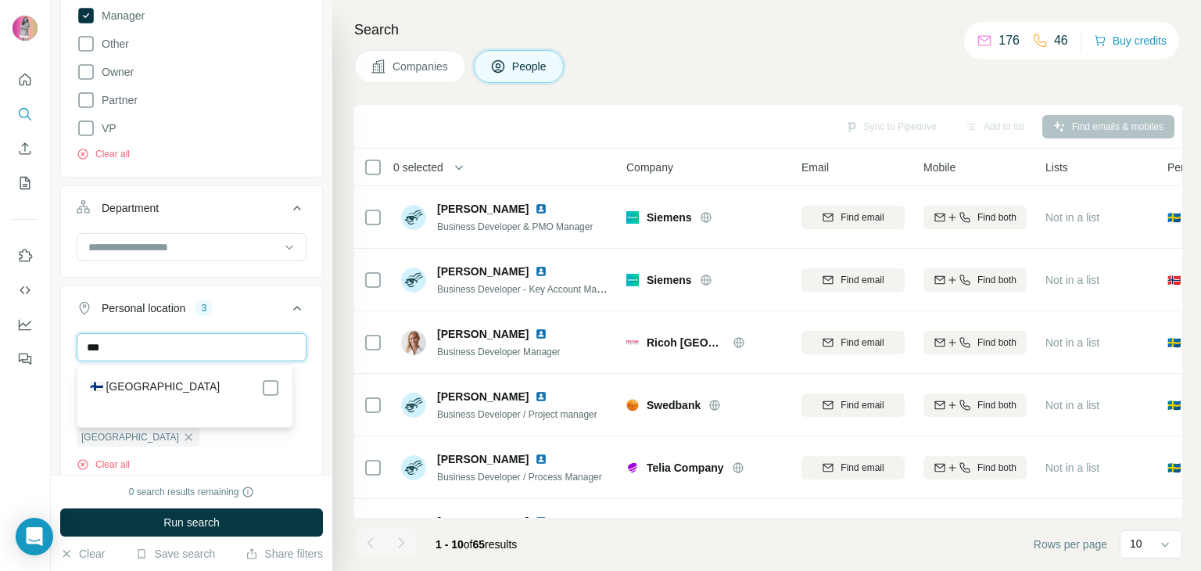
type input "***"
click at [189, 376] on div "🇫🇮 [GEOGRAPHIC_DATA]" at bounding box center [186, 395] width 210 height 56
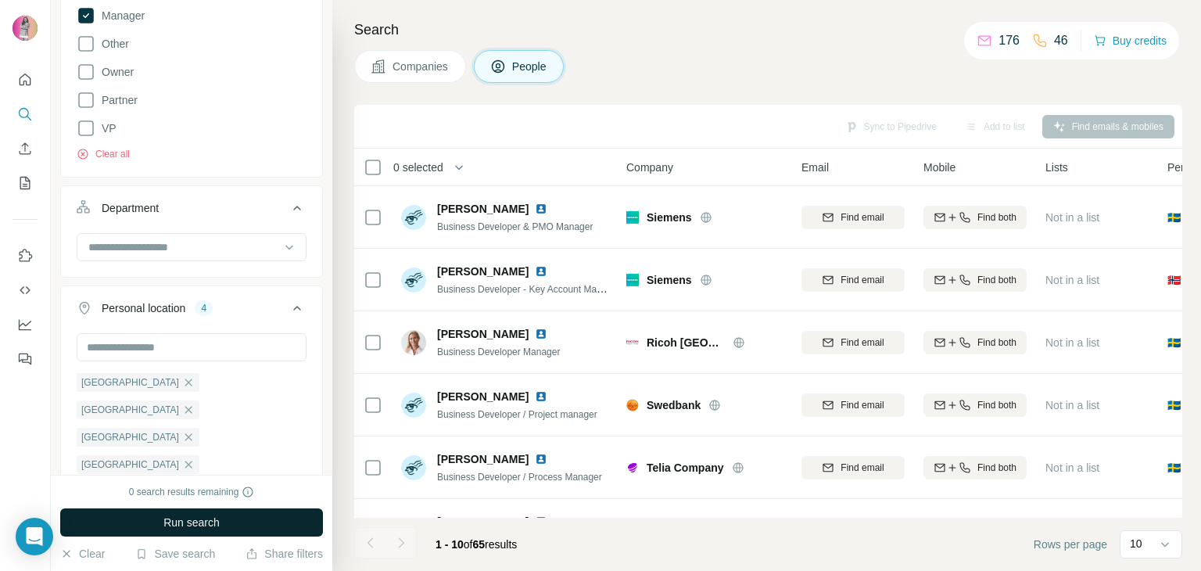
click at [255, 517] on button "Run search" at bounding box center [191, 522] width 263 height 28
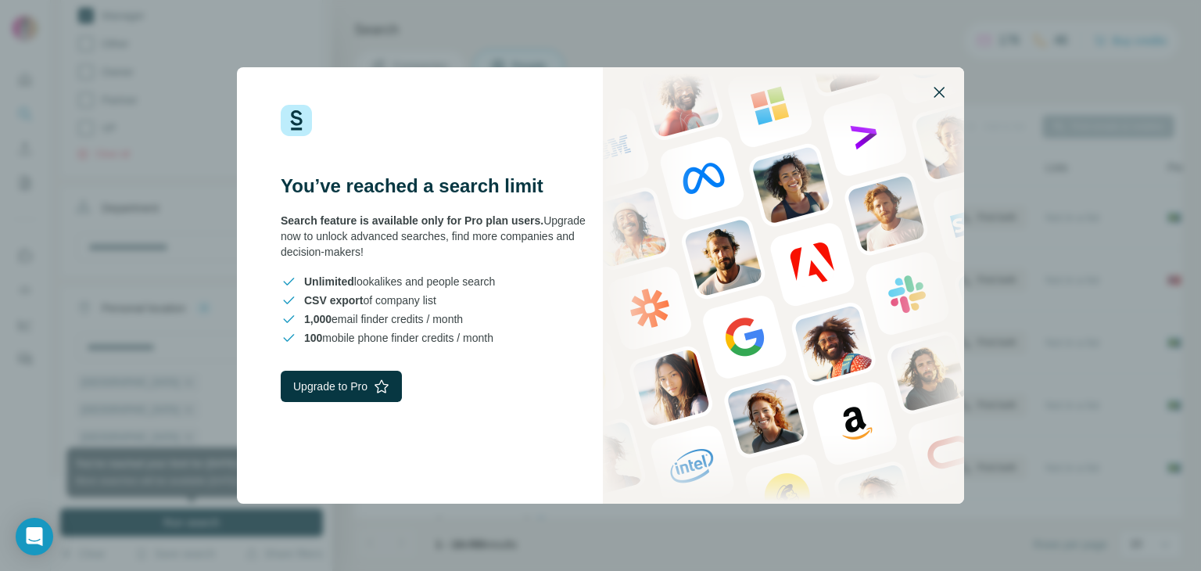
click at [941, 88] on icon "button" at bounding box center [939, 92] width 11 height 11
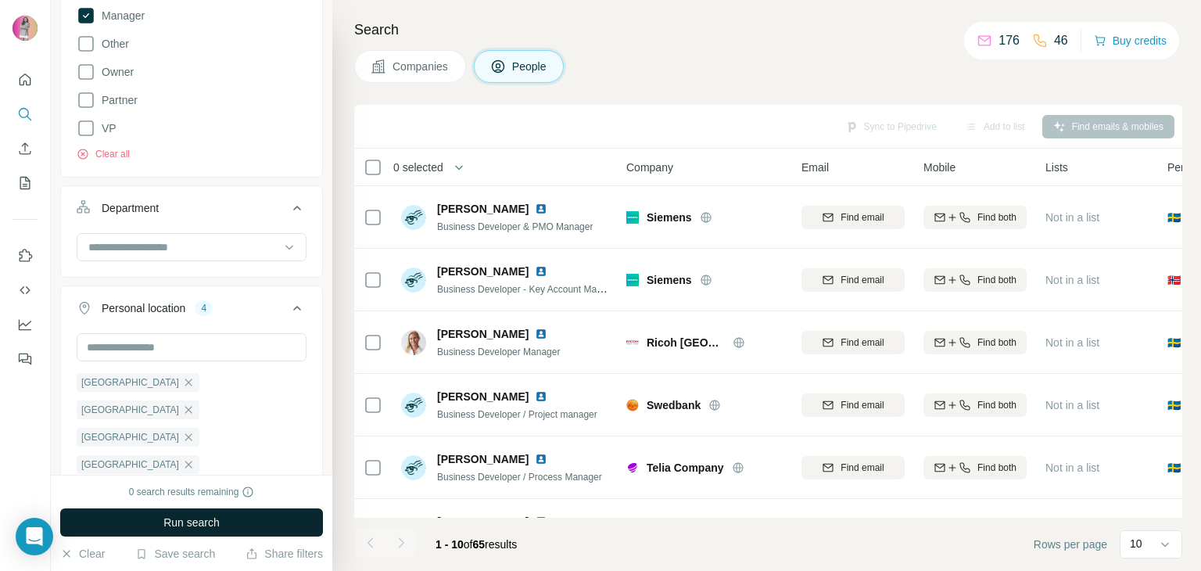
click at [206, 521] on span "Run search" at bounding box center [191, 522] width 56 height 16
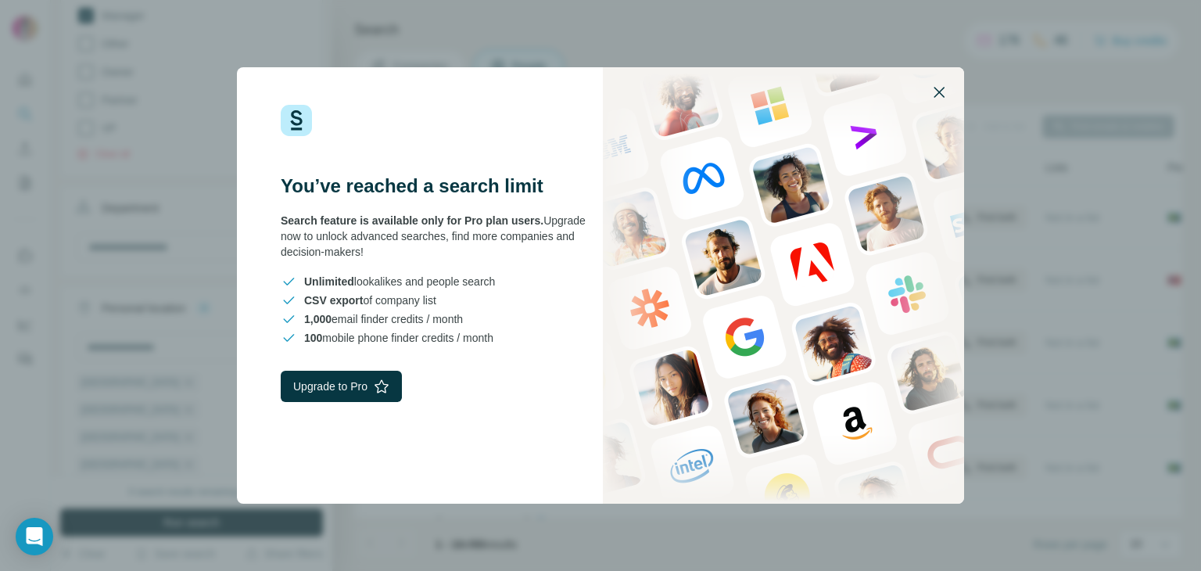
click at [931, 83] on icon "button" at bounding box center [939, 92] width 19 height 19
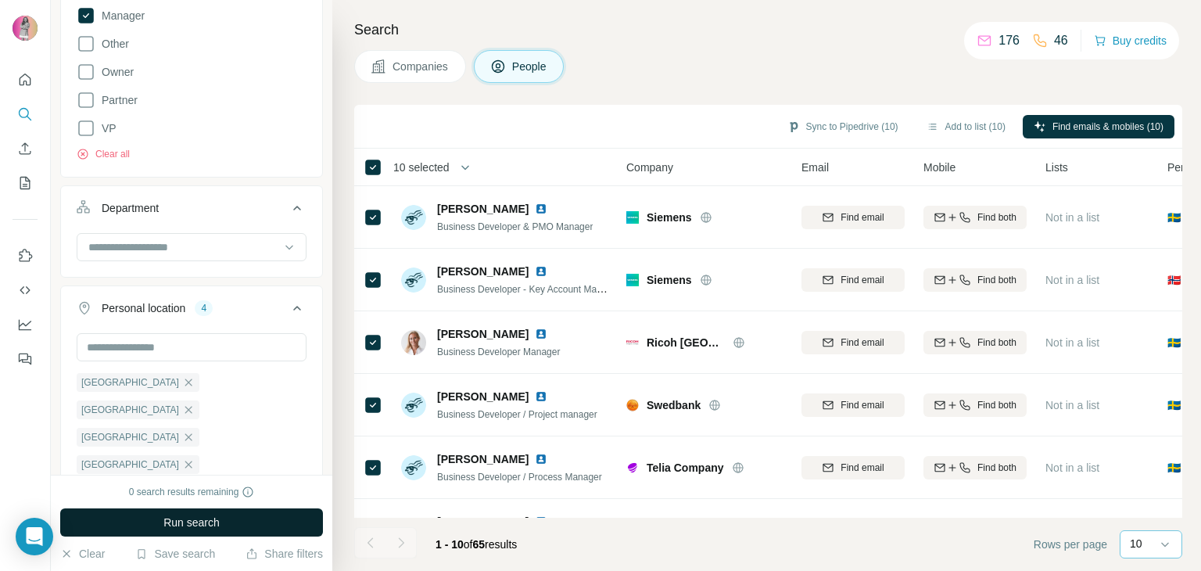
click at [1138, 539] on p "10" at bounding box center [1136, 544] width 13 height 16
click at [1163, 430] on div "60" at bounding box center [1151, 425] width 36 height 16
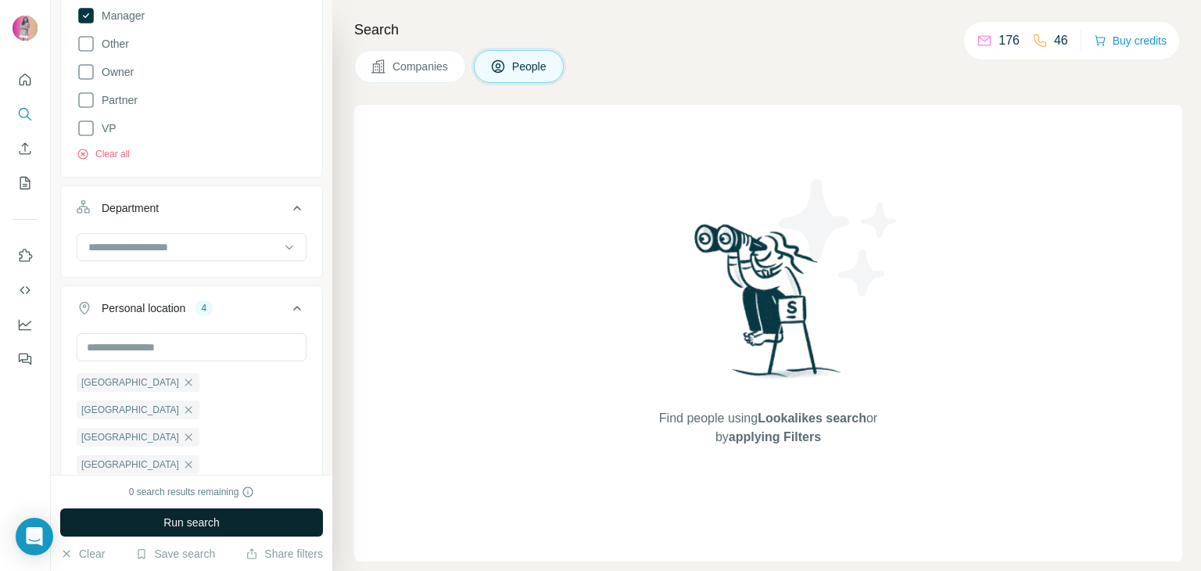
click at [501, 64] on icon at bounding box center [498, 67] width 16 height 16
click at [281, 517] on button "Run search" at bounding box center [191, 522] width 263 height 28
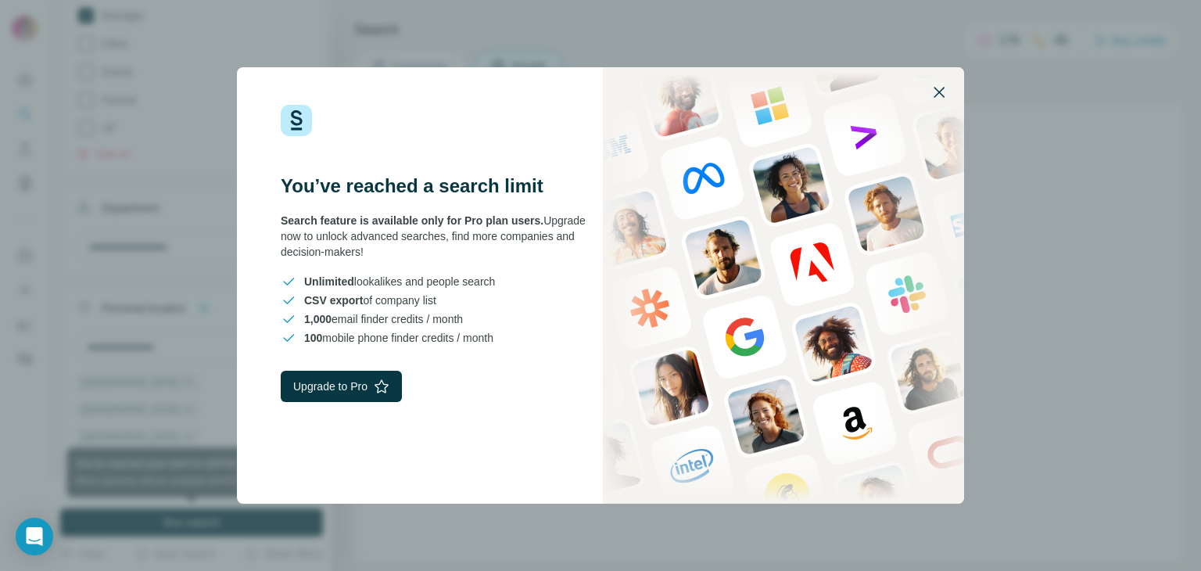
click at [938, 91] on icon "button" at bounding box center [939, 92] width 19 height 19
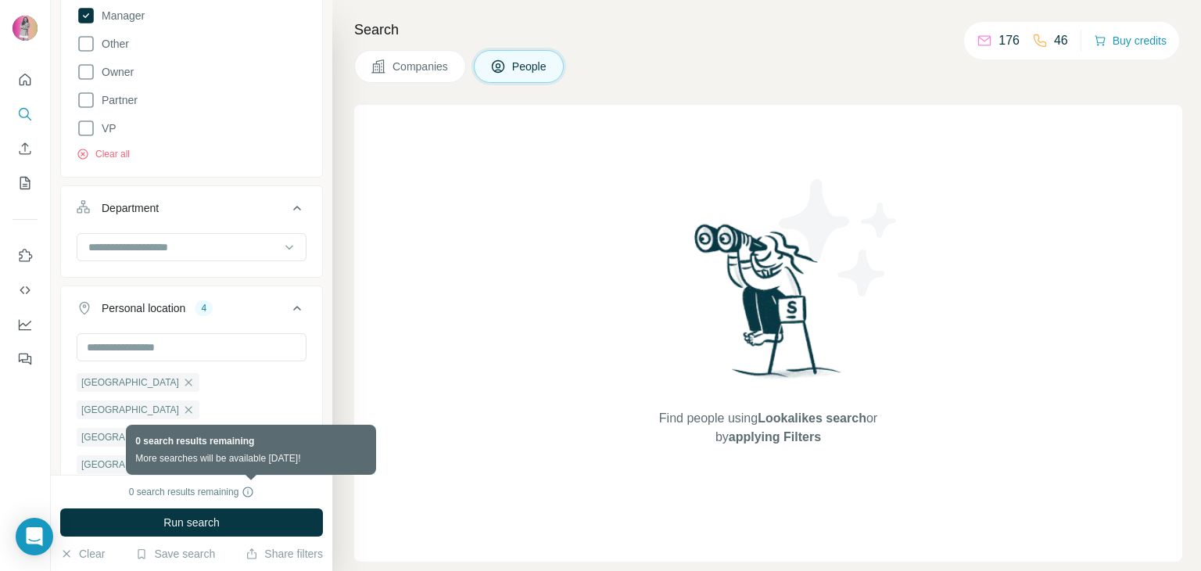
click at [246, 491] on icon at bounding box center [248, 492] width 13 height 13
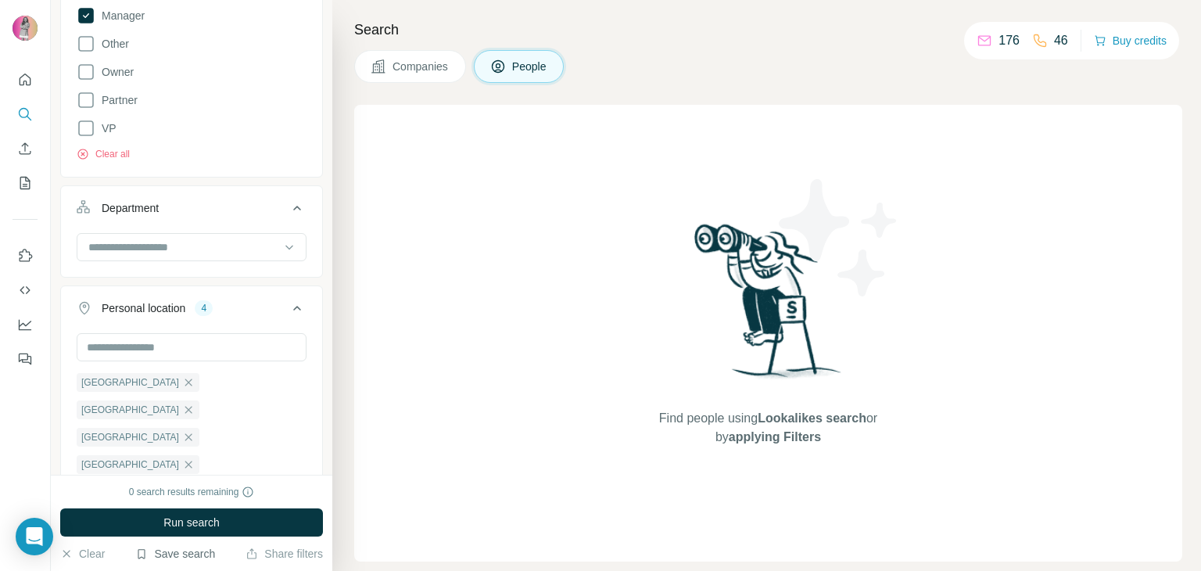
click at [138, 554] on icon "button" at bounding box center [141, 553] width 13 height 13
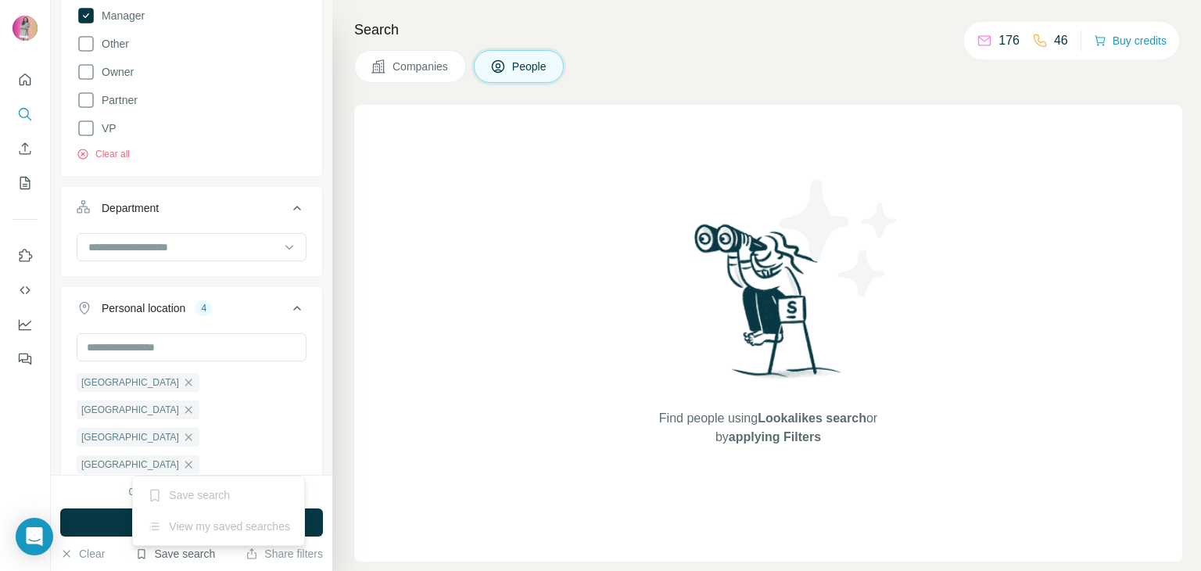
click at [138, 554] on icon "button" at bounding box center [141, 553] width 13 height 13
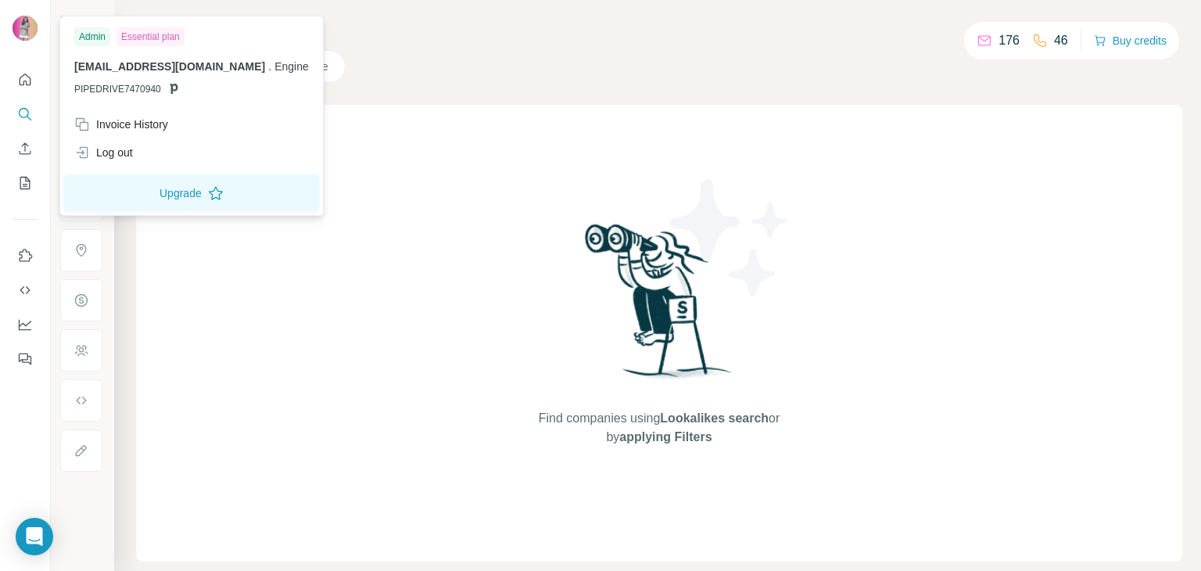
click at [145, 33] on div "Essential plan" at bounding box center [151, 36] width 68 height 19
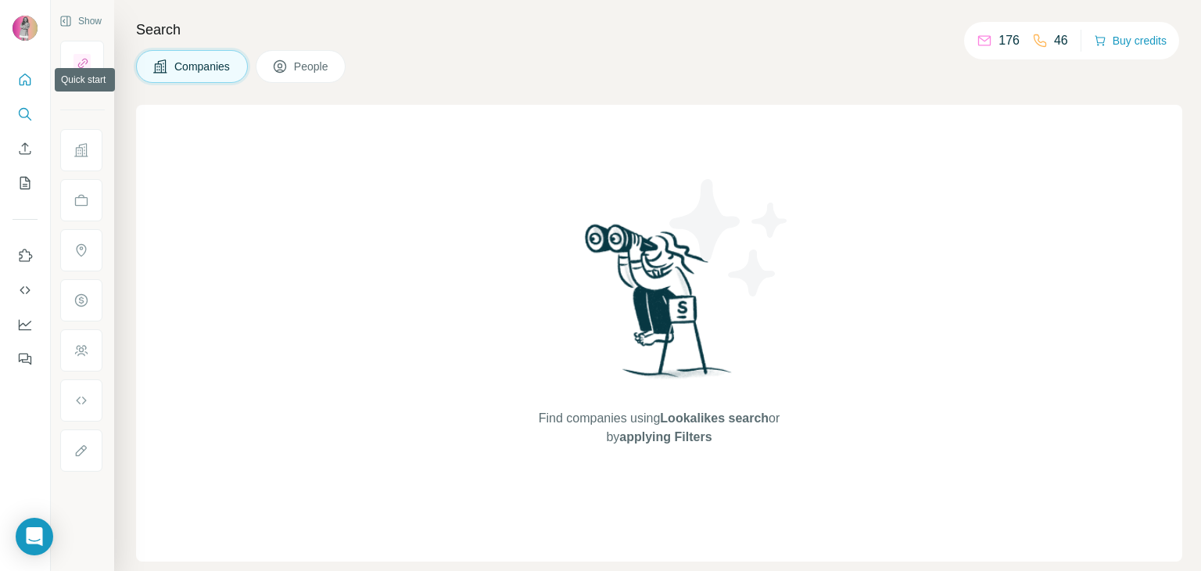
click at [30, 85] on icon "Quick start" at bounding box center [25, 80] width 16 height 16
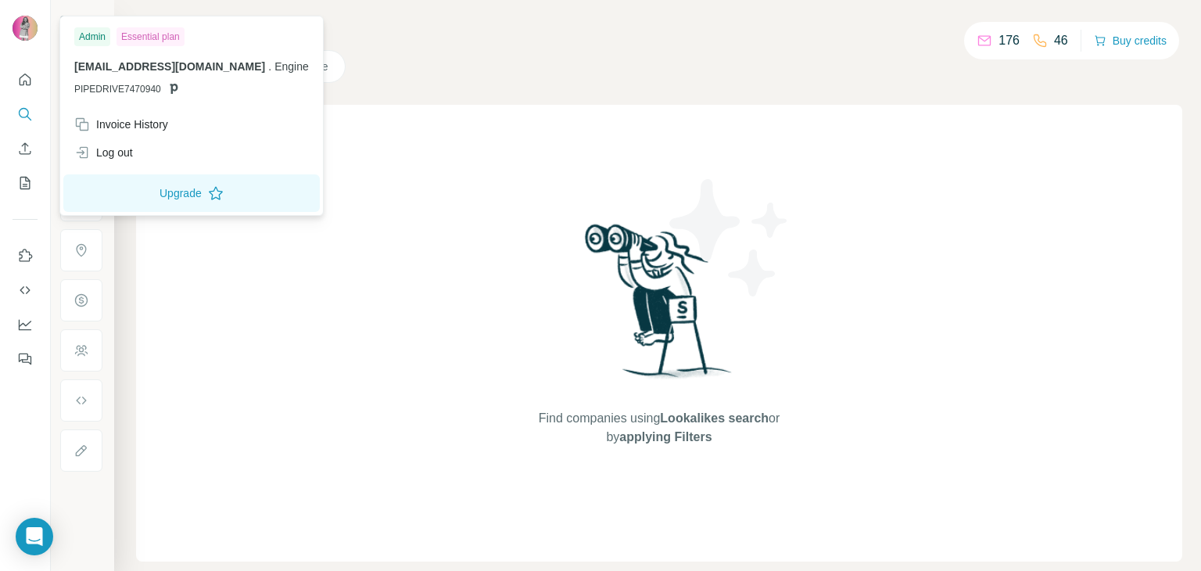
click at [29, 31] on img at bounding box center [25, 28] width 25 height 25
click at [28, 32] on img at bounding box center [25, 28] width 25 height 25
click at [156, 194] on button "Upgrade" at bounding box center [191, 193] width 256 height 38
click at [34, 317] on button "Dashboard" at bounding box center [25, 324] width 25 height 28
